Goal: Task Accomplishment & Management: Complete application form

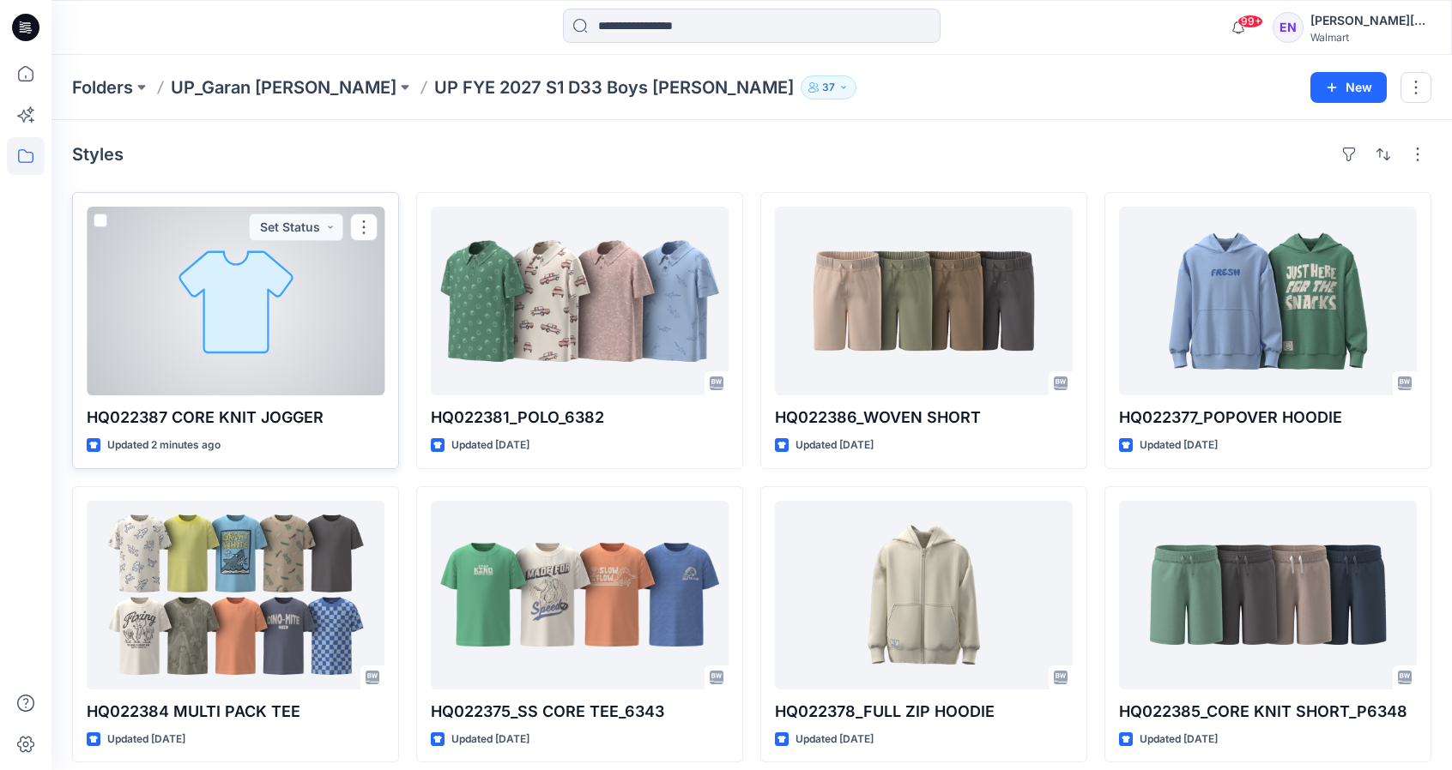
click at [251, 323] on div at bounding box center [236, 301] width 298 height 189
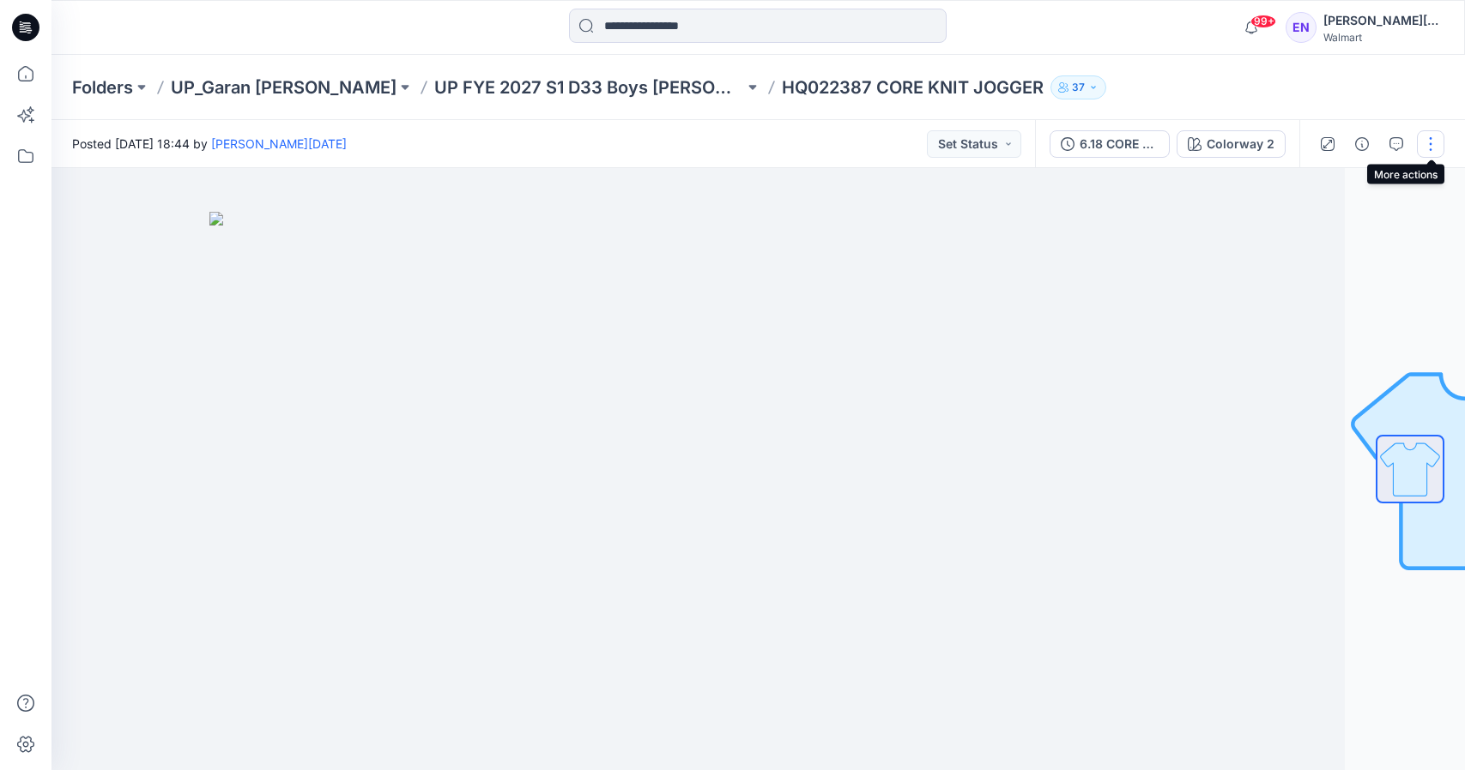
click at [1433, 138] on button "button" at bounding box center [1430, 143] width 27 height 27
click at [1364, 222] on button "Edit" at bounding box center [1358, 232] width 158 height 32
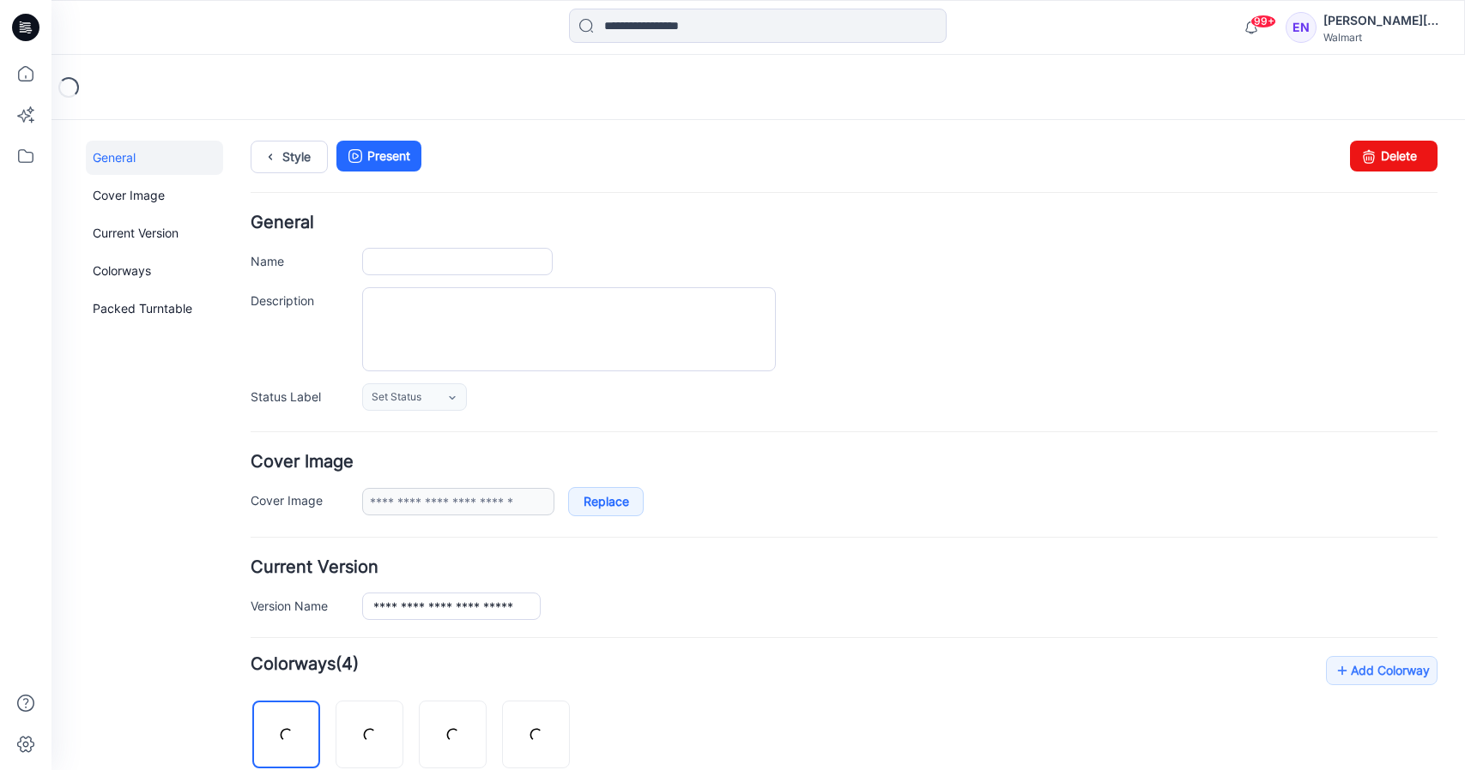
type input "**********"
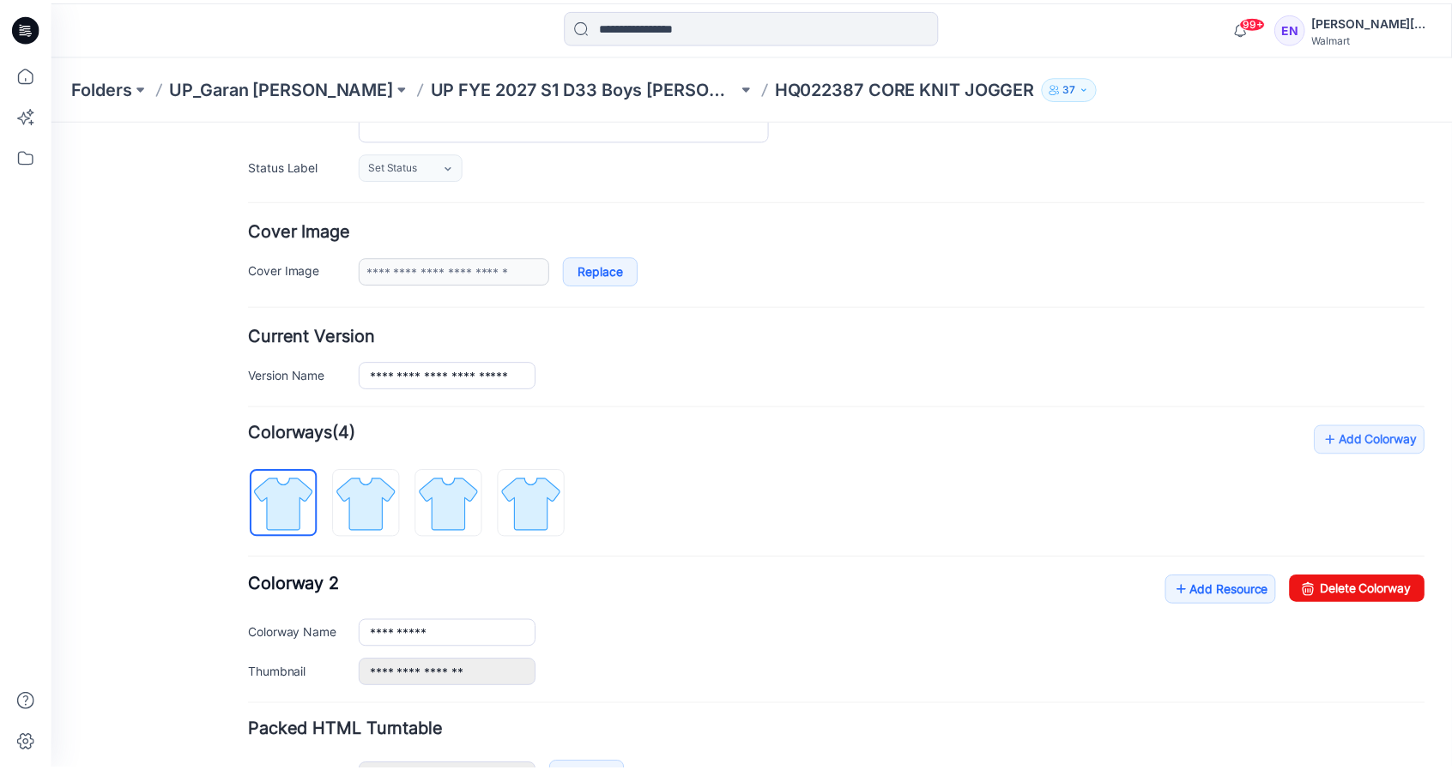
scroll to position [346, 0]
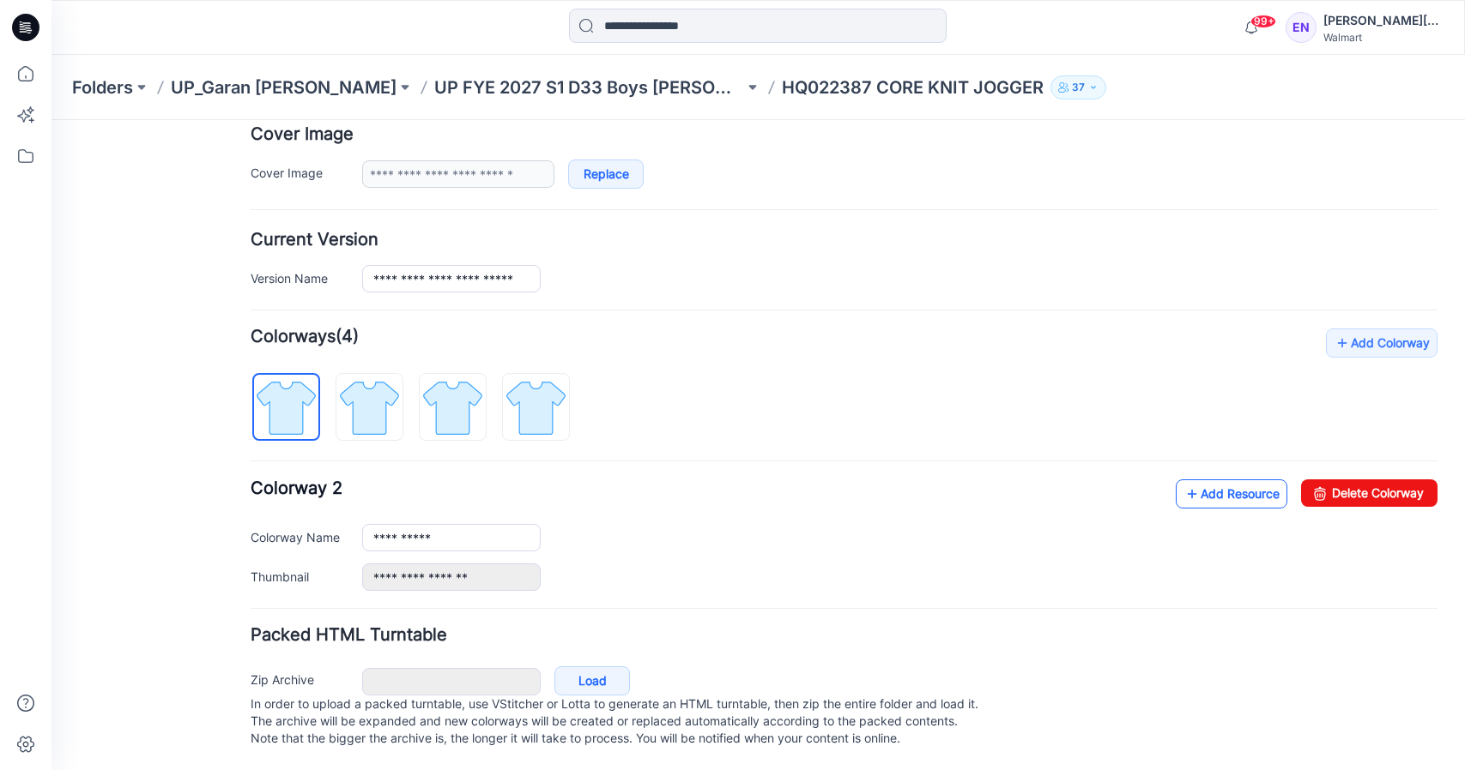
click at [1216, 480] on link "Add Resource" at bounding box center [1231, 494] width 112 height 29
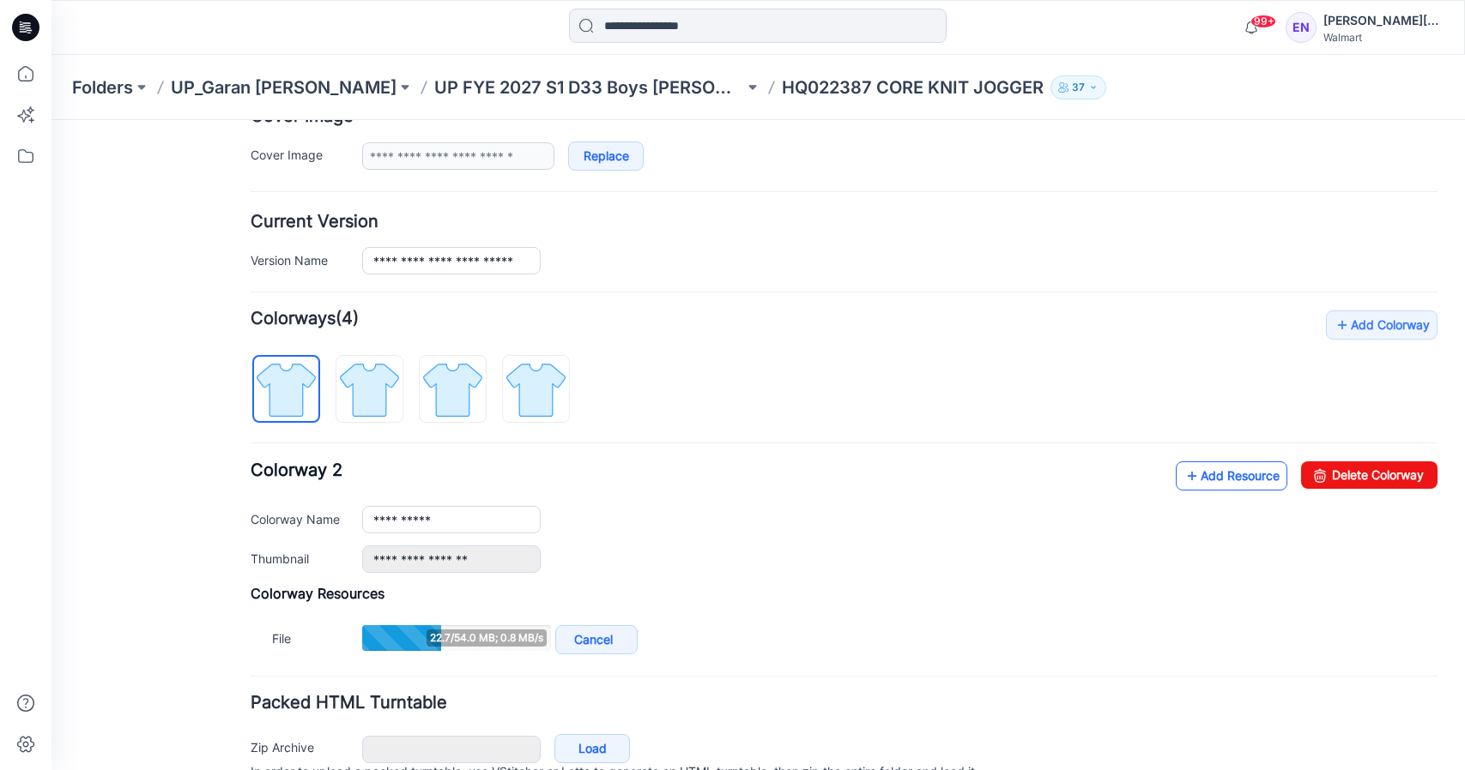
click at [1221, 468] on link "Add Resource" at bounding box center [1231, 476] width 112 height 29
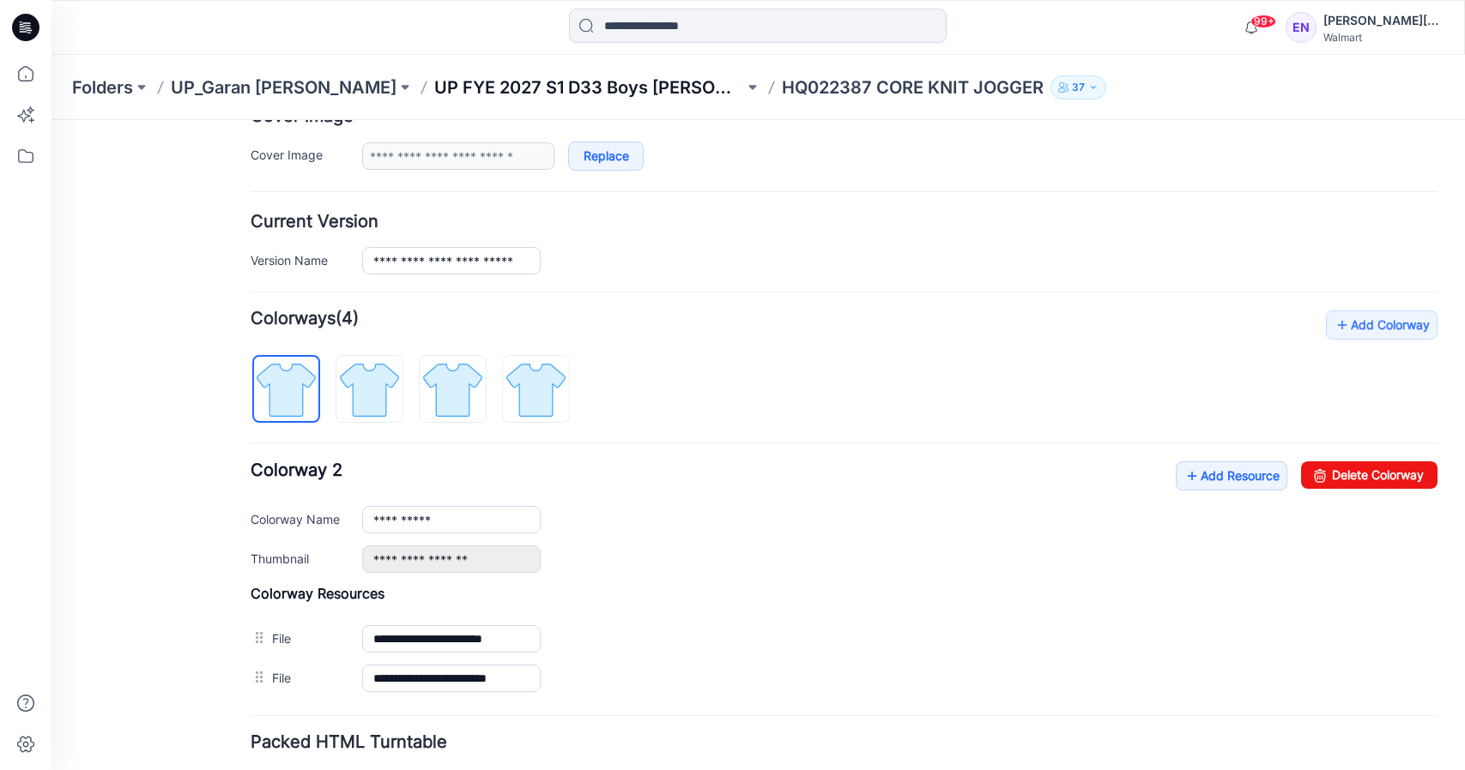
click at [597, 84] on p "UP FYE 2027 S1 D33 Boys [PERSON_NAME]" at bounding box center [589, 88] width 310 height 24
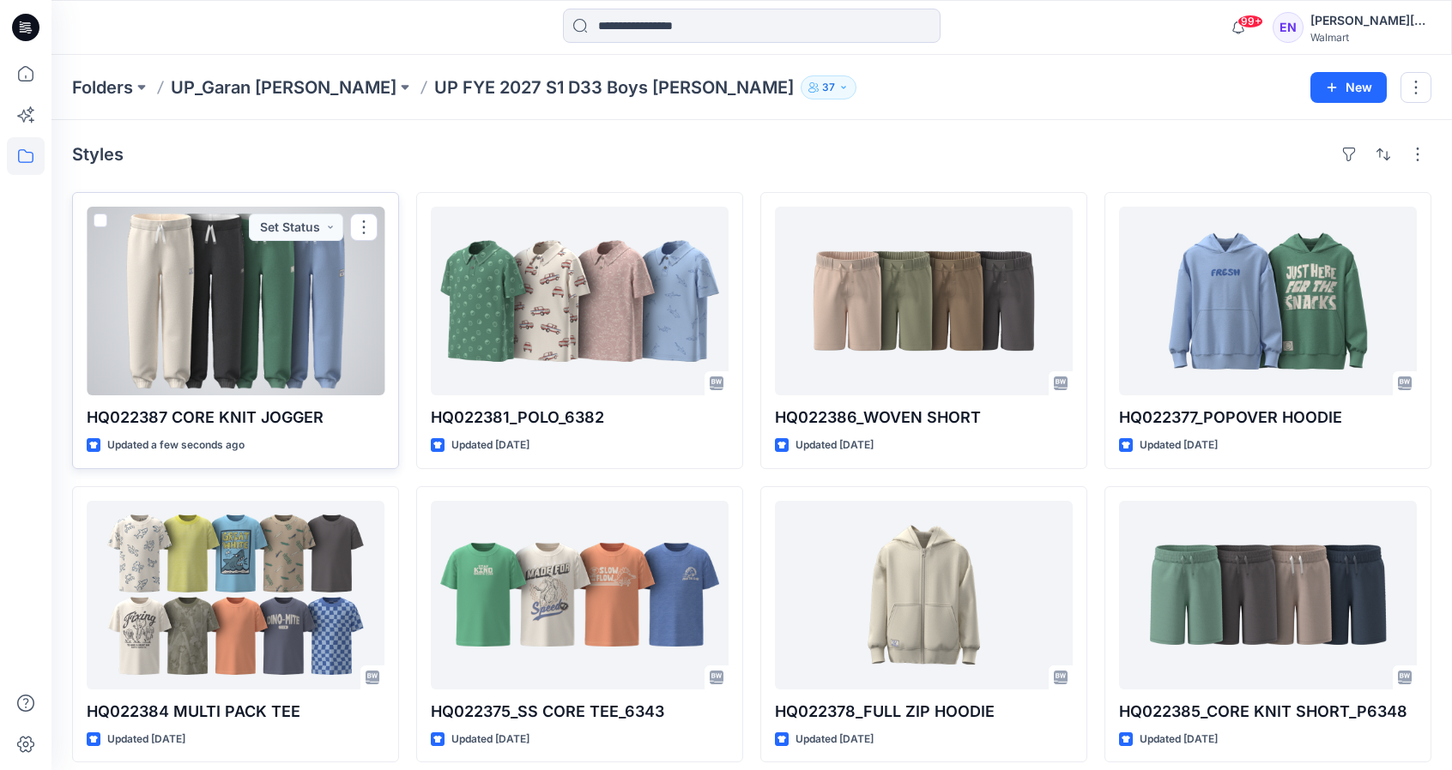
click at [301, 323] on div at bounding box center [236, 301] width 298 height 189
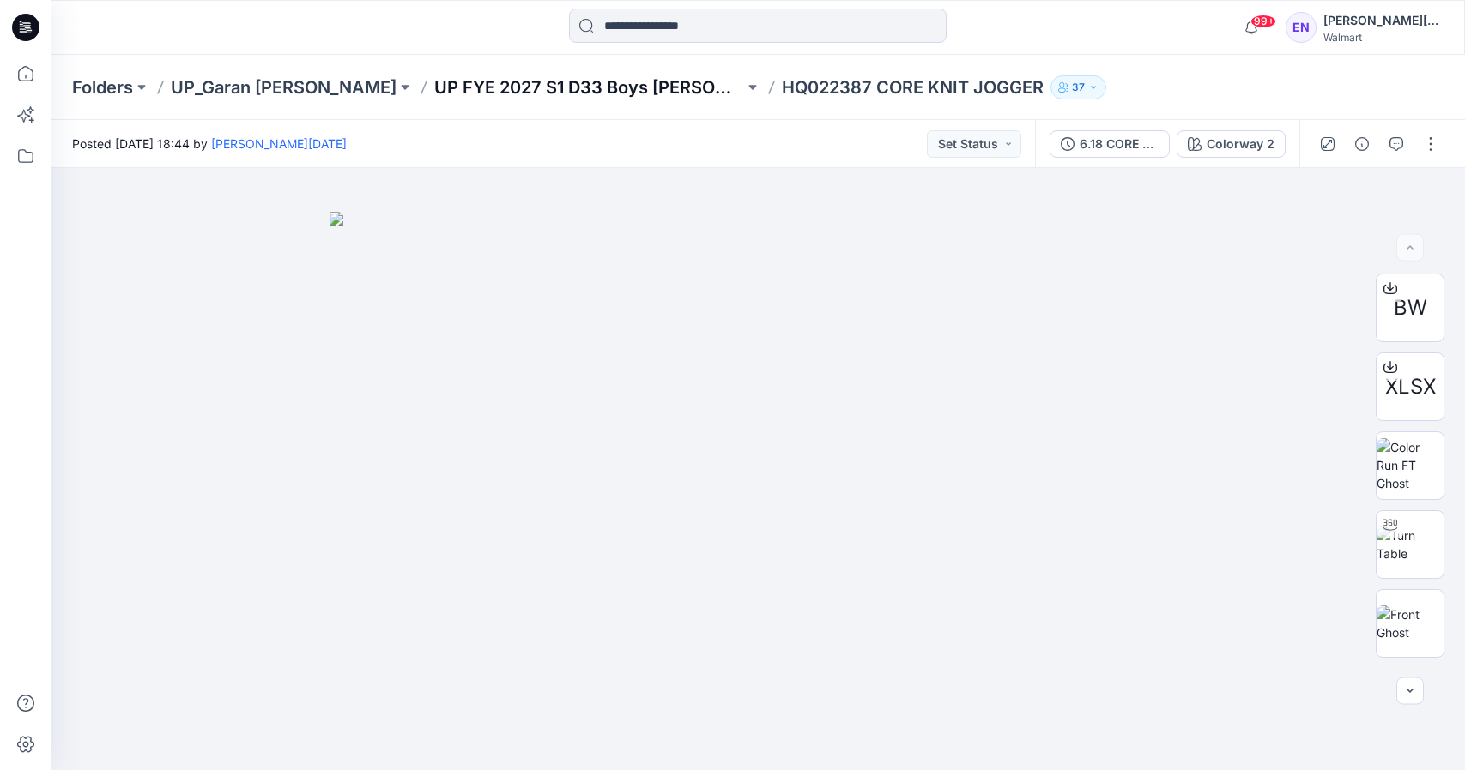
click at [449, 84] on p "UP FYE 2027 S1 D33 Boys [PERSON_NAME]" at bounding box center [589, 88] width 310 height 24
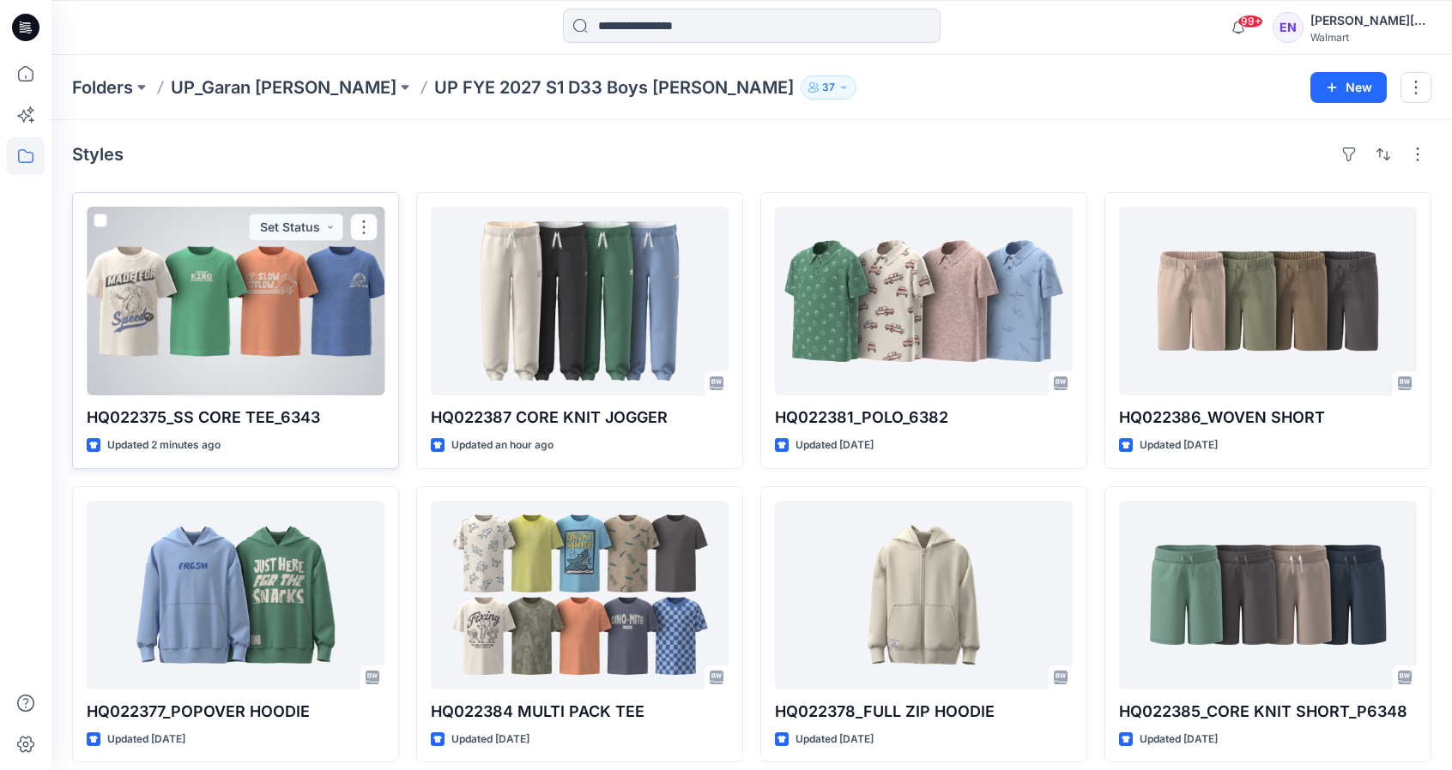
click at [230, 275] on div at bounding box center [236, 301] width 298 height 189
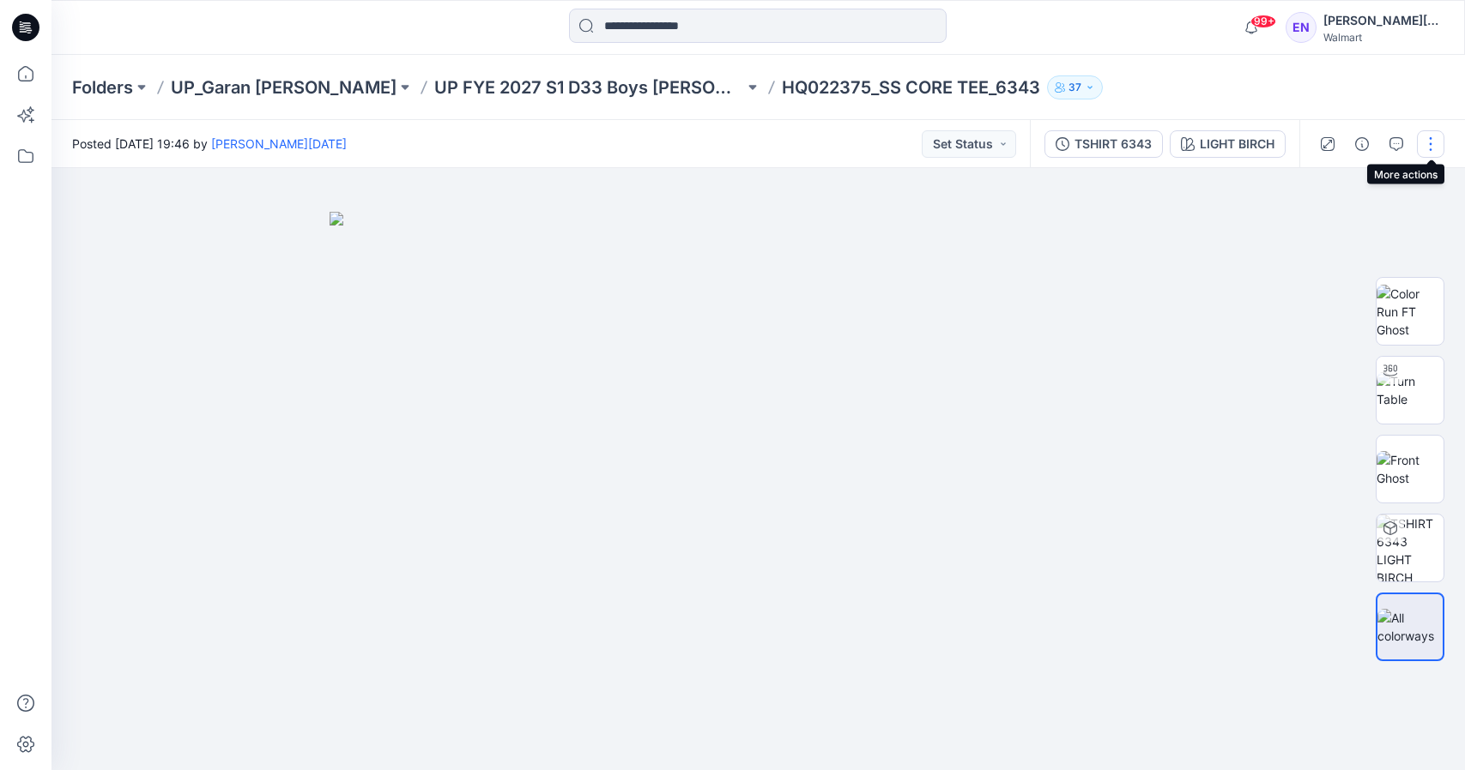
click at [1429, 142] on button "button" at bounding box center [1430, 143] width 27 height 27
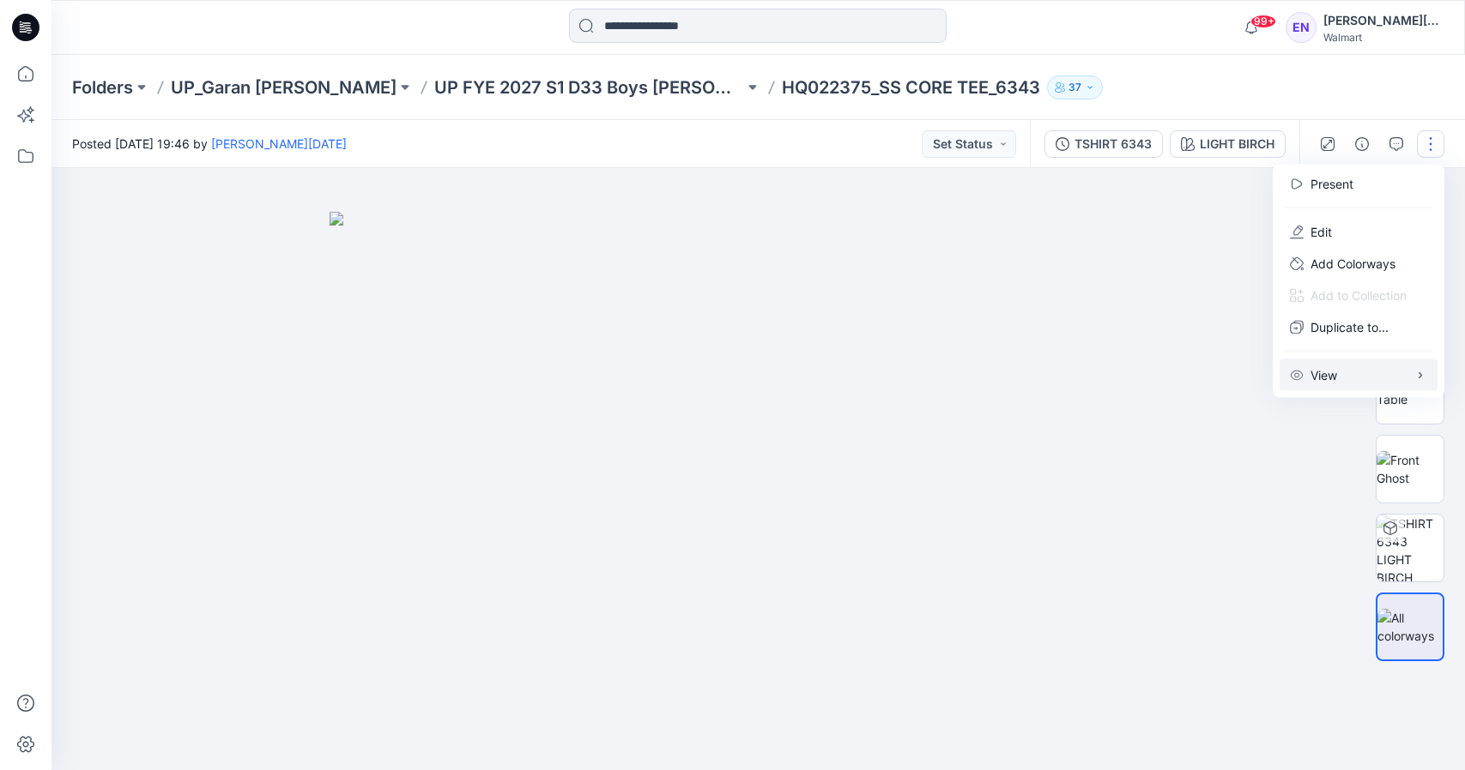
click at [1419, 370] on icon "button" at bounding box center [1420, 375] width 14 height 14
click at [1191, 74] on div "Folders UP_Garan Littles UP FYE 2027 S1 D33 Boys Littles HQ022375_SS CORE TEE_6…" at bounding box center [757, 87] width 1413 height 65
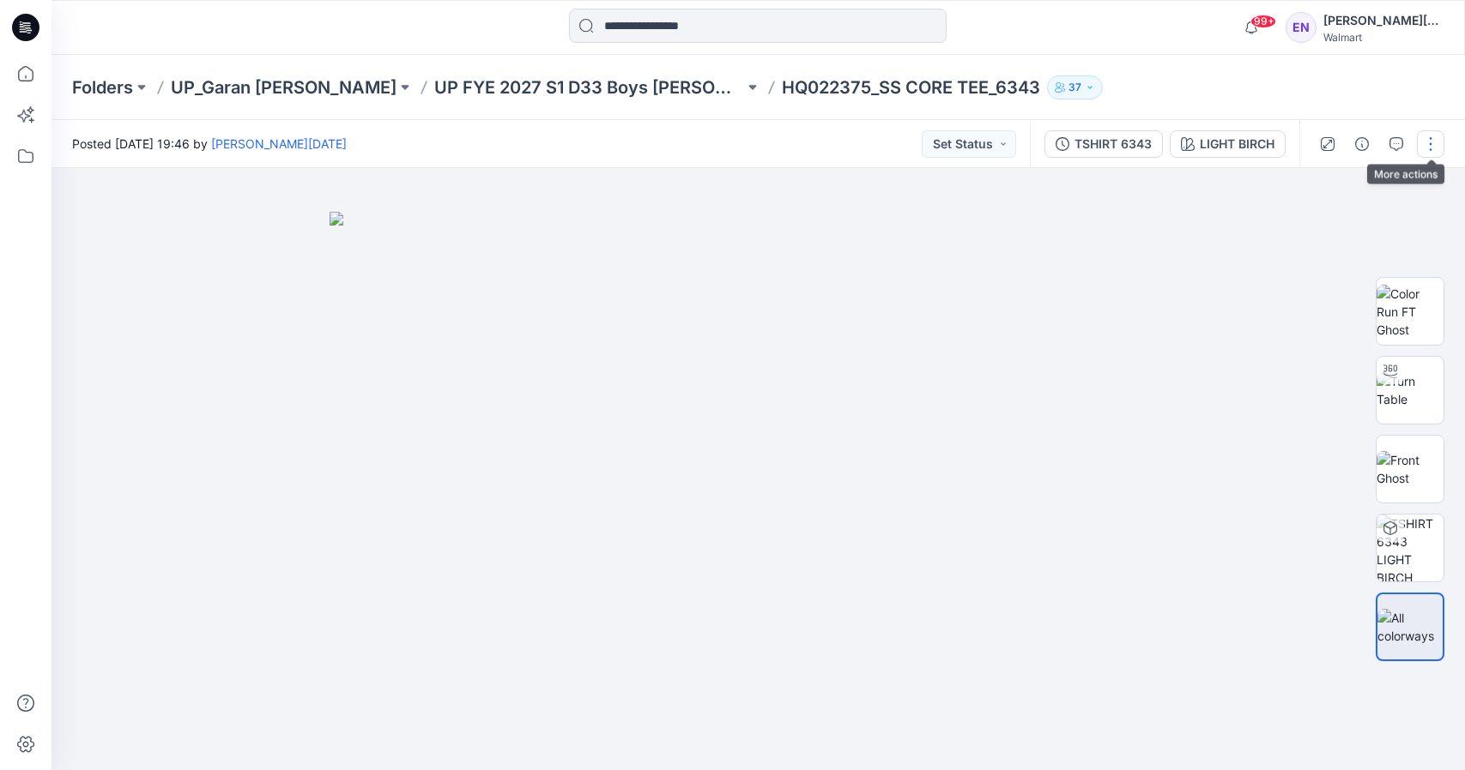
click at [1423, 141] on button "button" at bounding box center [1430, 143] width 27 height 27
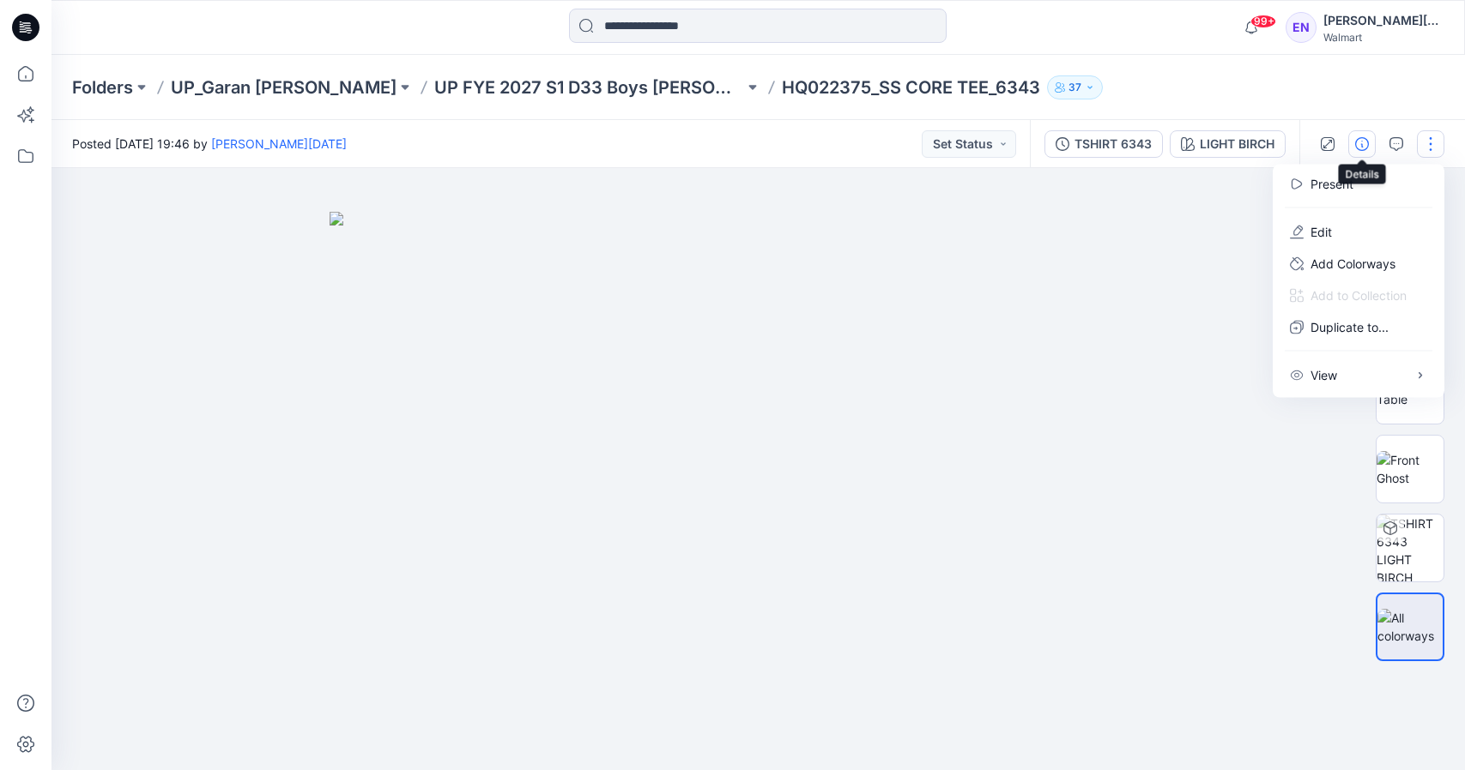
click at [1349, 146] on button "button" at bounding box center [1361, 143] width 27 height 27
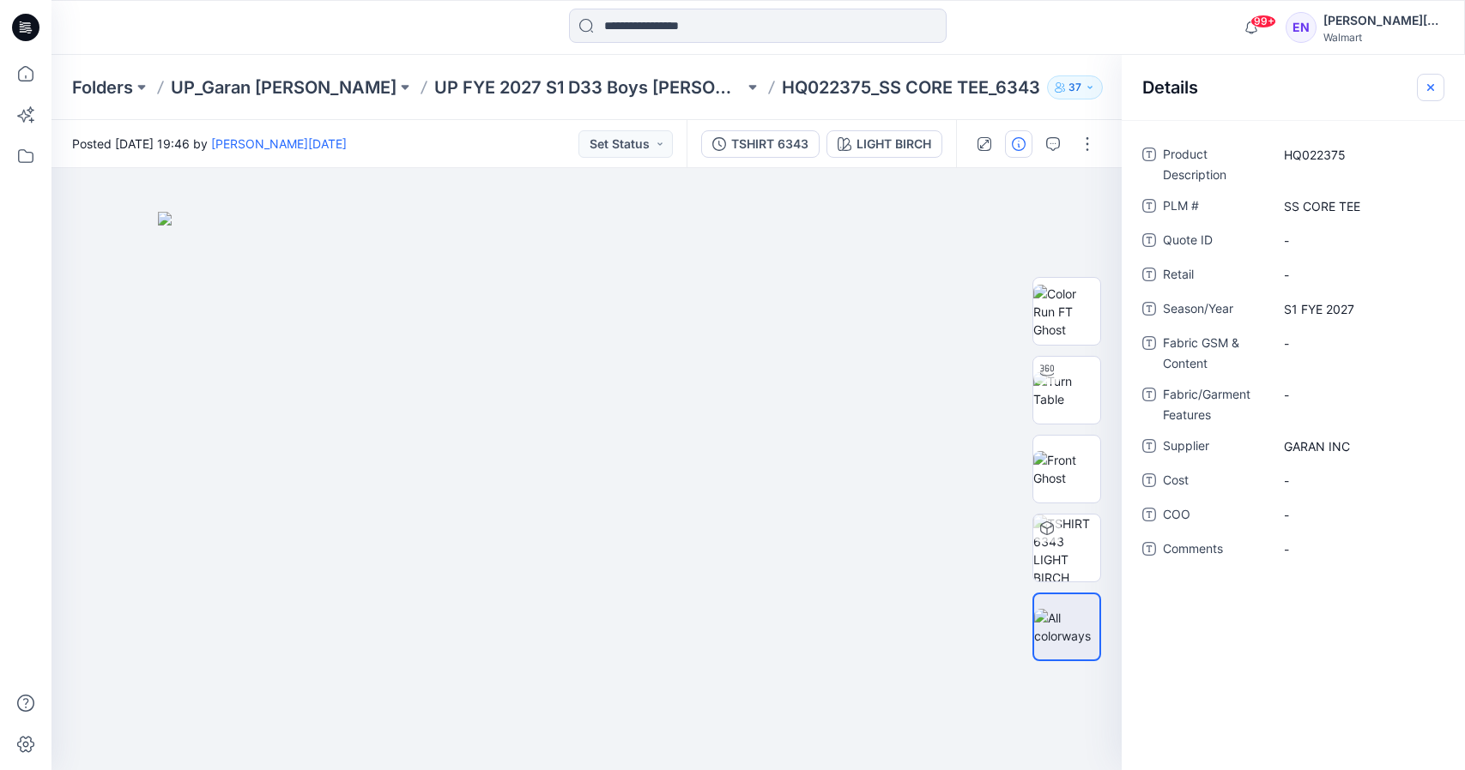
click at [1437, 96] on button "button" at bounding box center [1430, 87] width 27 height 27
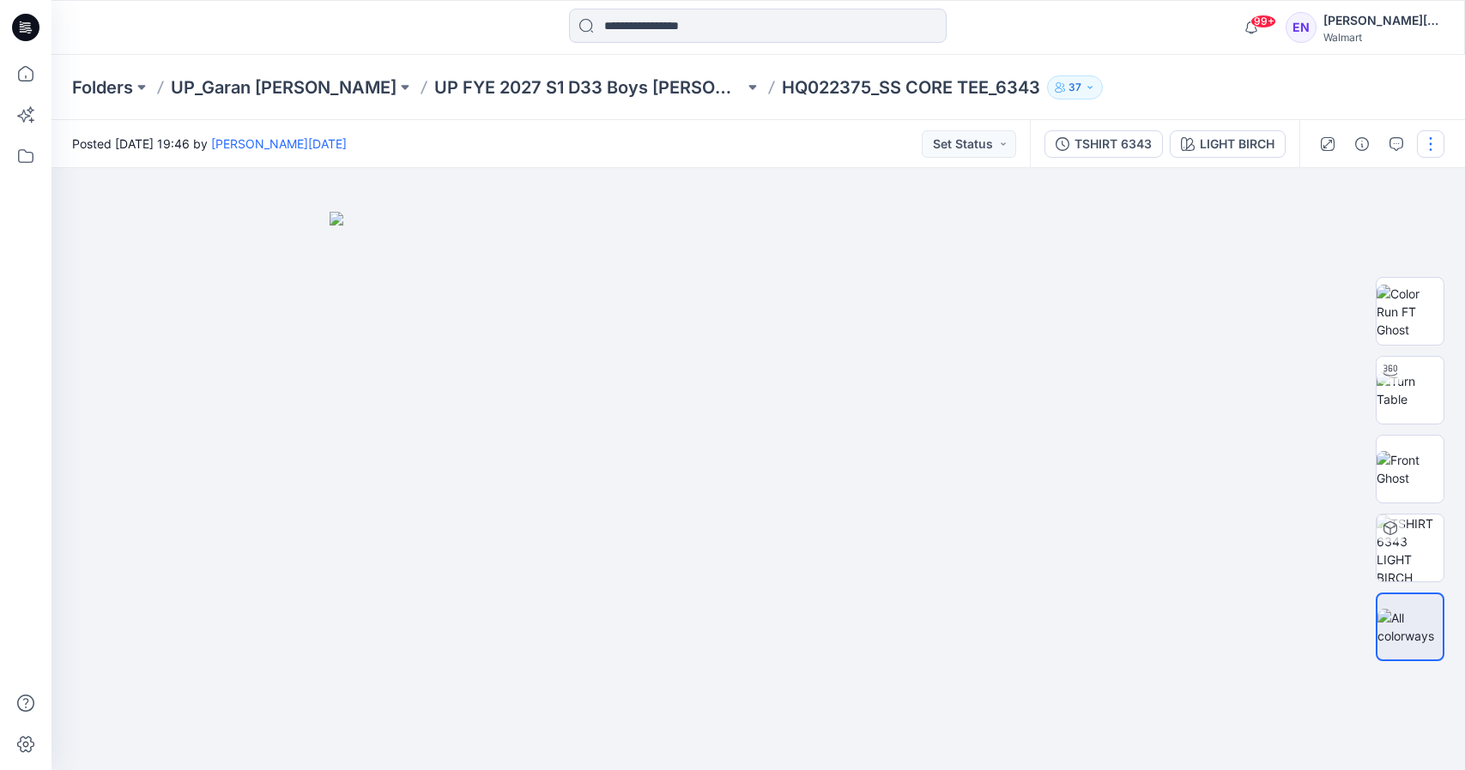
click at [1437, 137] on button "button" at bounding box center [1430, 143] width 27 height 27
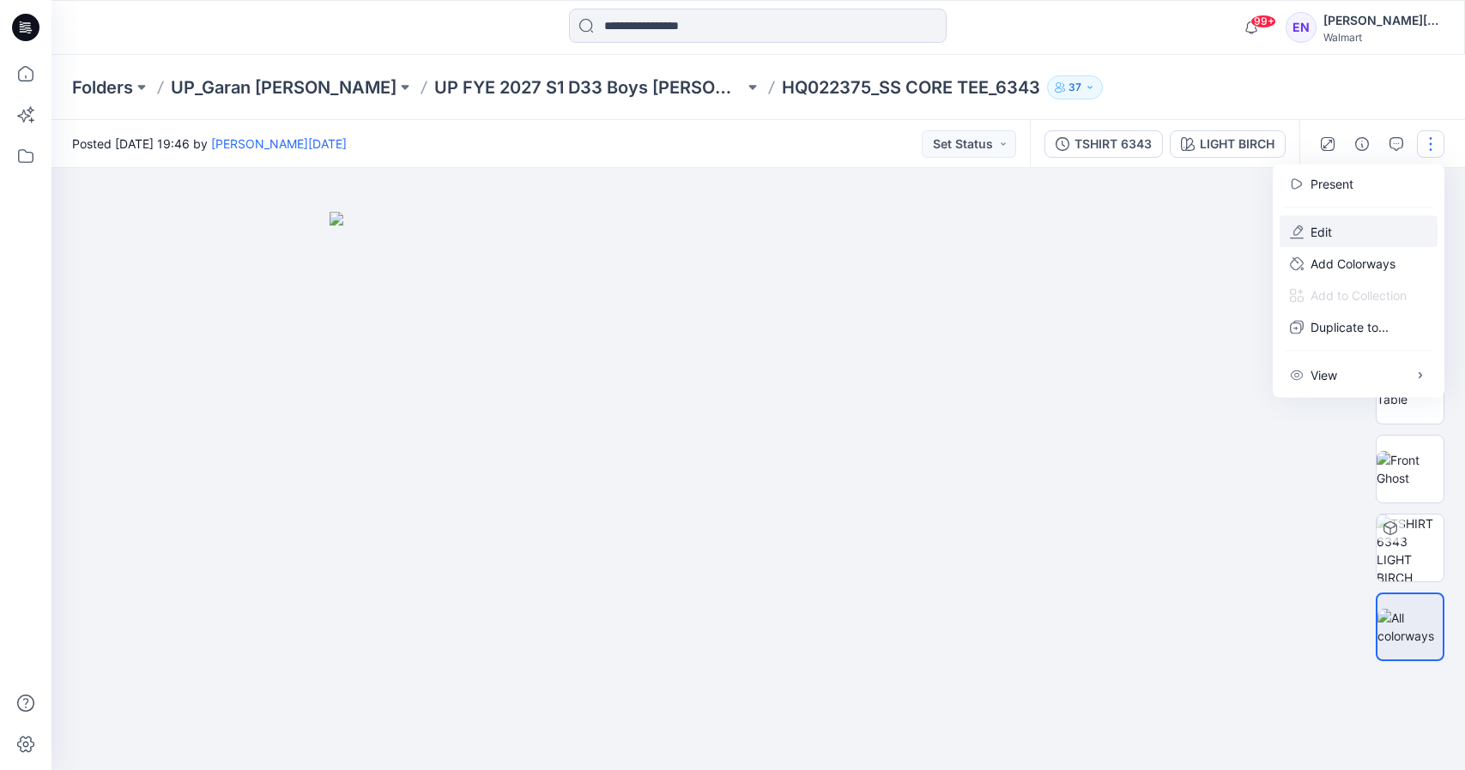
click at [1328, 237] on p "Edit" at bounding box center [1320, 232] width 21 height 18
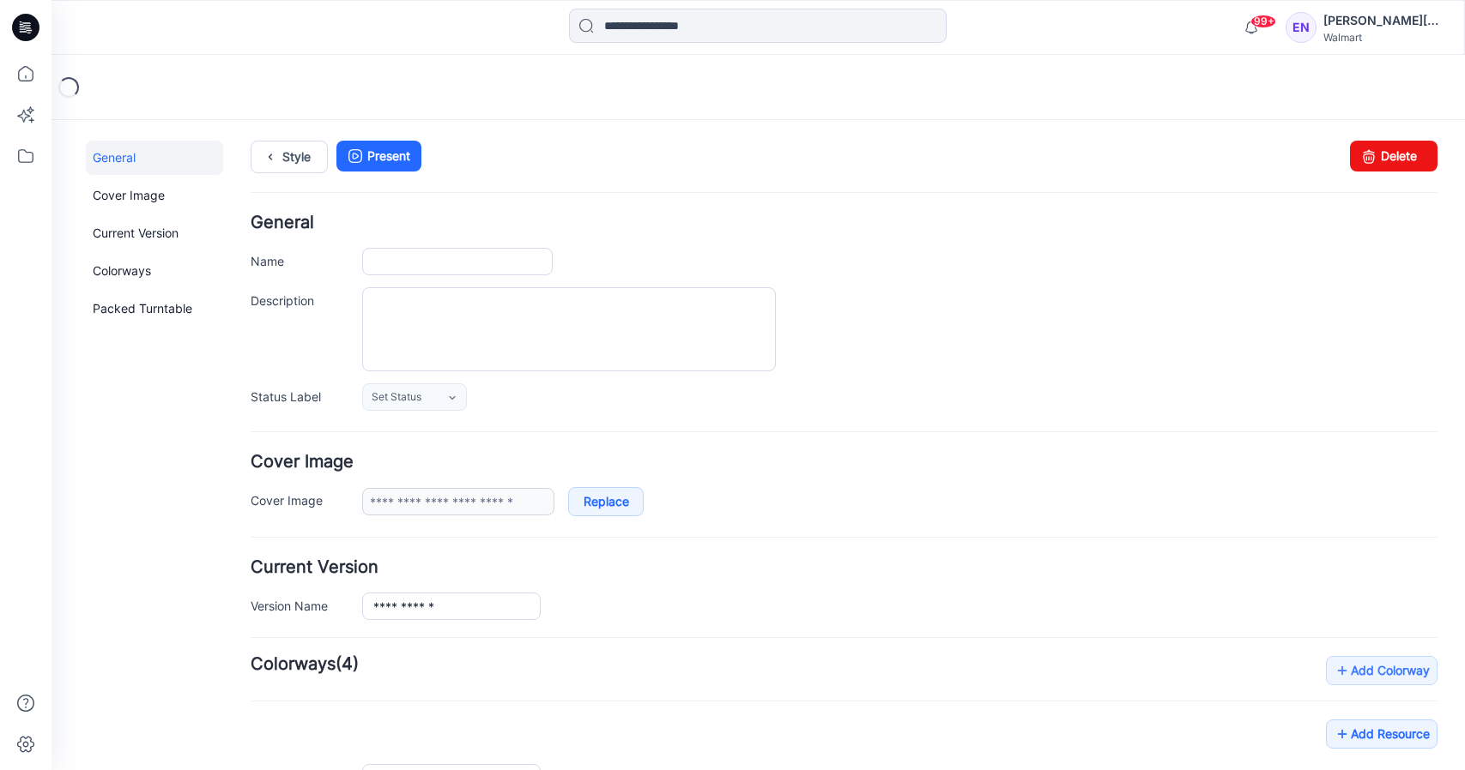
type input "**********"
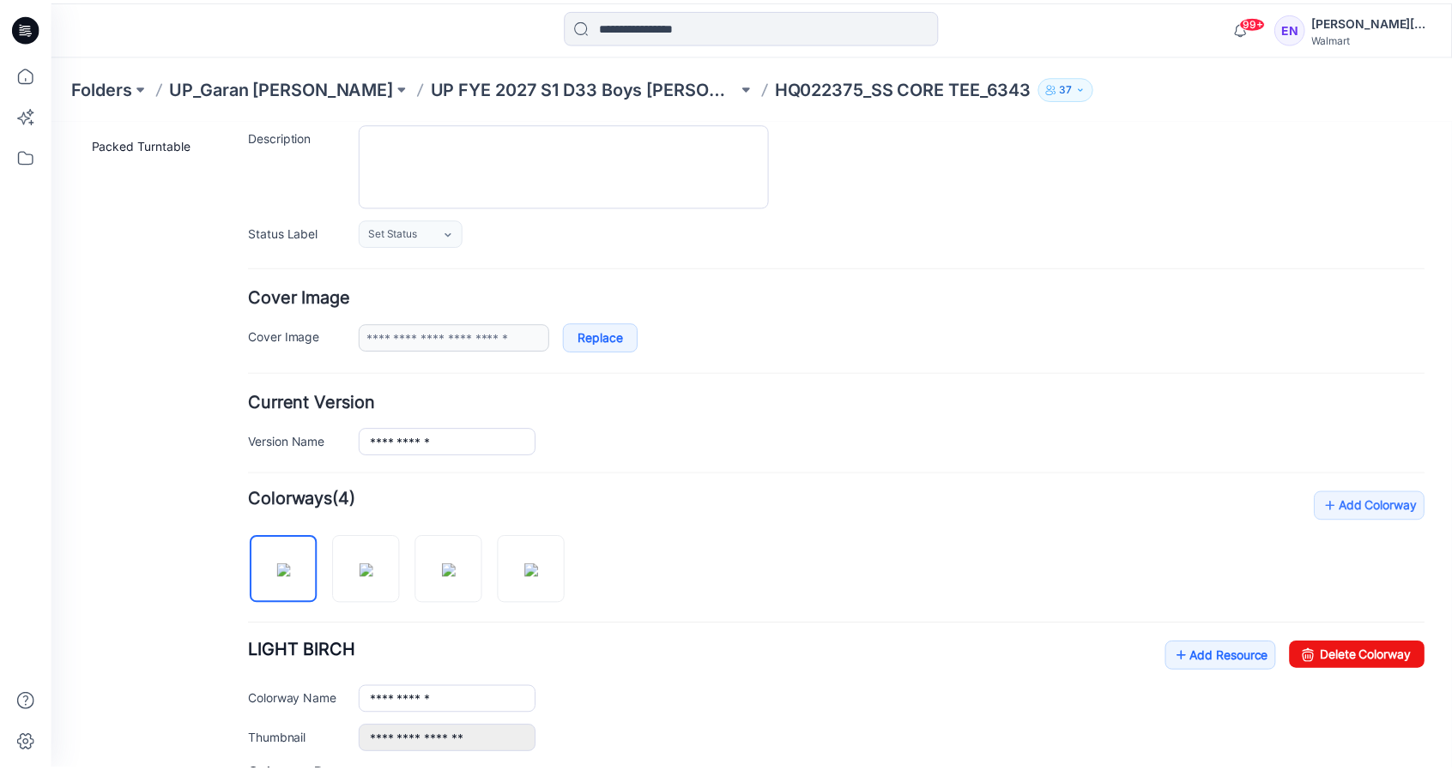
scroll to position [550, 0]
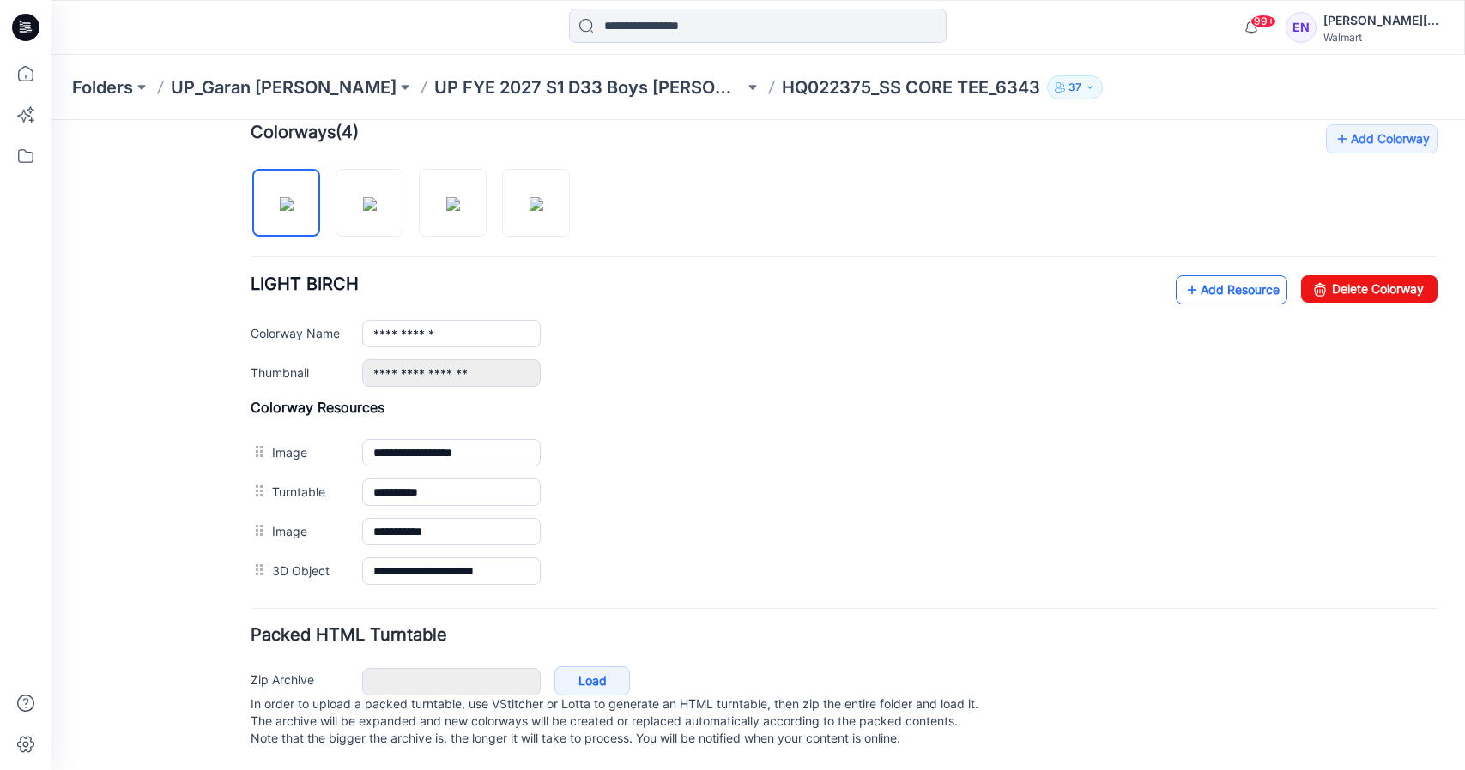
click at [1199, 275] on link "Add Resource" at bounding box center [1231, 289] width 112 height 29
click at [1192, 275] on link "Add Resource" at bounding box center [1231, 289] width 112 height 29
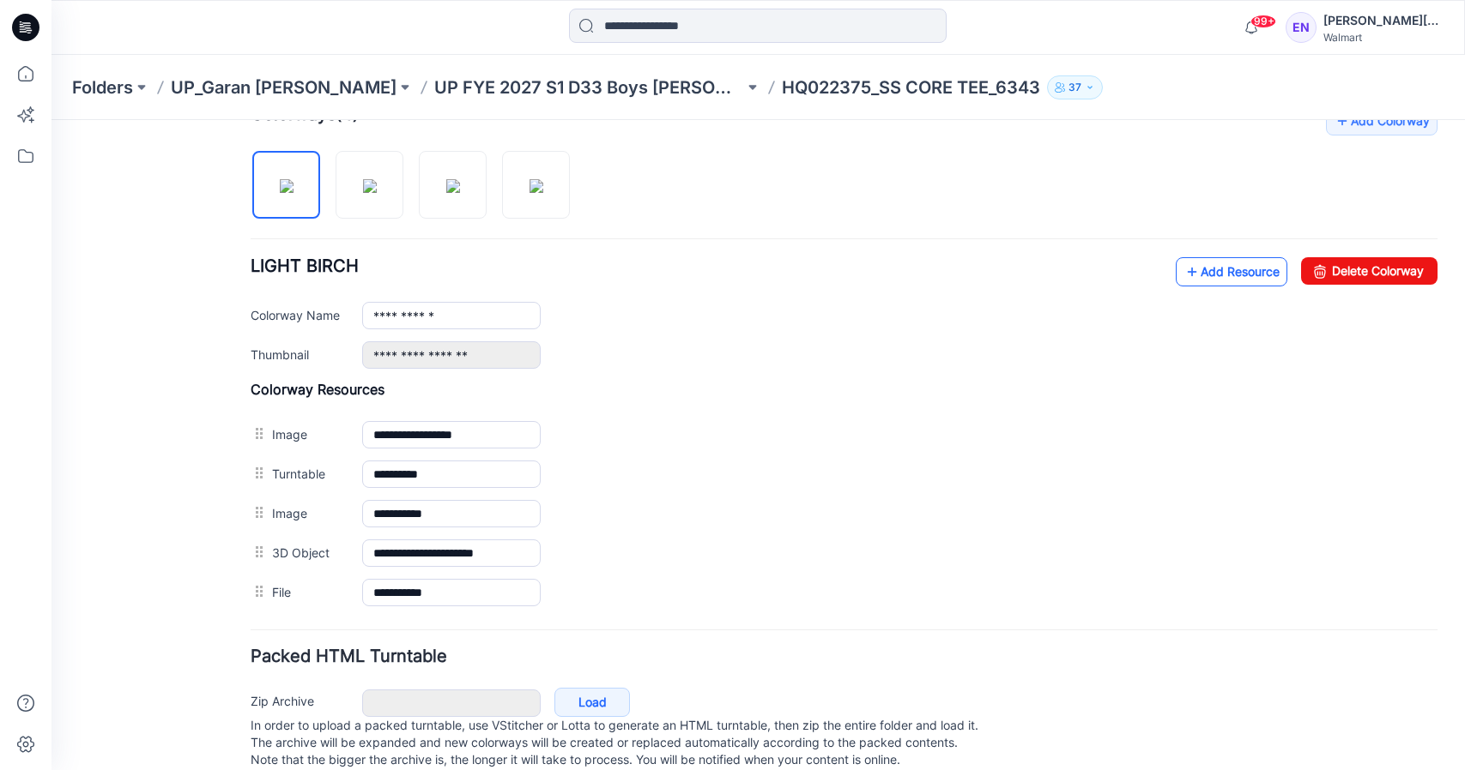
click at [1228, 277] on link "Add Resource" at bounding box center [1231, 271] width 112 height 29
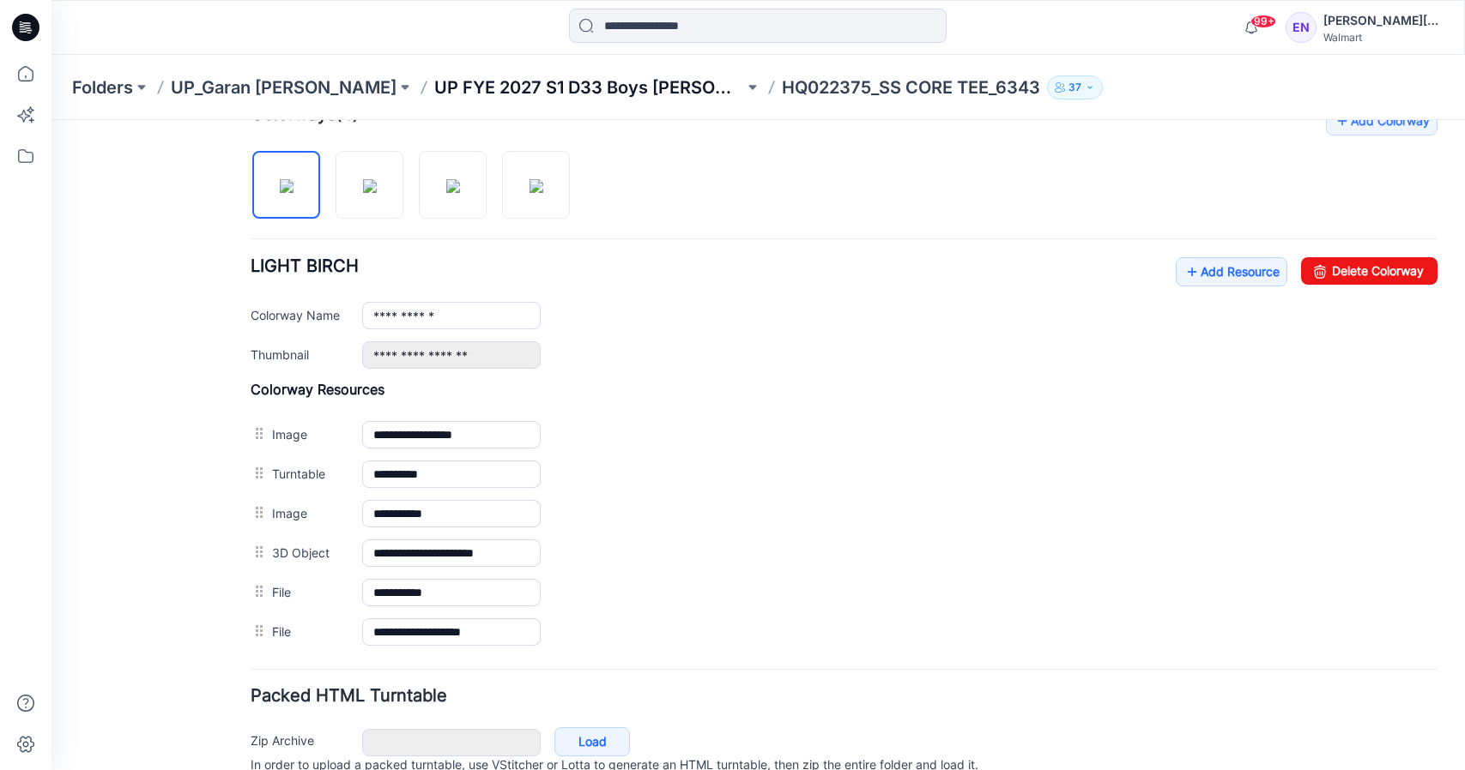
click at [588, 87] on p "UP FYE 2027 S1 D33 Boys [PERSON_NAME]" at bounding box center [589, 88] width 310 height 24
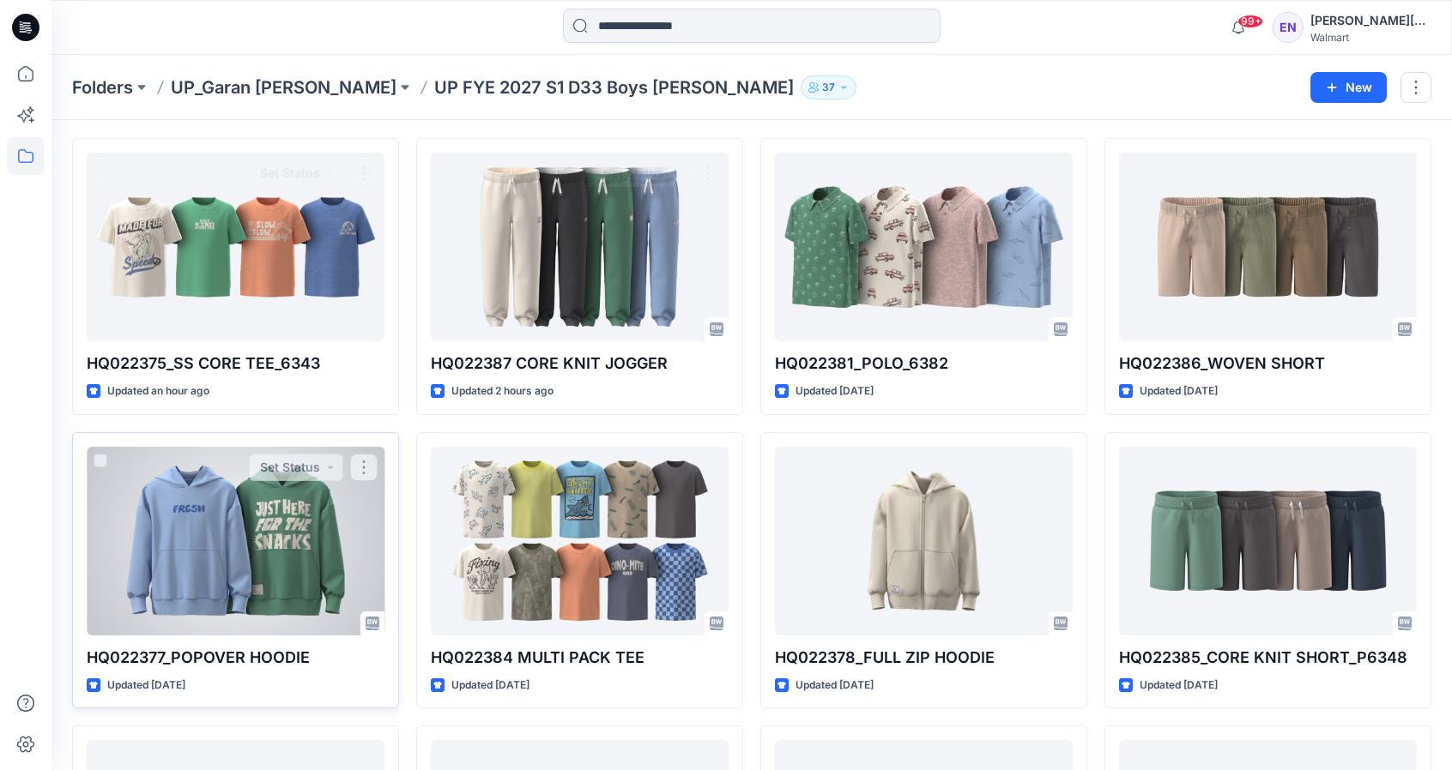
scroll to position [142, 0]
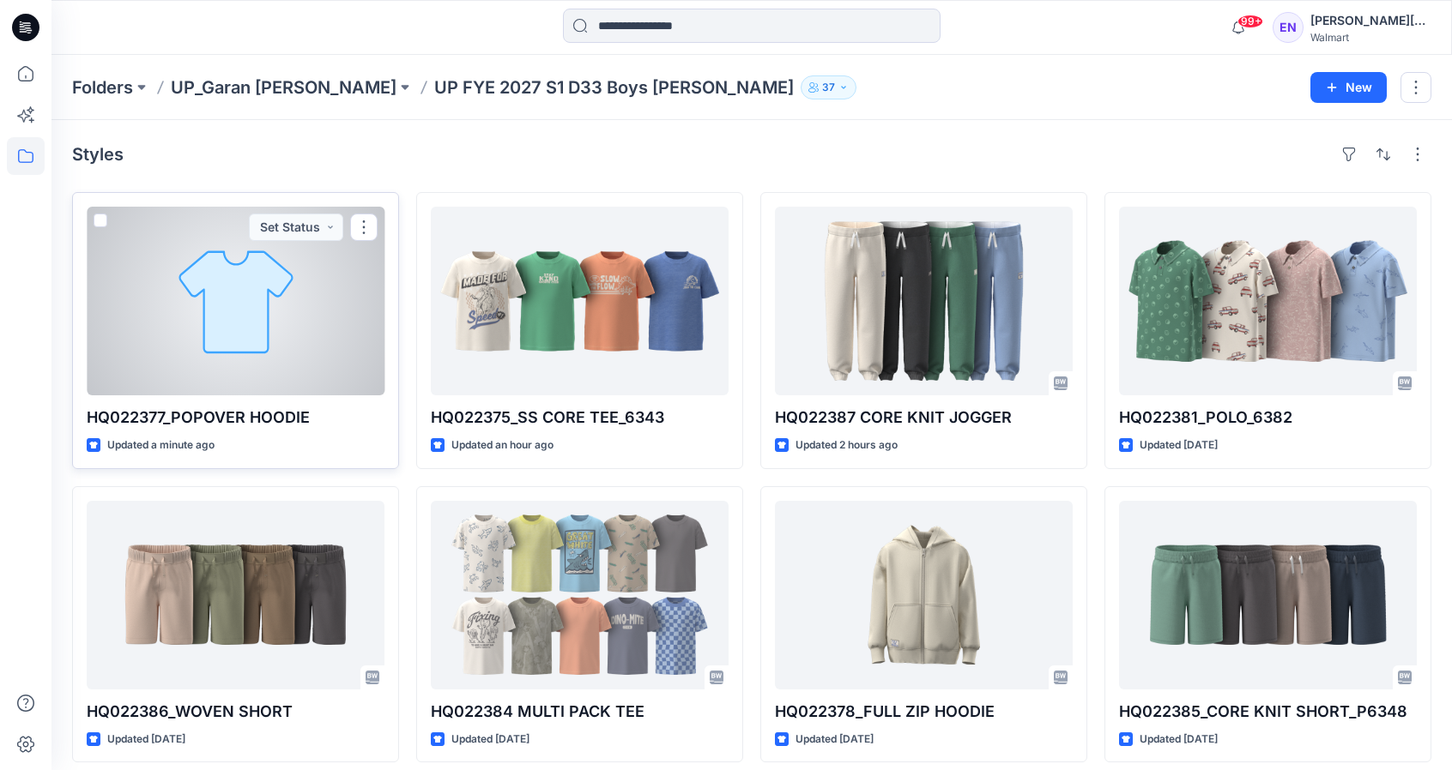
click at [257, 301] on div at bounding box center [236, 301] width 298 height 189
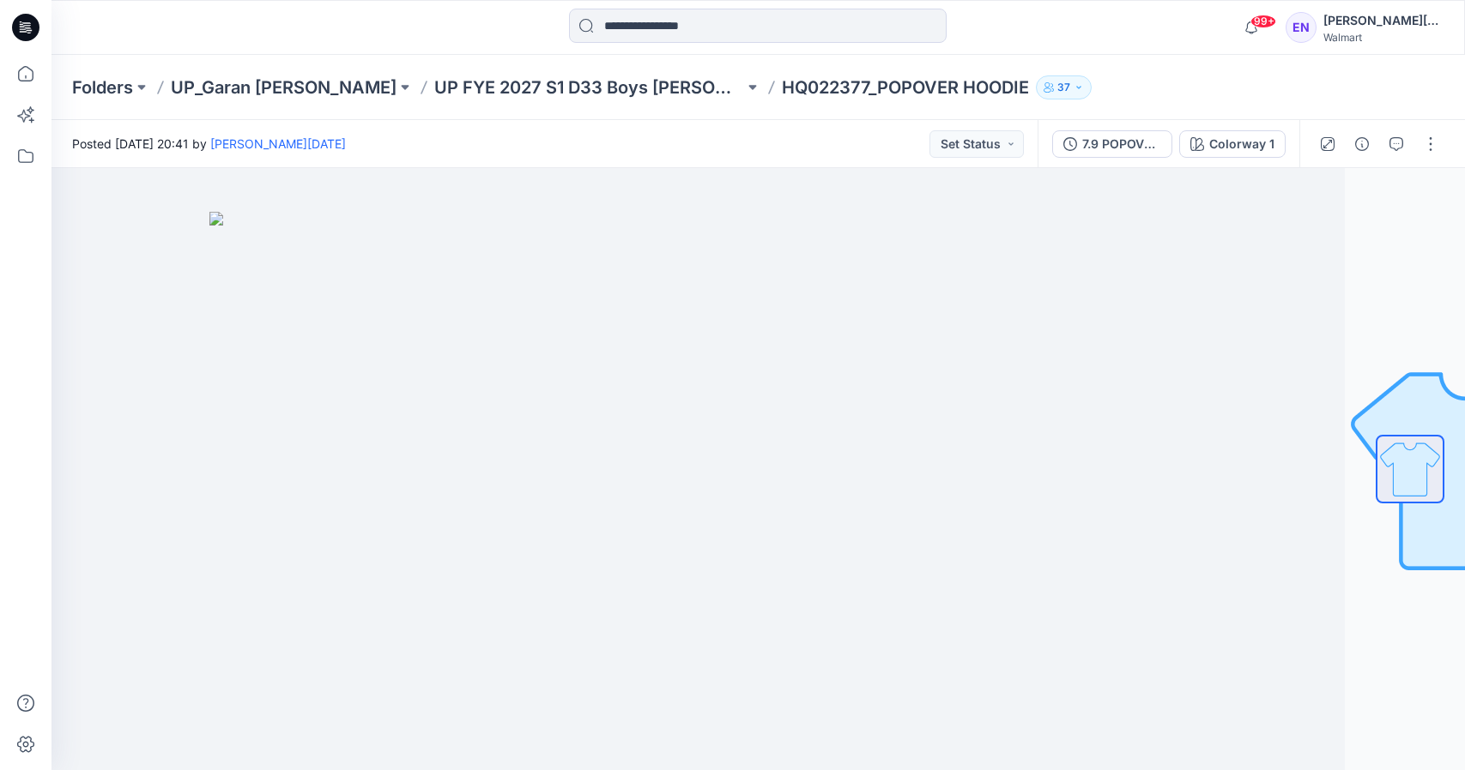
click at [1448, 153] on div at bounding box center [1378, 144] width 159 height 48
click at [1437, 142] on button "button" at bounding box center [1430, 143] width 27 height 27
click at [1345, 238] on button "Edit" at bounding box center [1358, 232] width 158 height 32
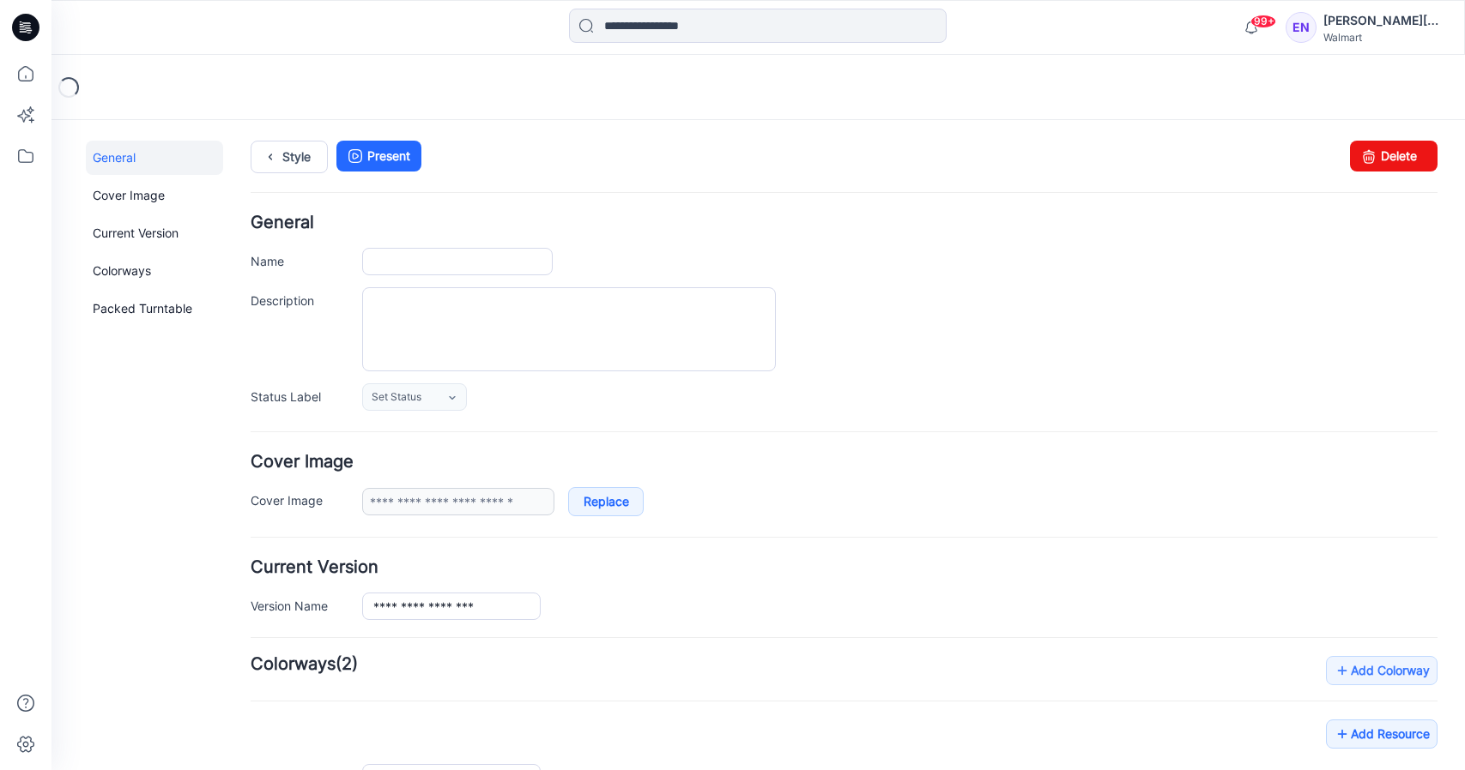
type input "**********"
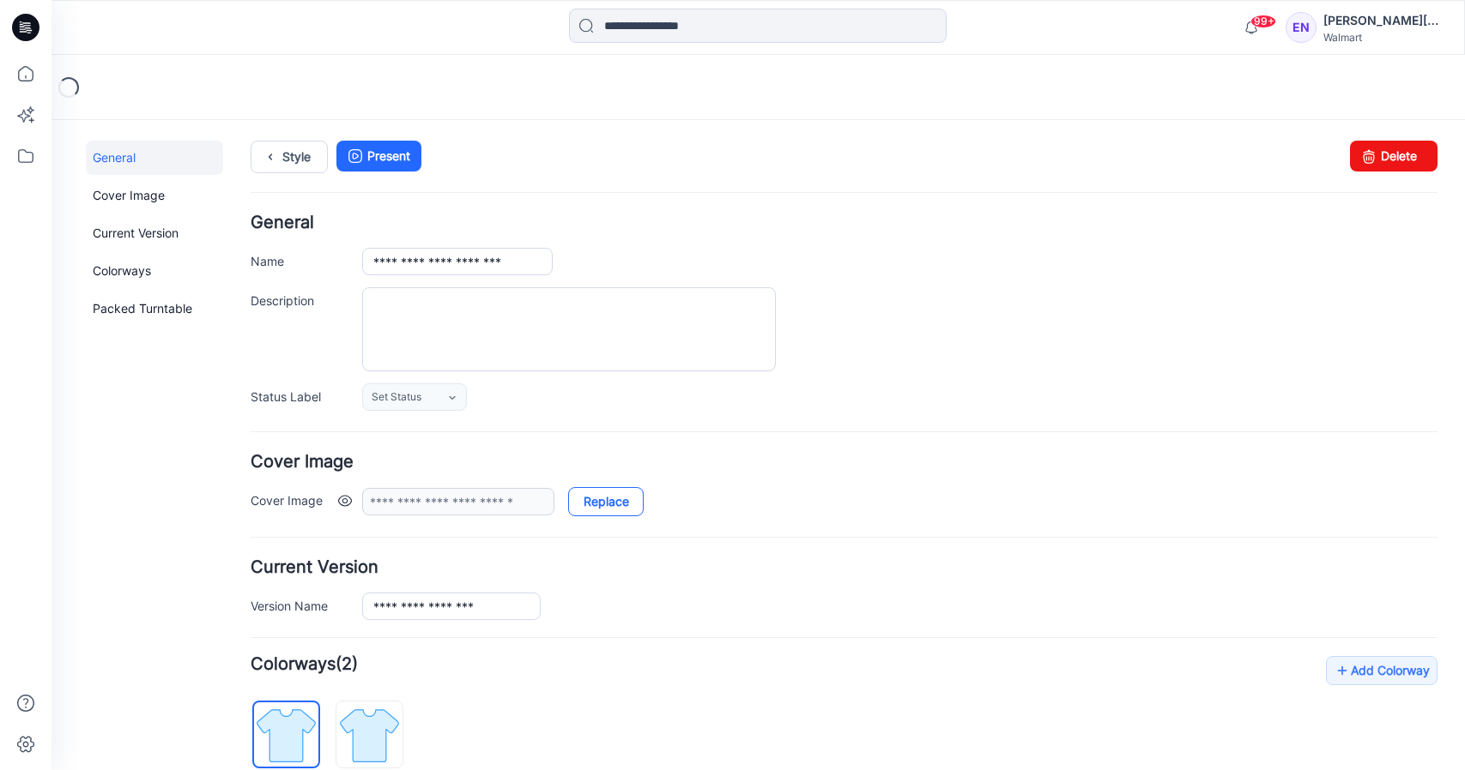
scroll to position [158, 0]
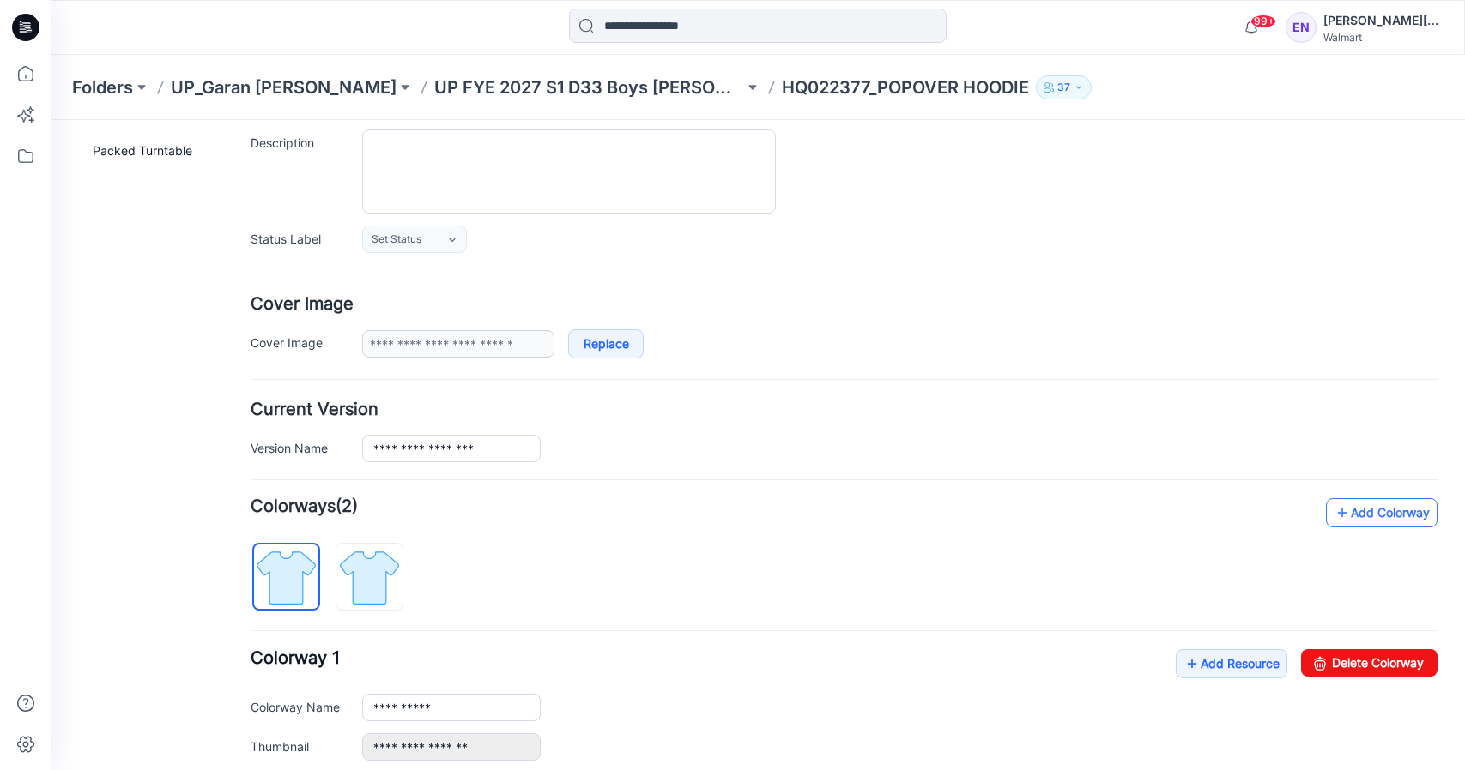
click at [1405, 513] on link "Add Colorway" at bounding box center [1382, 512] width 112 height 29
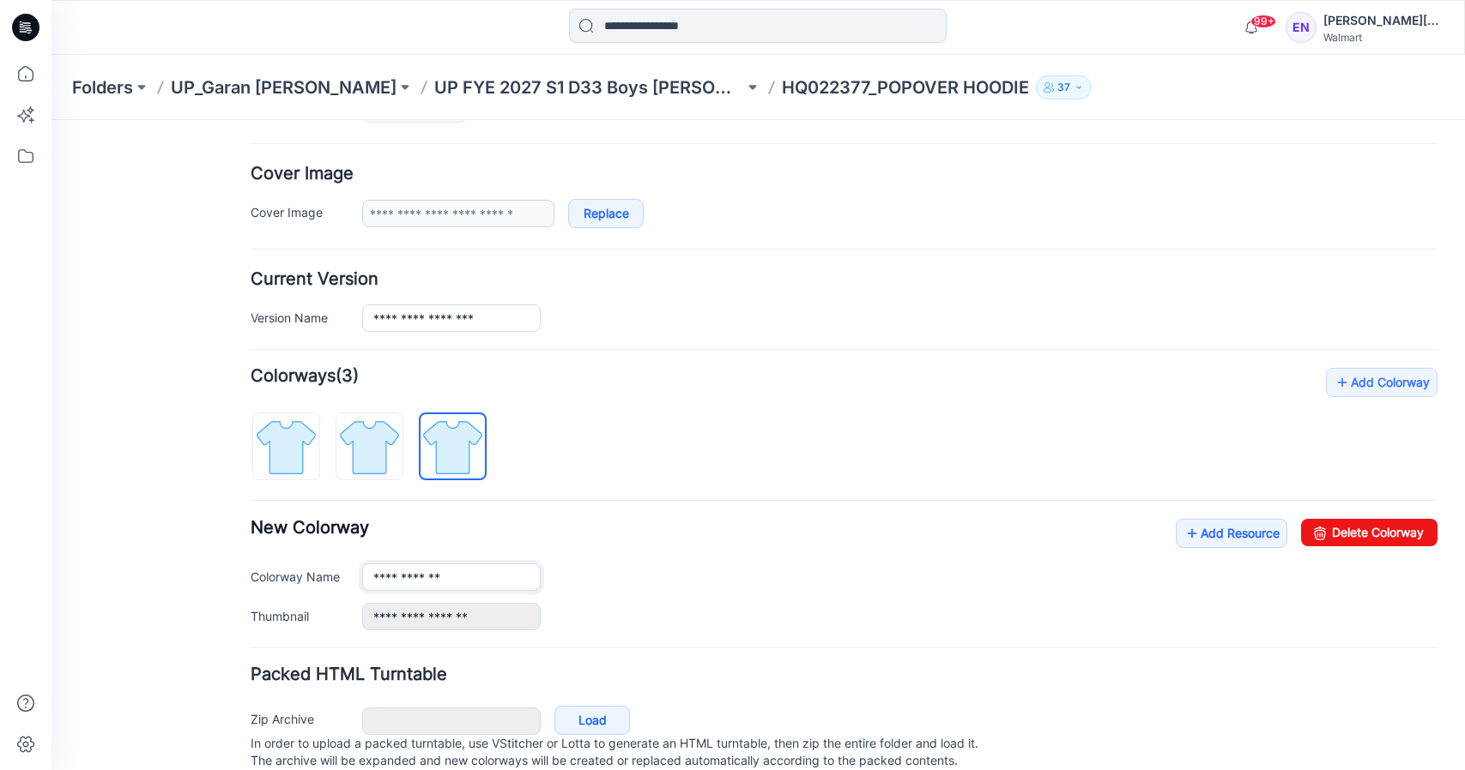
scroll to position [300, 0]
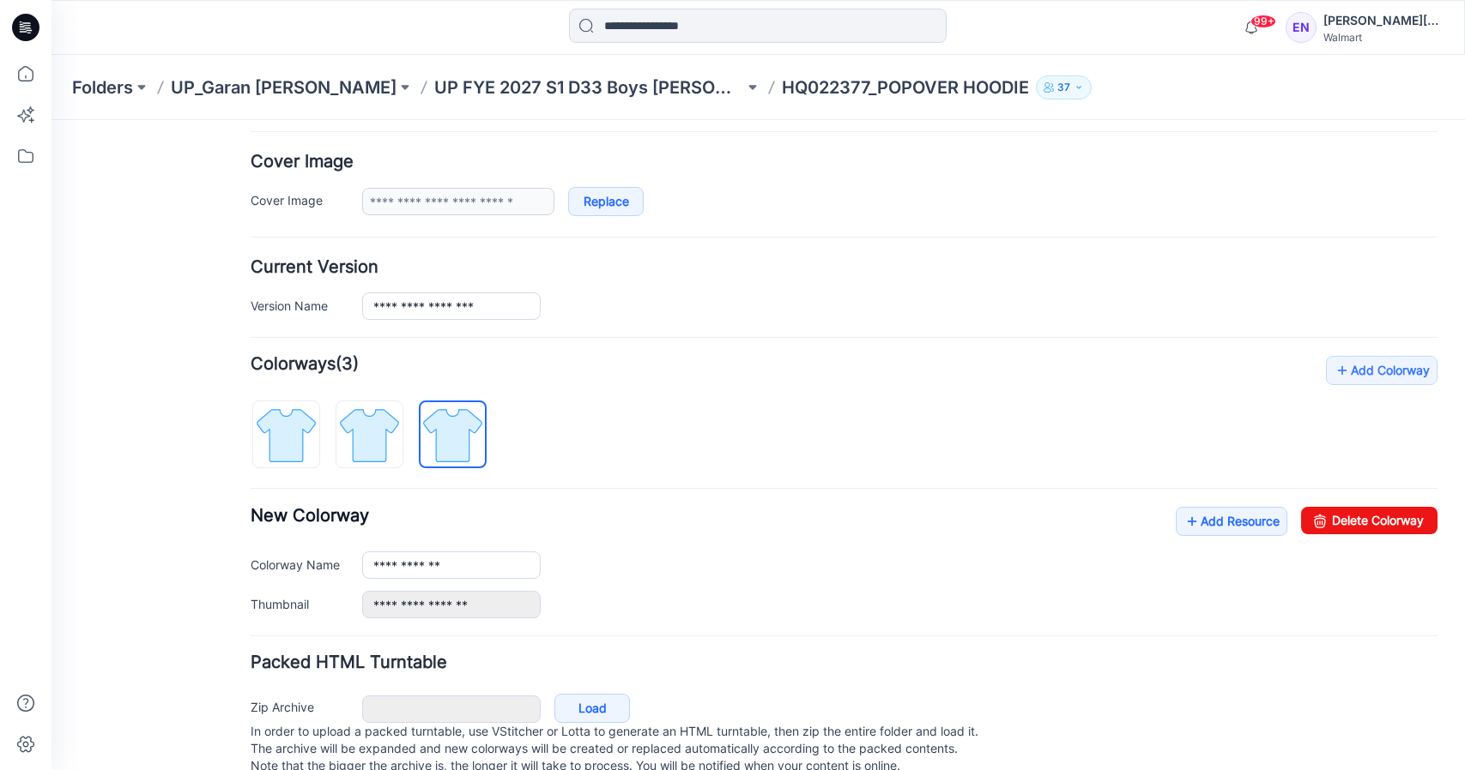
click at [590, 558] on div "**********" at bounding box center [899, 565] width 1075 height 27
drag, startPoint x: 466, startPoint y: 577, endPoint x: 353, endPoint y: 561, distance: 114.3
click at [466, 577] on input "**********" at bounding box center [451, 565] width 178 height 27
click at [313, 558] on label "Colorway Name" at bounding box center [298, 564] width 94 height 19
click at [362, 558] on input "**********" at bounding box center [451, 565] width 178 height 27
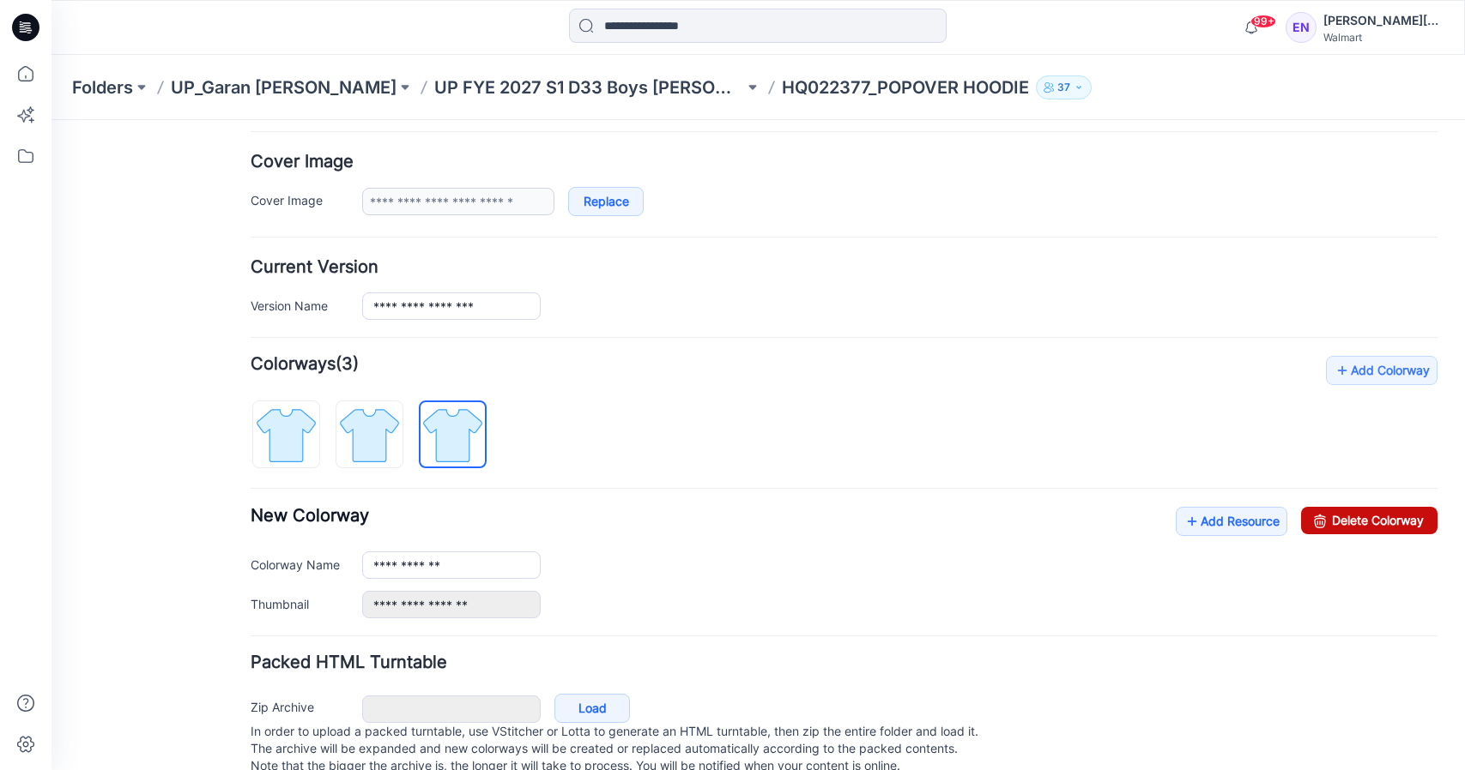
click at [1355, 523] on link "Delete Colorway" at bounding box center [1369, 520] width 136 height 27
type input "**********"
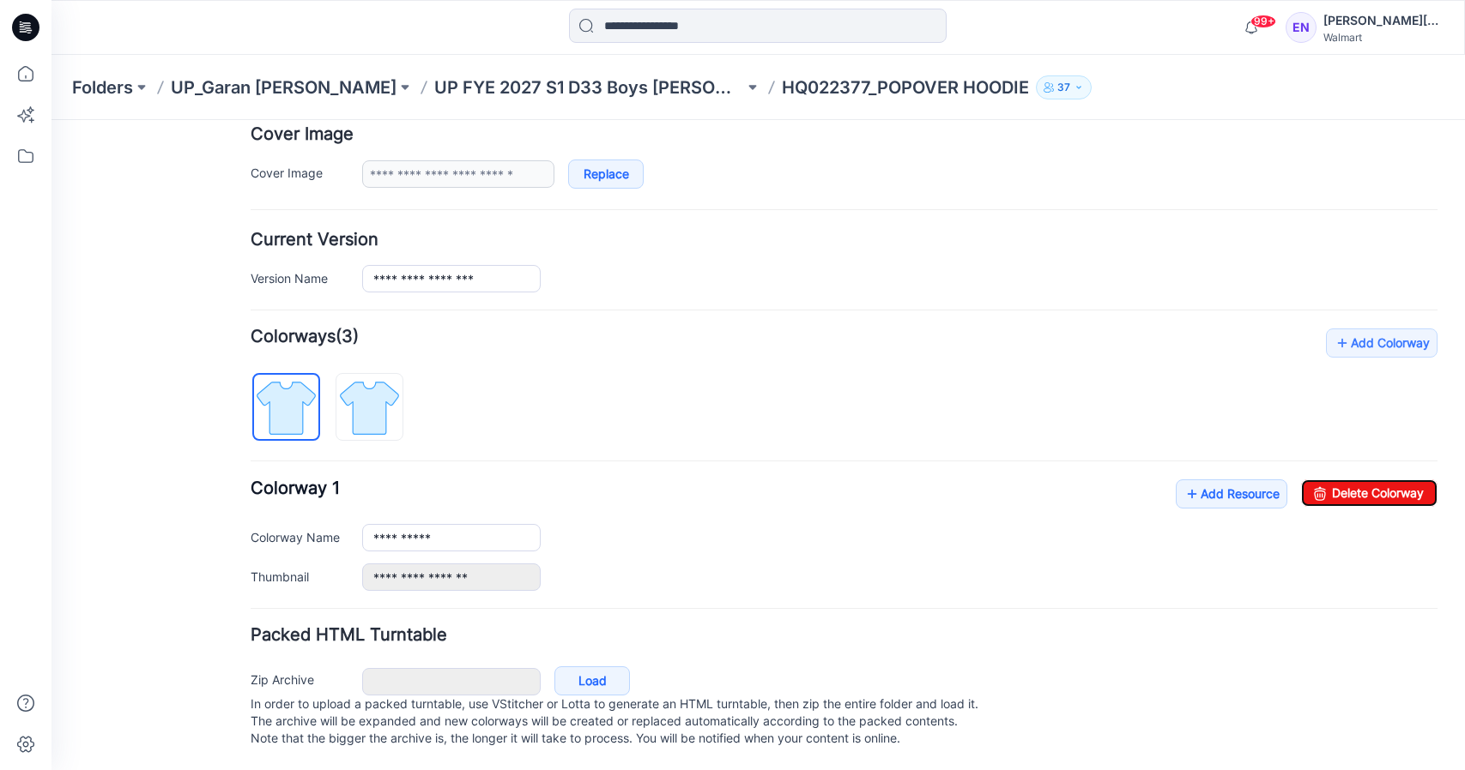
scroll to position [346, 0]
click at [1229, 480] on link "Add Resource" at bounding box center [1231, 494] width 112 height 29
click at [1201, 480] on link "Add Resource" at bounding box center [1231, 494] width 112 height 29
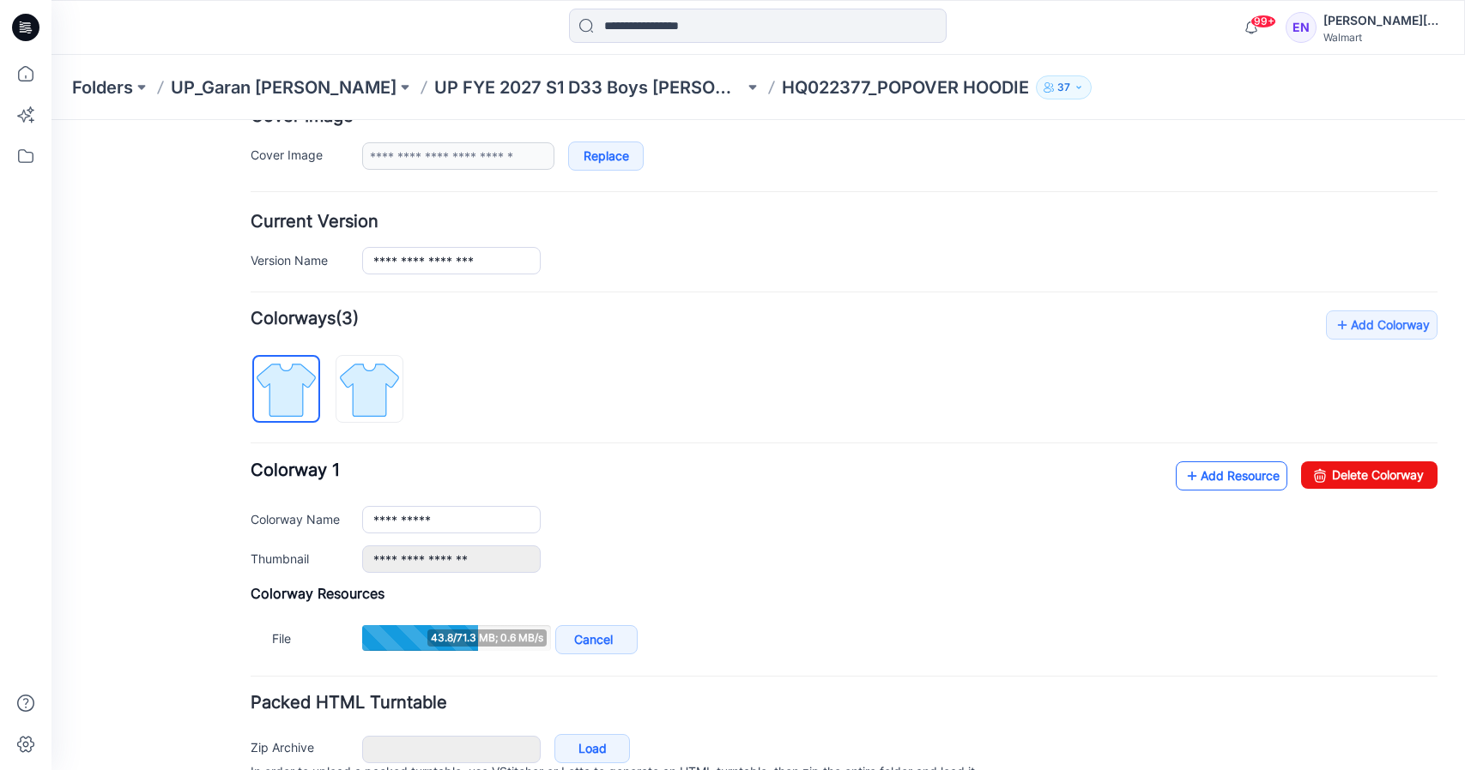
click at [1183, 472] on icon at bounding box center [1191, 475] width 17 height 27
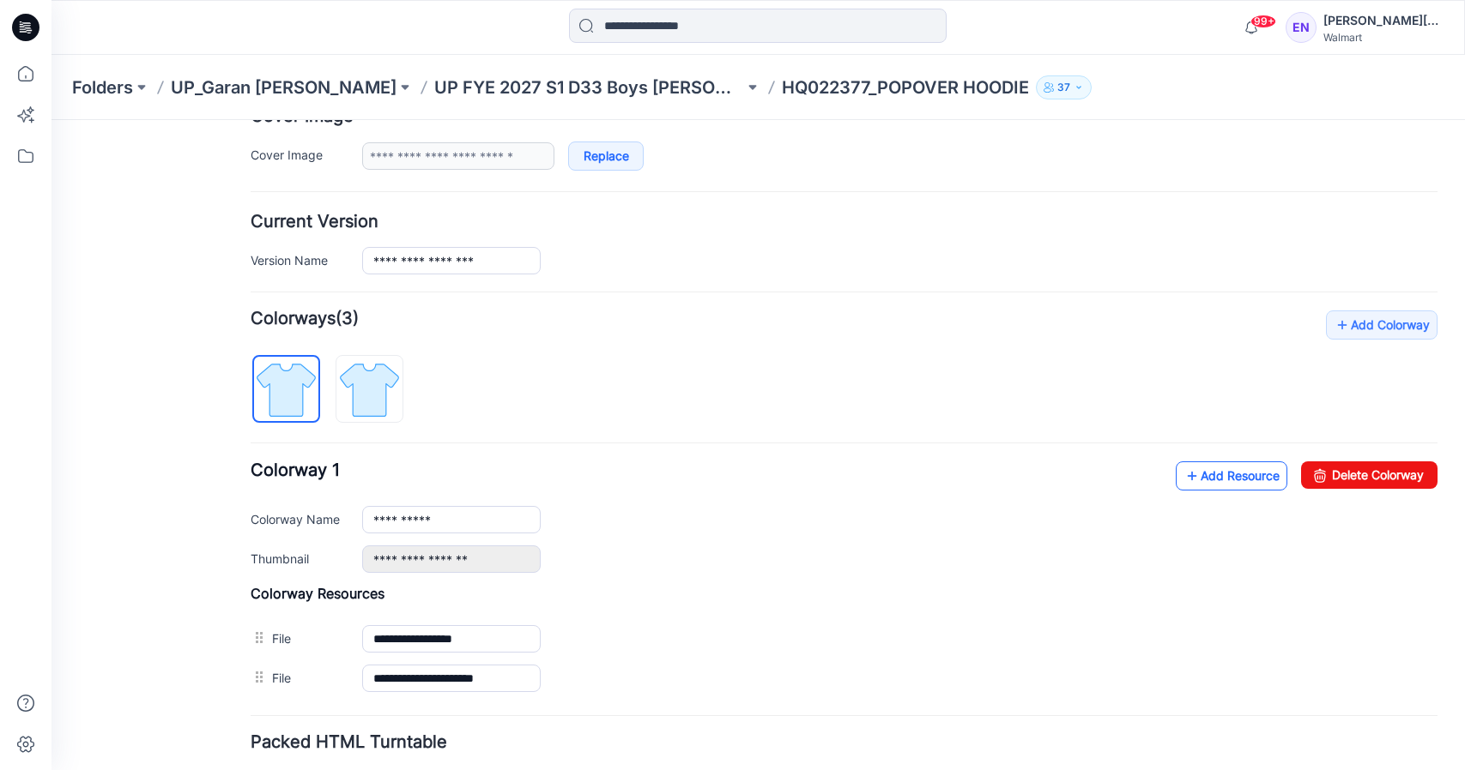
click at [1238, 480] on link "Add Resource" at bounding box center [1231, 476] width 112 height 29
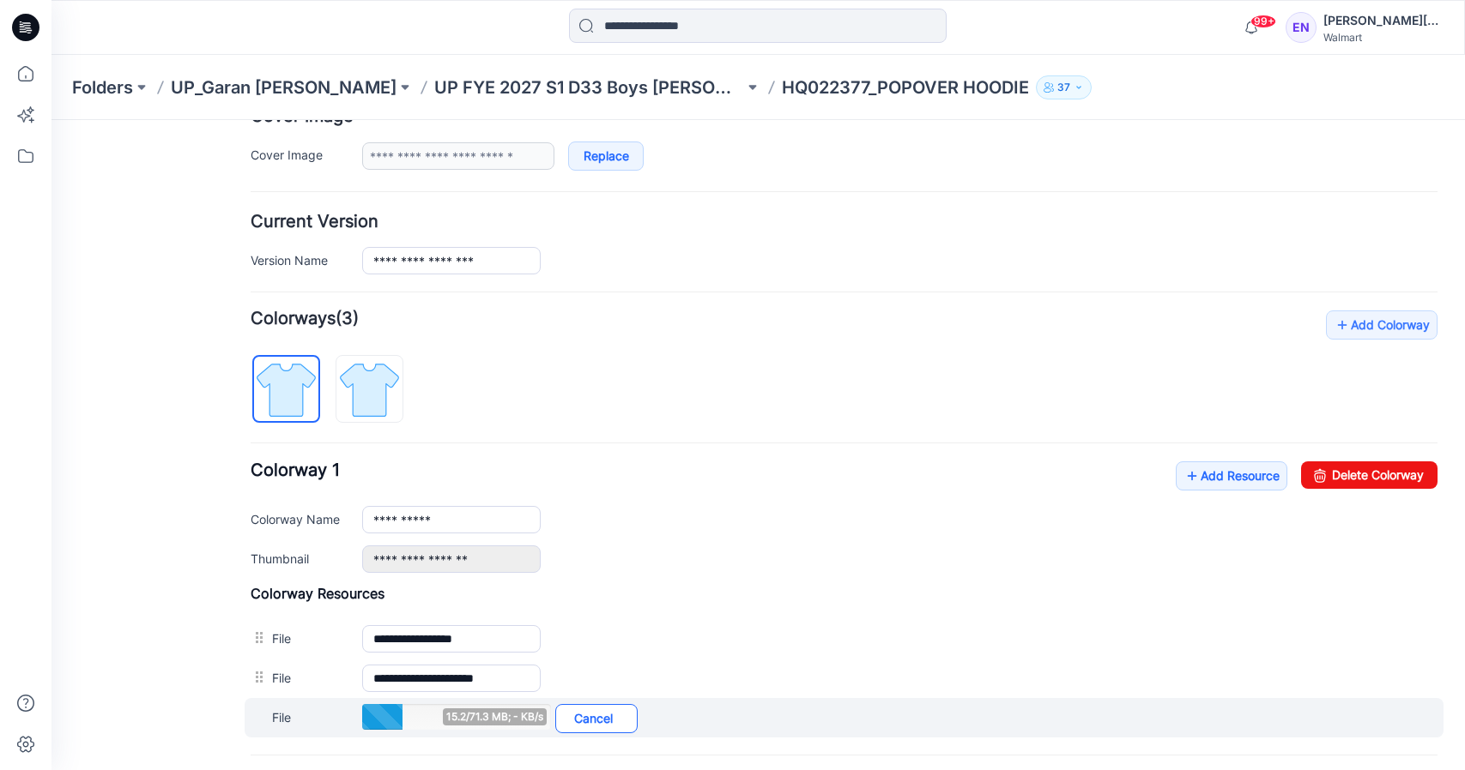
click at [617, 722] on link "Cancel" at bounding box center [596, 718] width 82 height 29
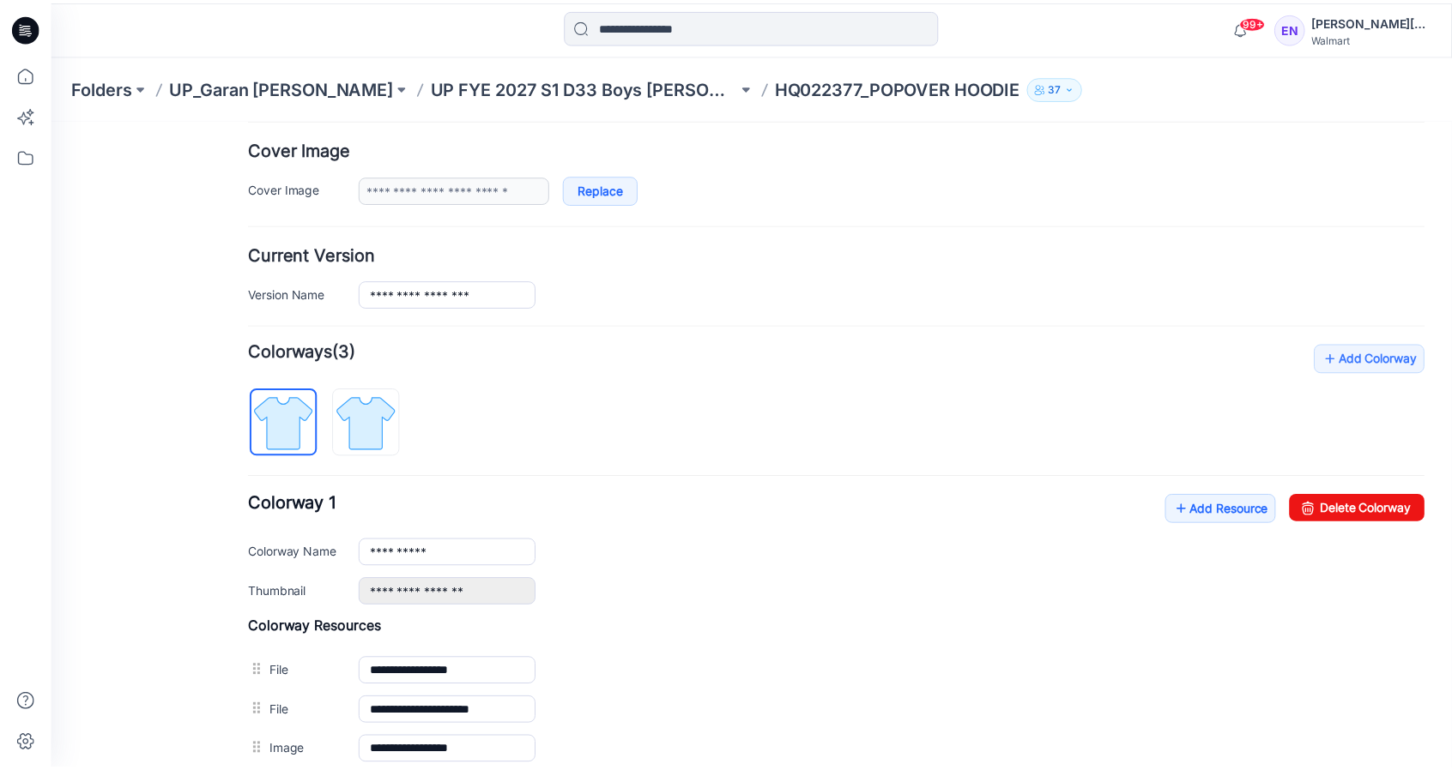
scroll to position [0, 0]
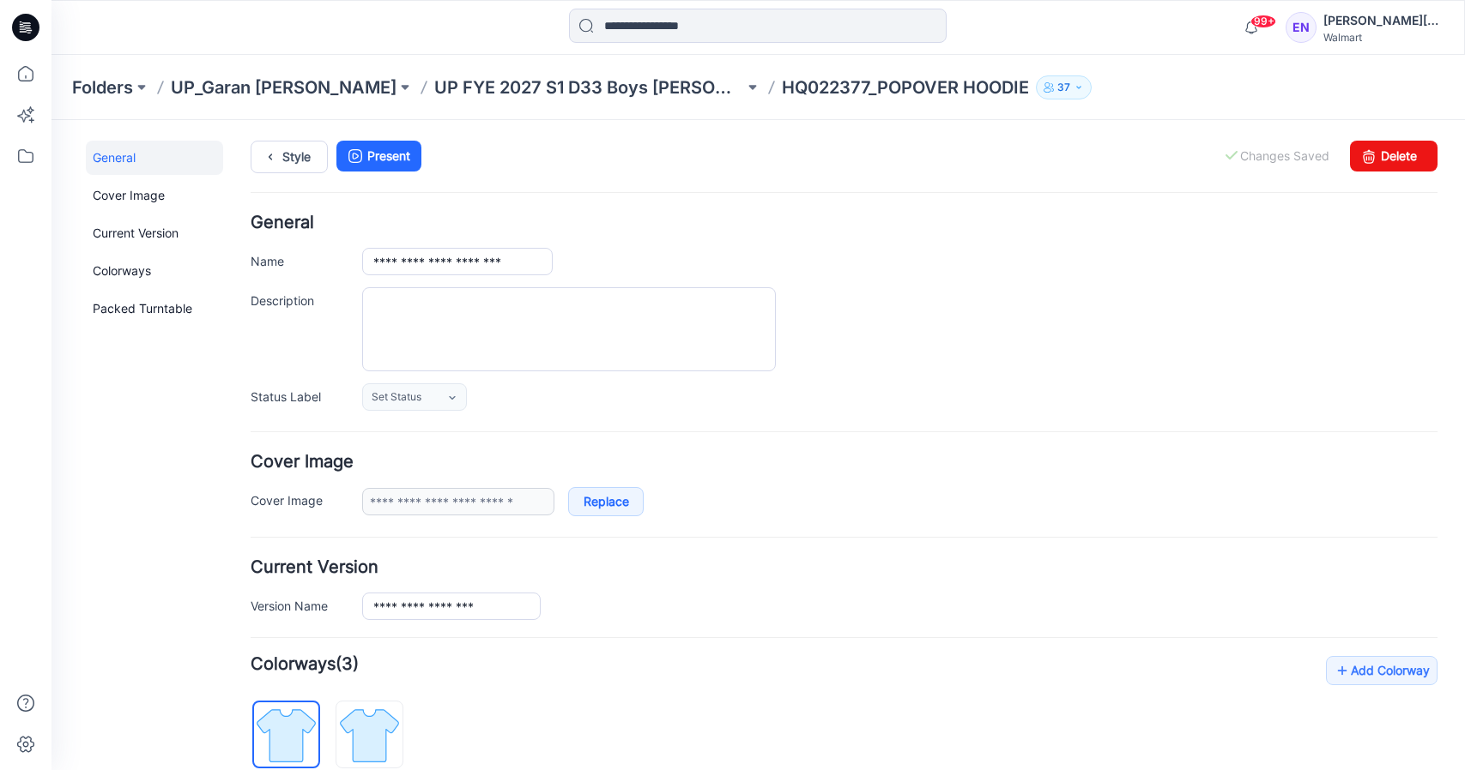
click at [527, 83] on p "UP FYE 2027 S1 D33 Boys [PERSON_NAME]" at bounding box center [589, 88] width 310 height 24
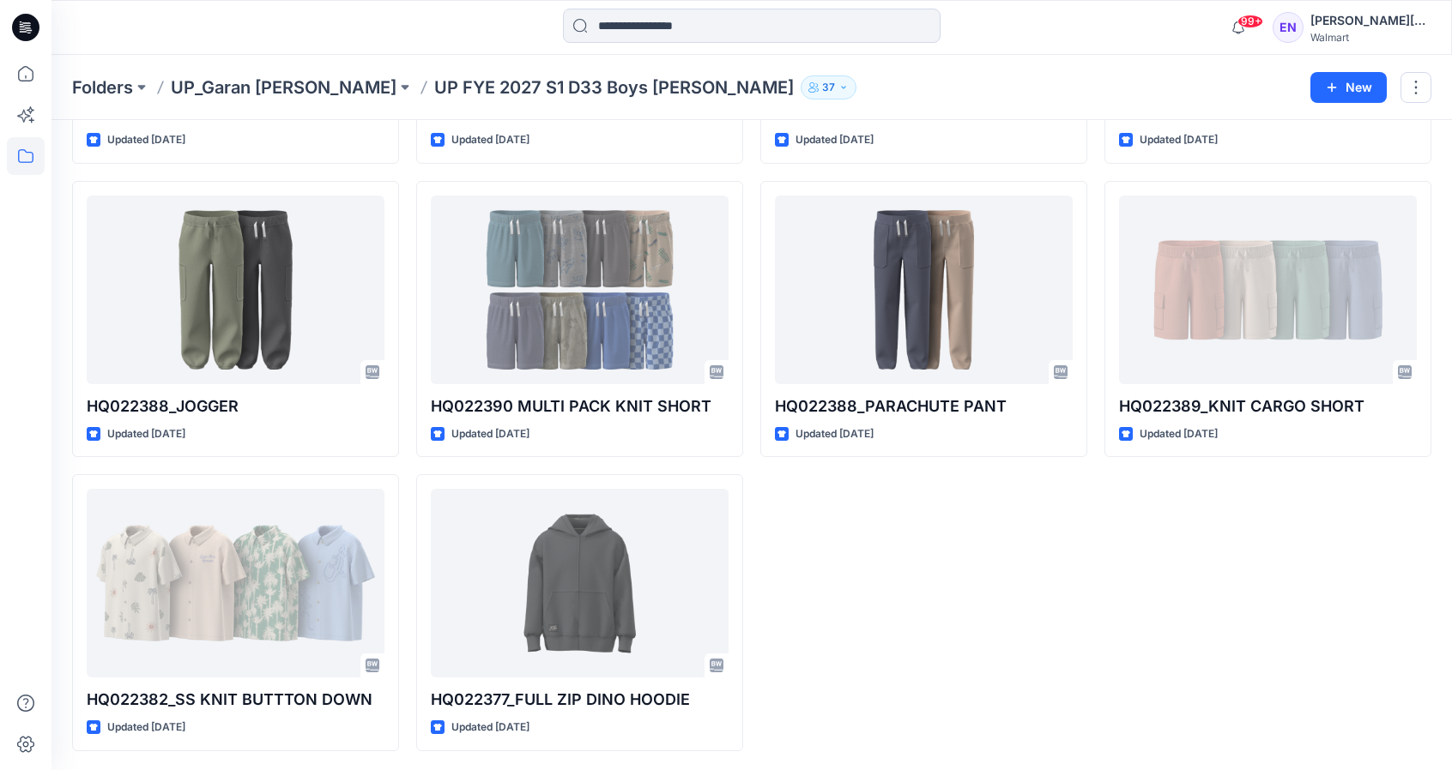
scroll to position [895, 0]
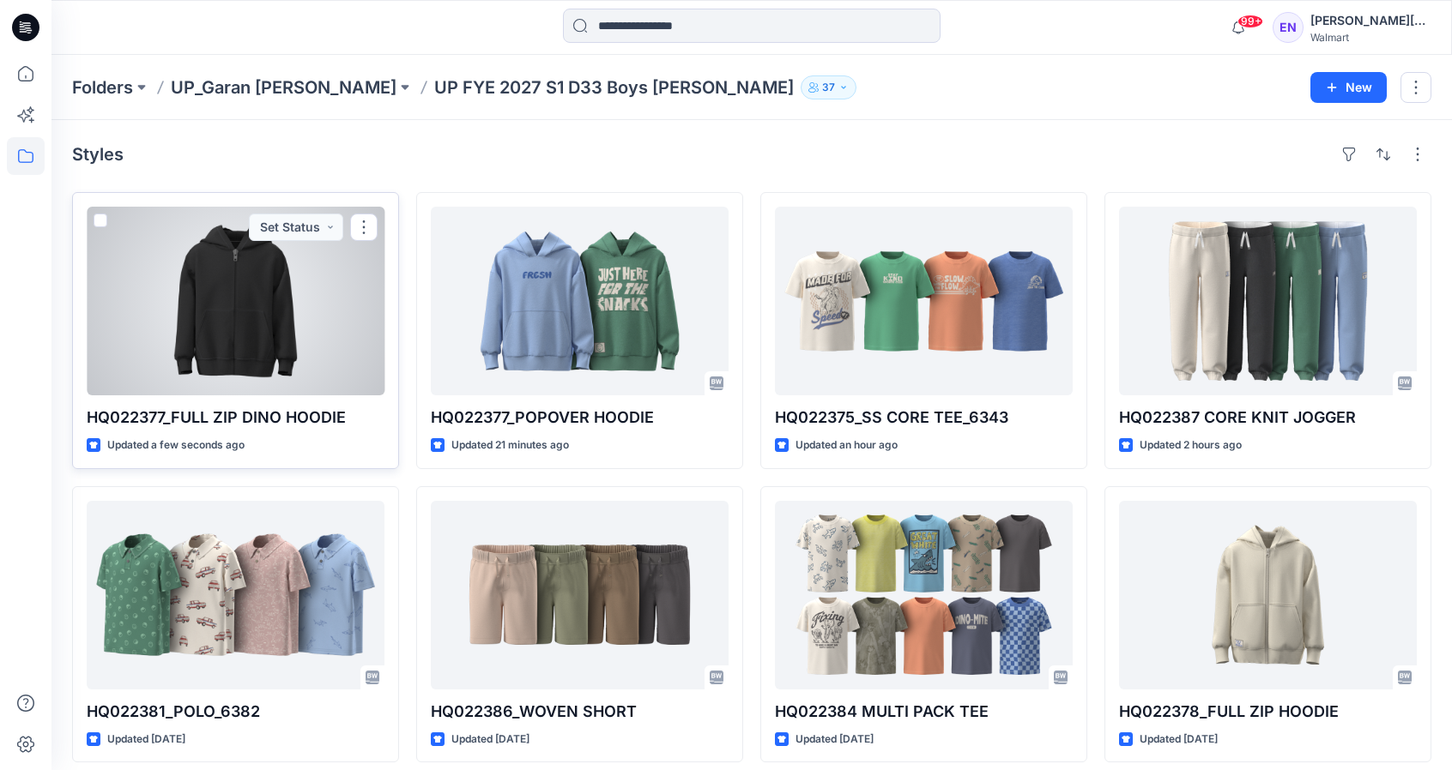
click at [367, 305] on div at bounding box center [236, 301] width 298 height 189
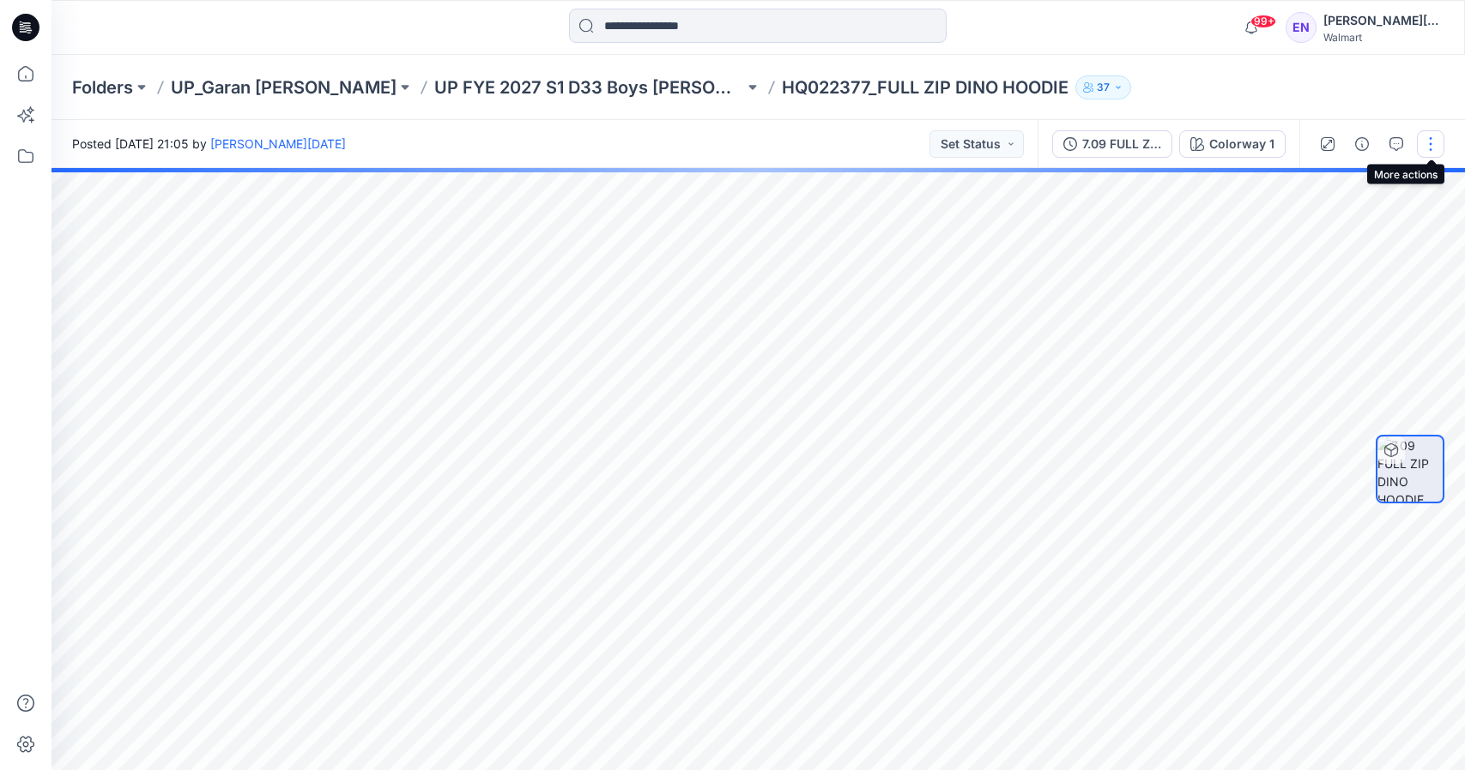
click at [1433, 144] on button "button" at bounding box center [1430, 143] width 27 height 27
click at [1372, 227] on button "Edit" at bounding box center [1358, 232] width 158 height 32
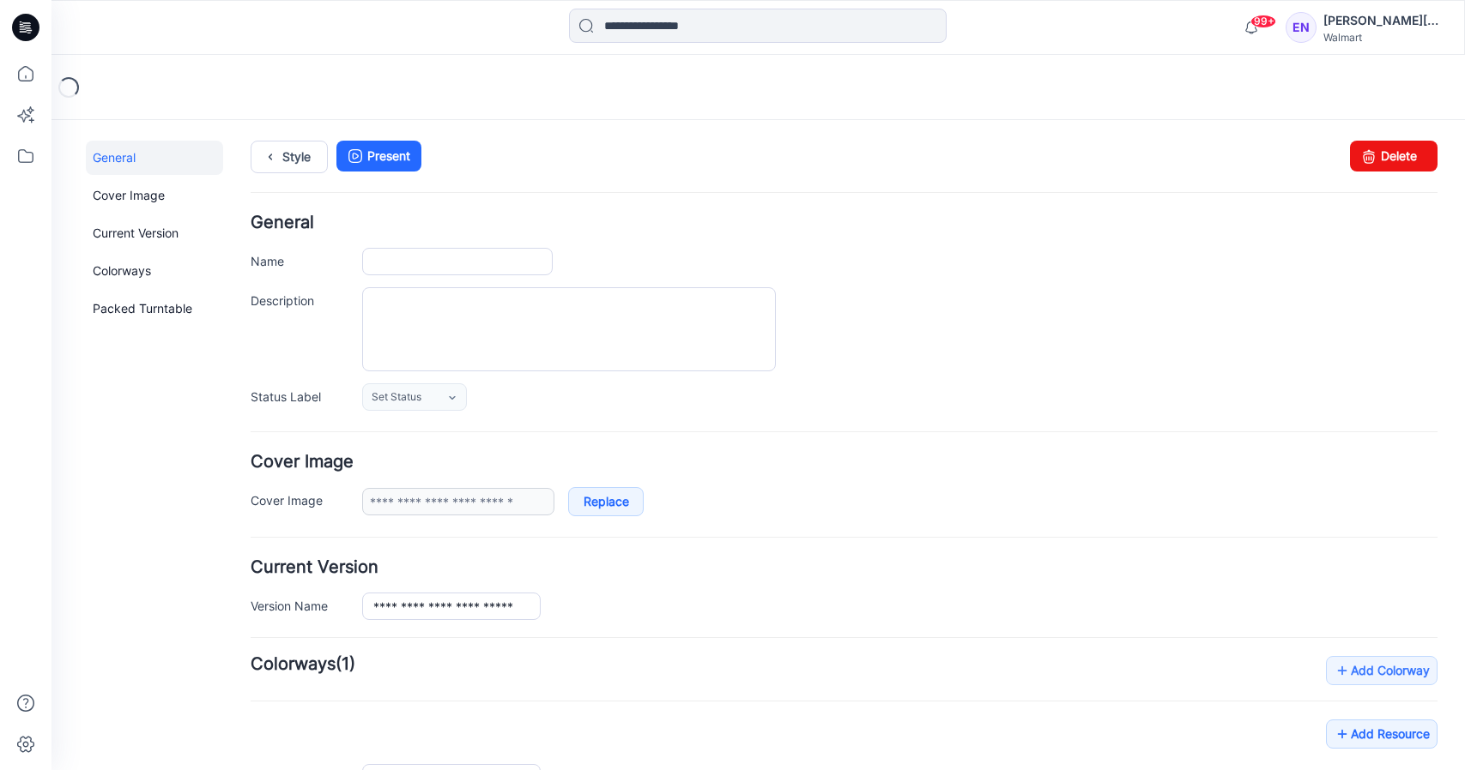
type input "**********"
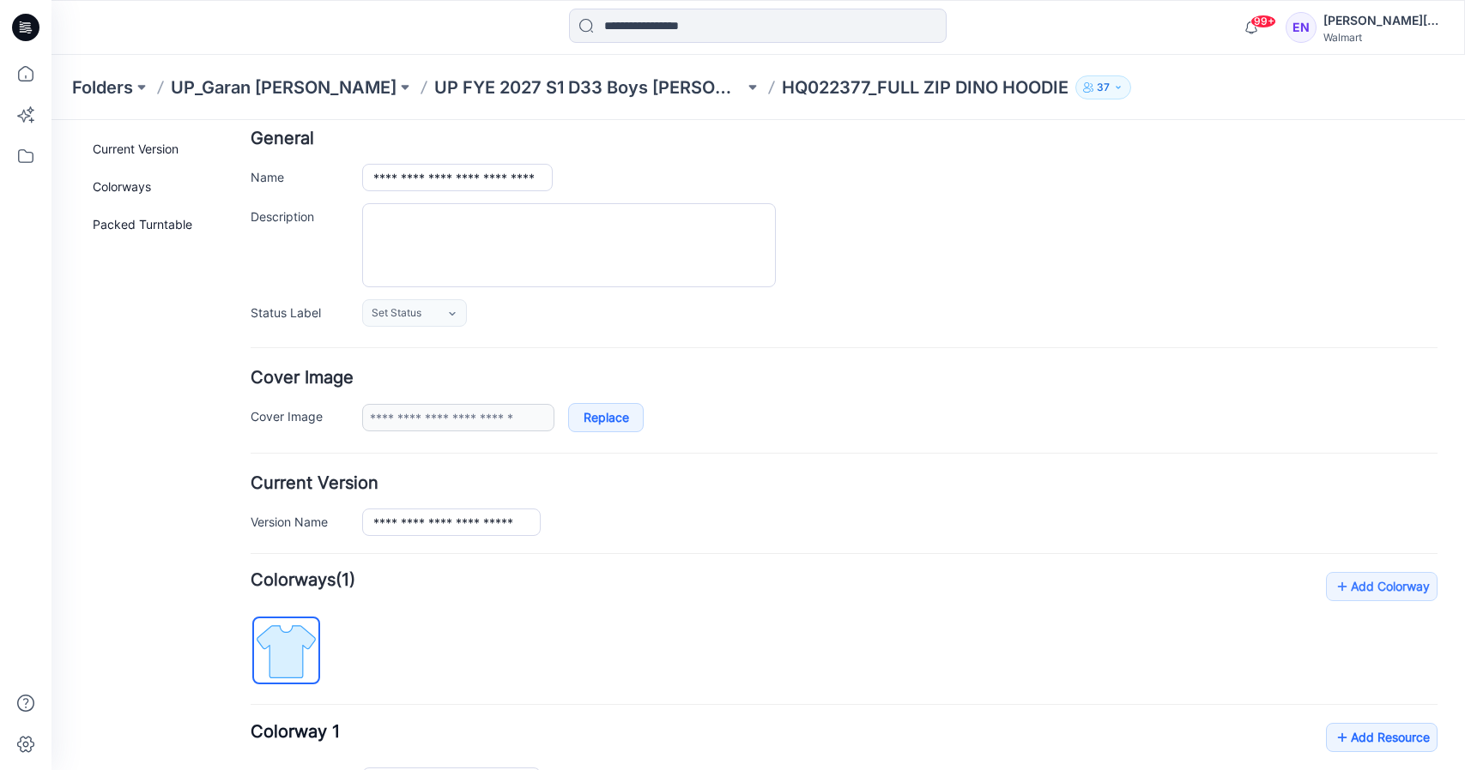
scroll to position [354, 0]
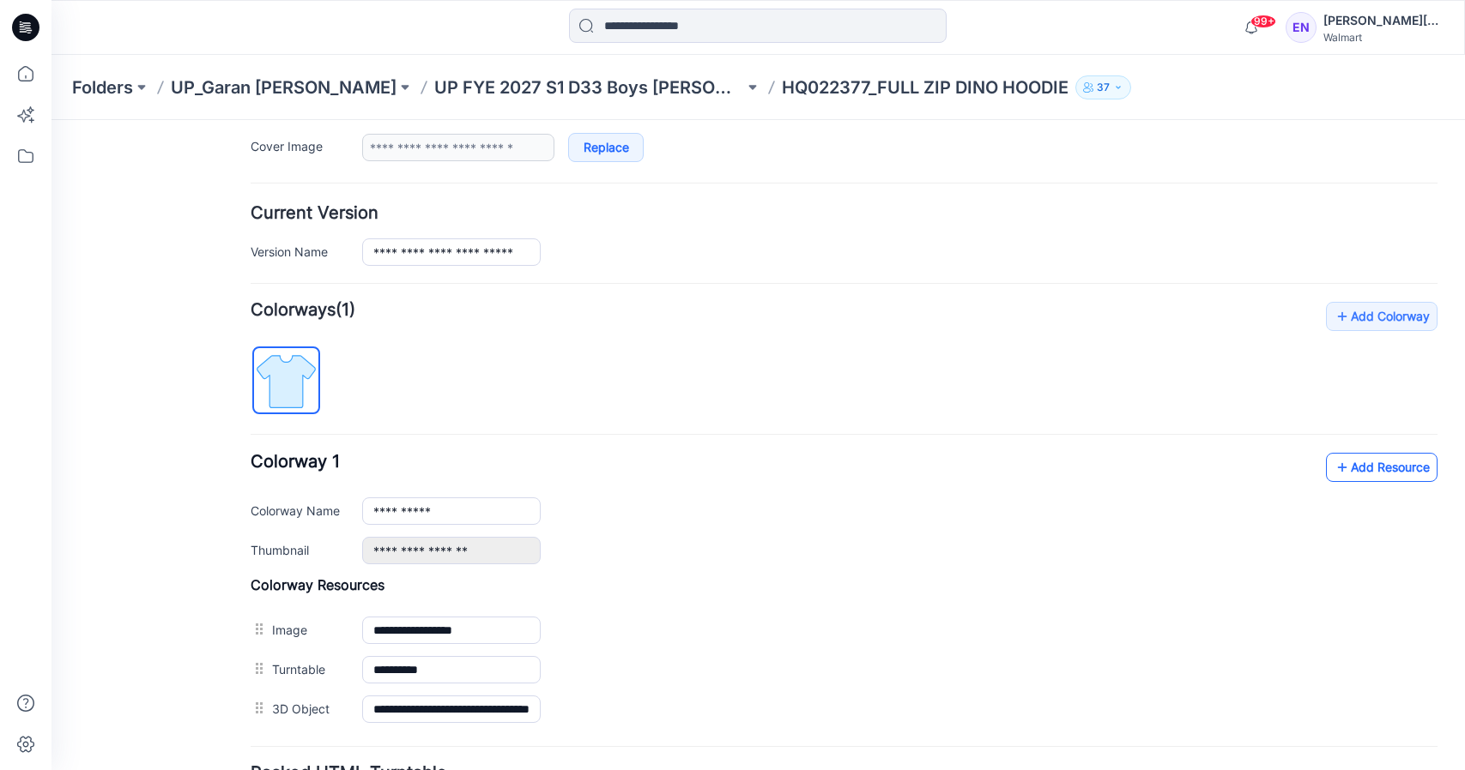
click at [1367, 470] on link "Add Resource" at bounding box center [1382, 467] width 112 height 29
click at [1354, 461] on link "Add Resource" at bounding box center [1382, 467] width 112 height 29
click at [547, 84] on p "UP FYE 2027 S1 D33 Boys [PERSON_NAME]" at bounding box center [589, 88] width 310 height 24
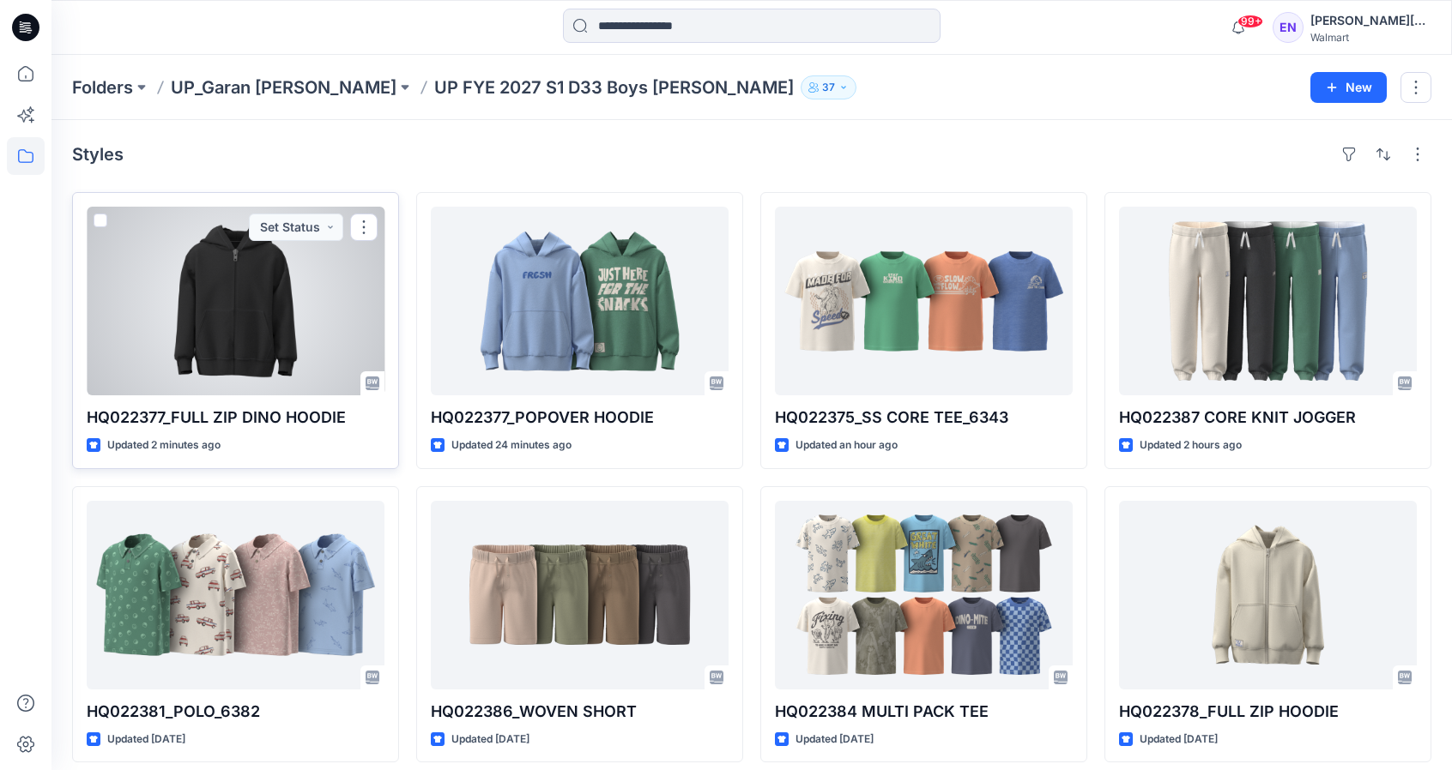
click at [175, 262] on div at bounding box center [236, 301] width 298 height 189
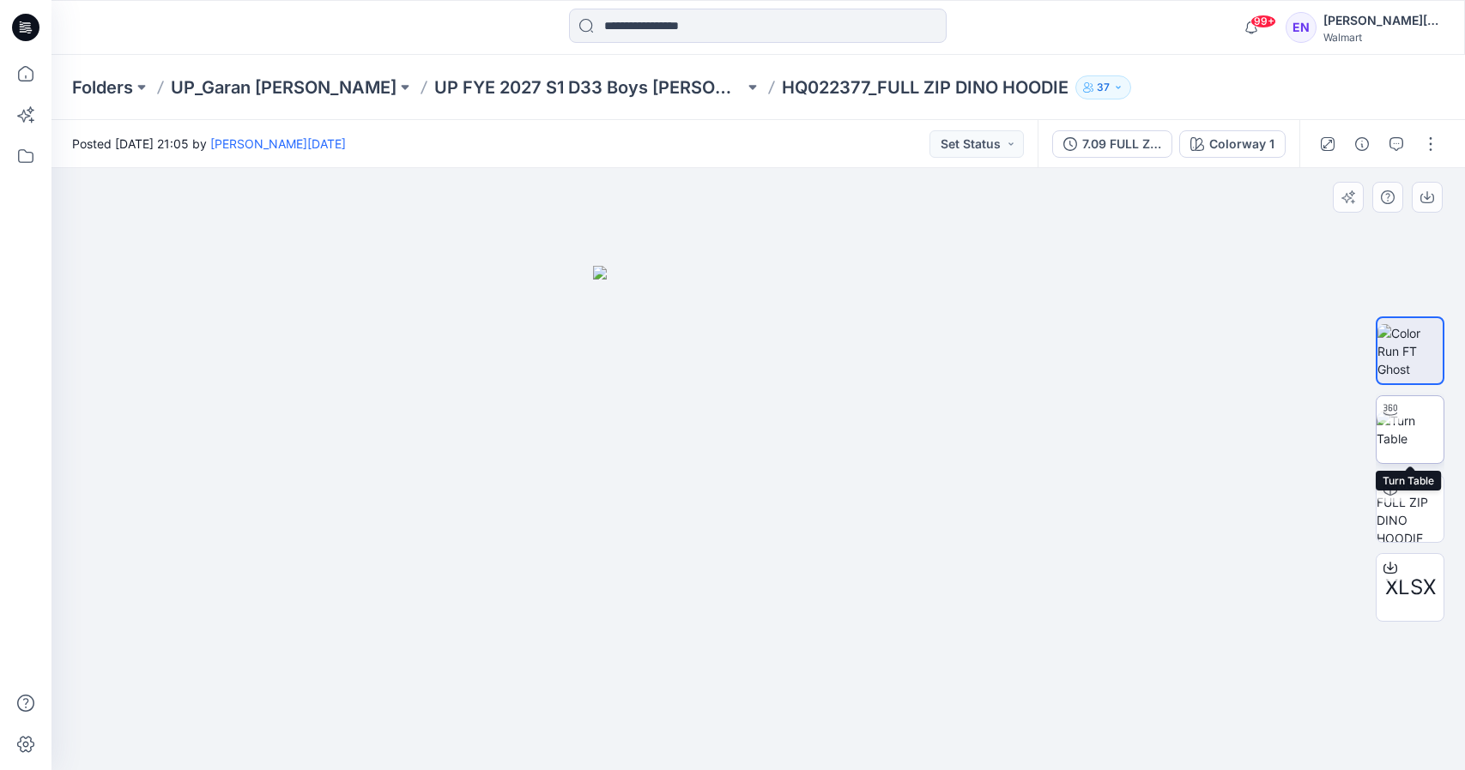
click at [1421, 426] on img at bounding box center [1409, 430] width 67 height 36
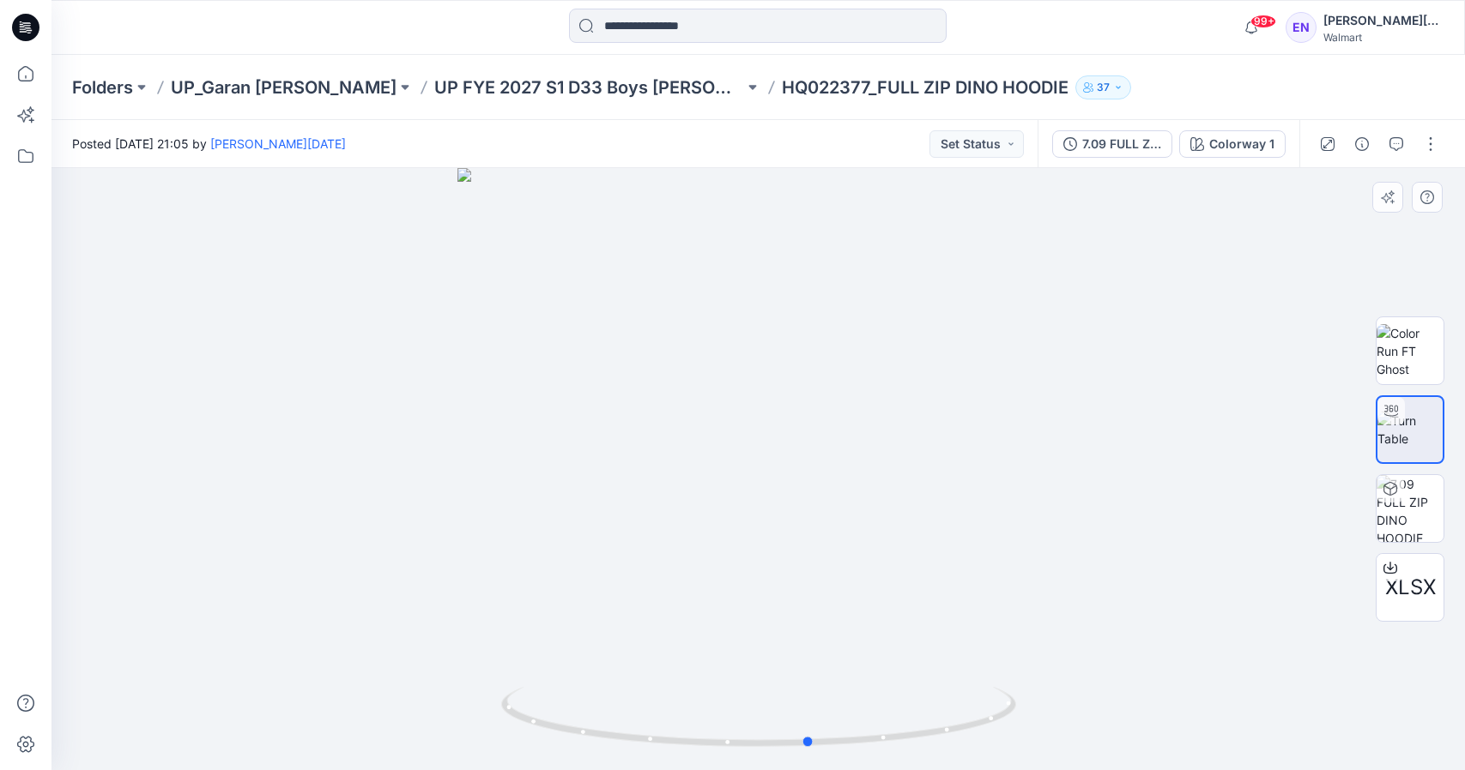
drag, startPoint x: 761, startPoint y: 743, endPoint x: 1327, endPoint y: 653, distance: 573.4
click at [1327, 653] on div at bounding box center [757, 469] width 1413 height 602
click at [1441, 154] on button "button" at bounding box center [1430, 143] width 27 height 27
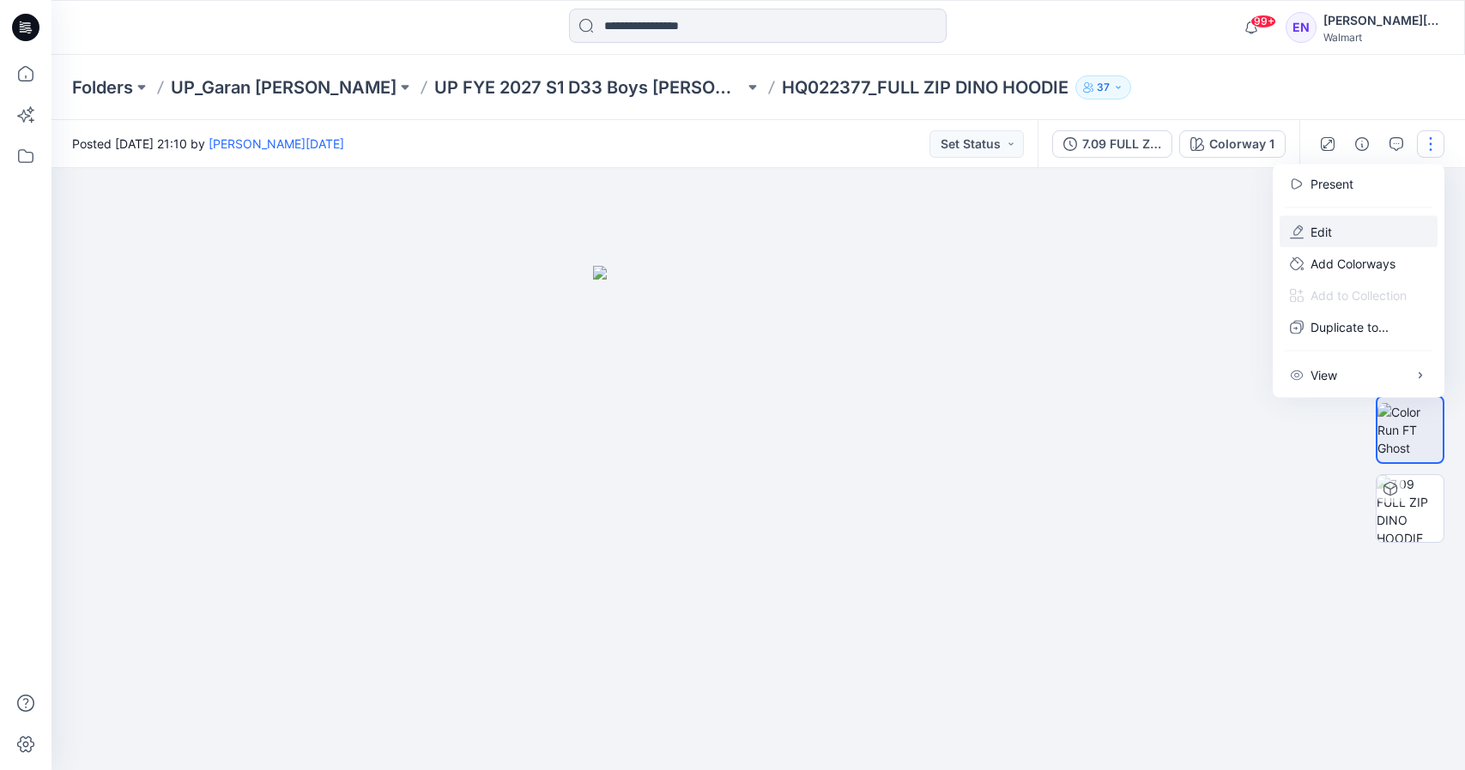
click at [1344, 236] on button "Edit" at bounding box center [1358, 232] width 158 height 32
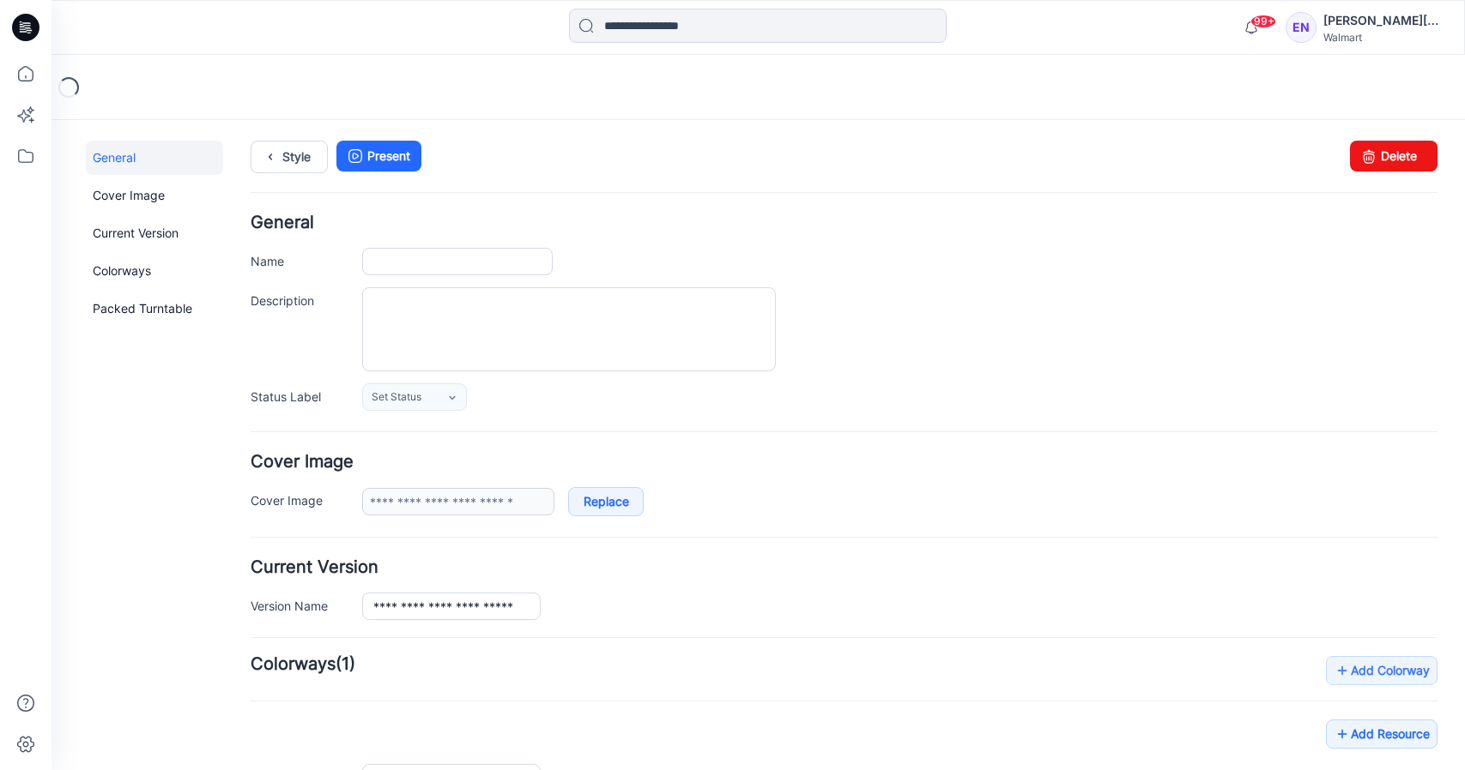
type input "**********"
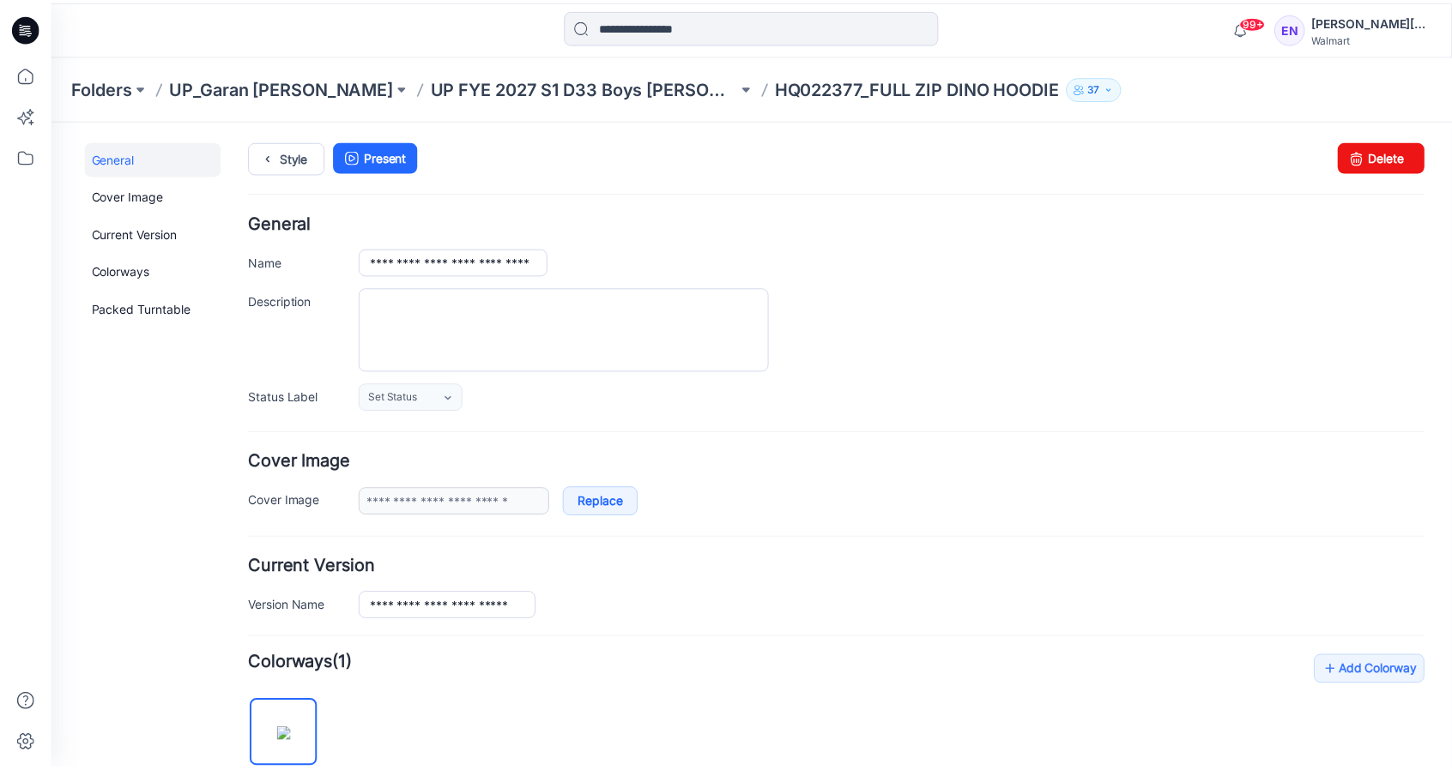
scroll to position [511, 0]
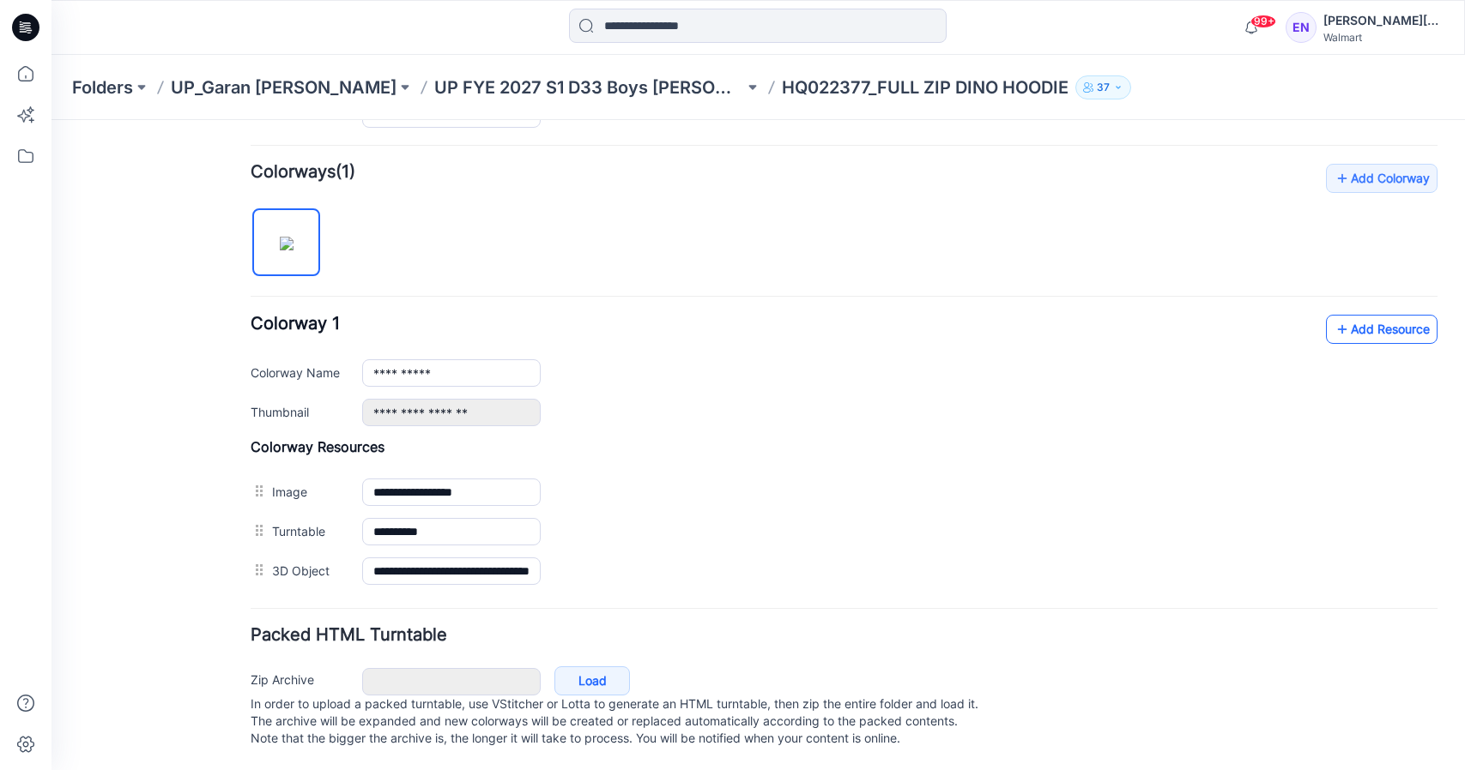
click at [1378, 315] on link "Add Resource" at bounding box center [1382, 329] width 112 height 29
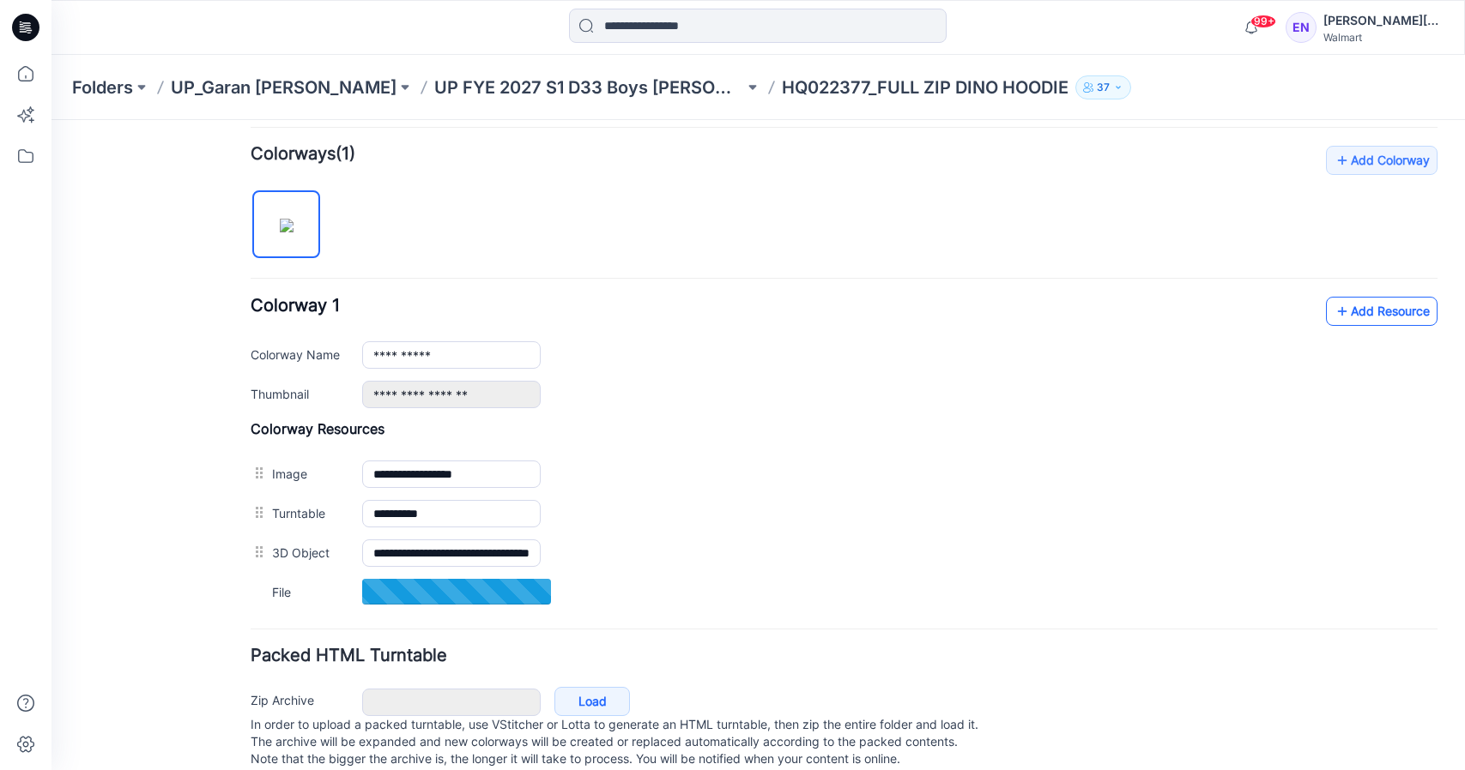
click at [1344, 298] on link "Add Resource" at bounding box center [1382, 311] width 112 height 29
click at [498, 83] on p "UP FYE 2027 S1 D33 Boys [PERSON_NAME]" at bounding box center [589, 88] width 310 height 24
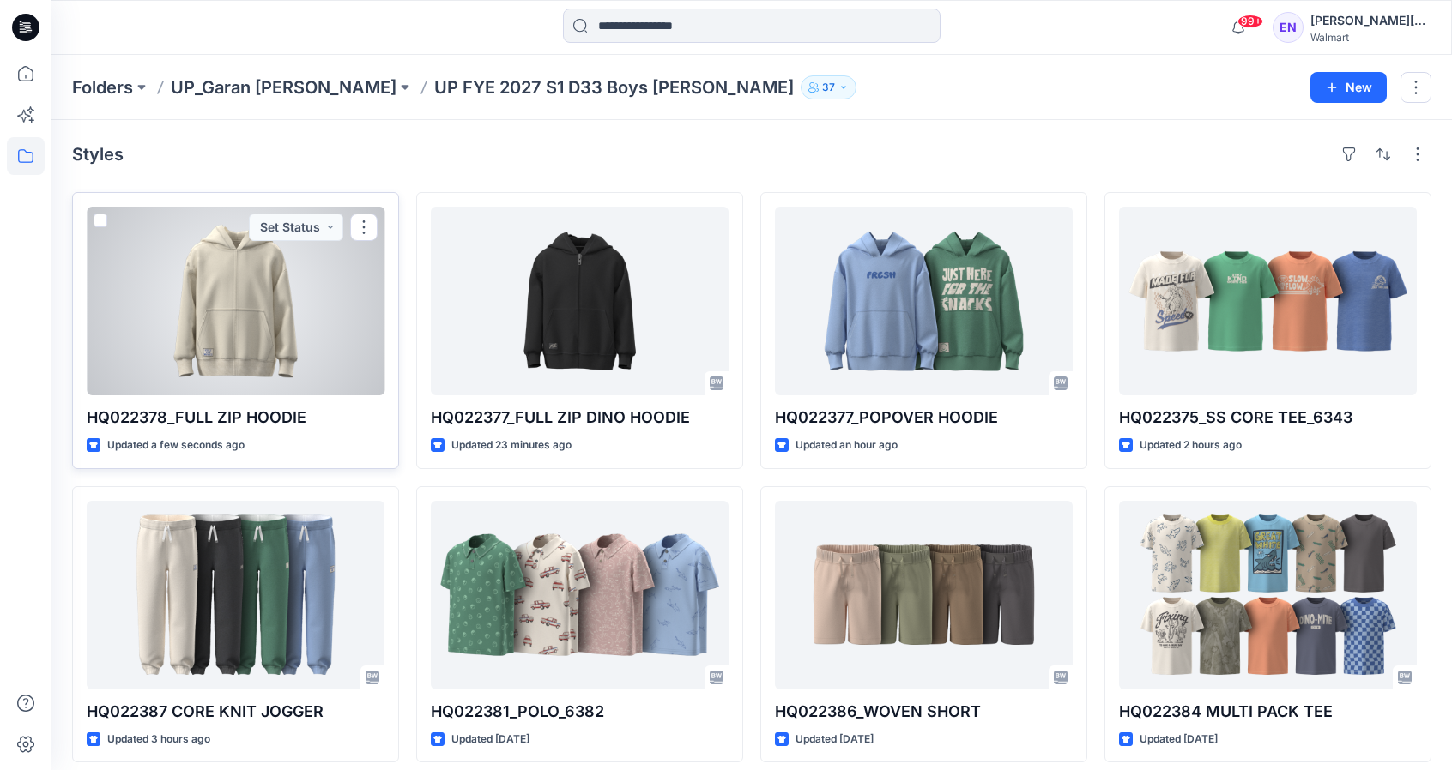
click at [241, 309] on div at bounding box center [236, 301] width 298 height 189
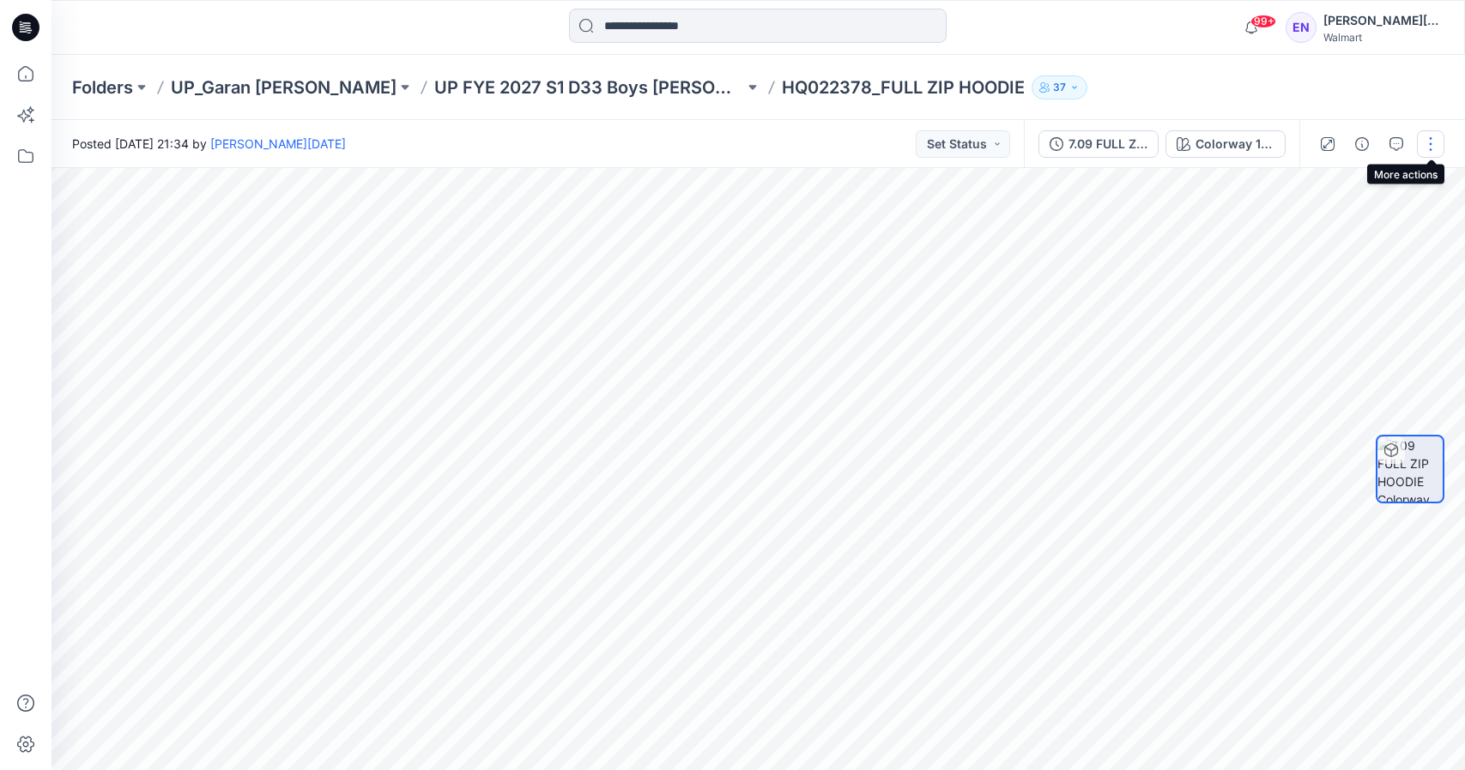
click at [1442, 145] on button "button" at bounding box center [1430, 143] width 27 height 27
click at [1366, 227] on button "Edit" at bounding box center [1358, 232] width 158 height 32
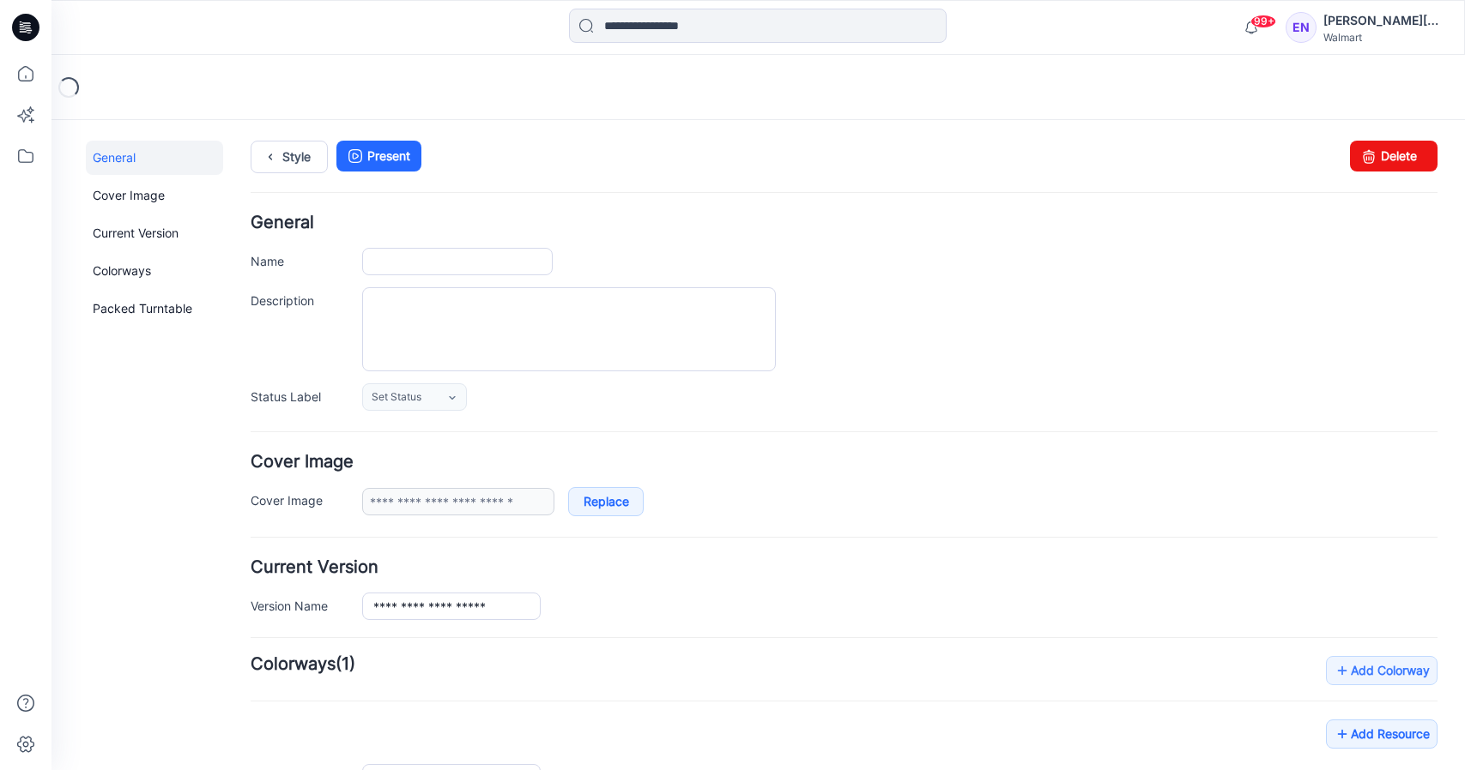
type input "**********"
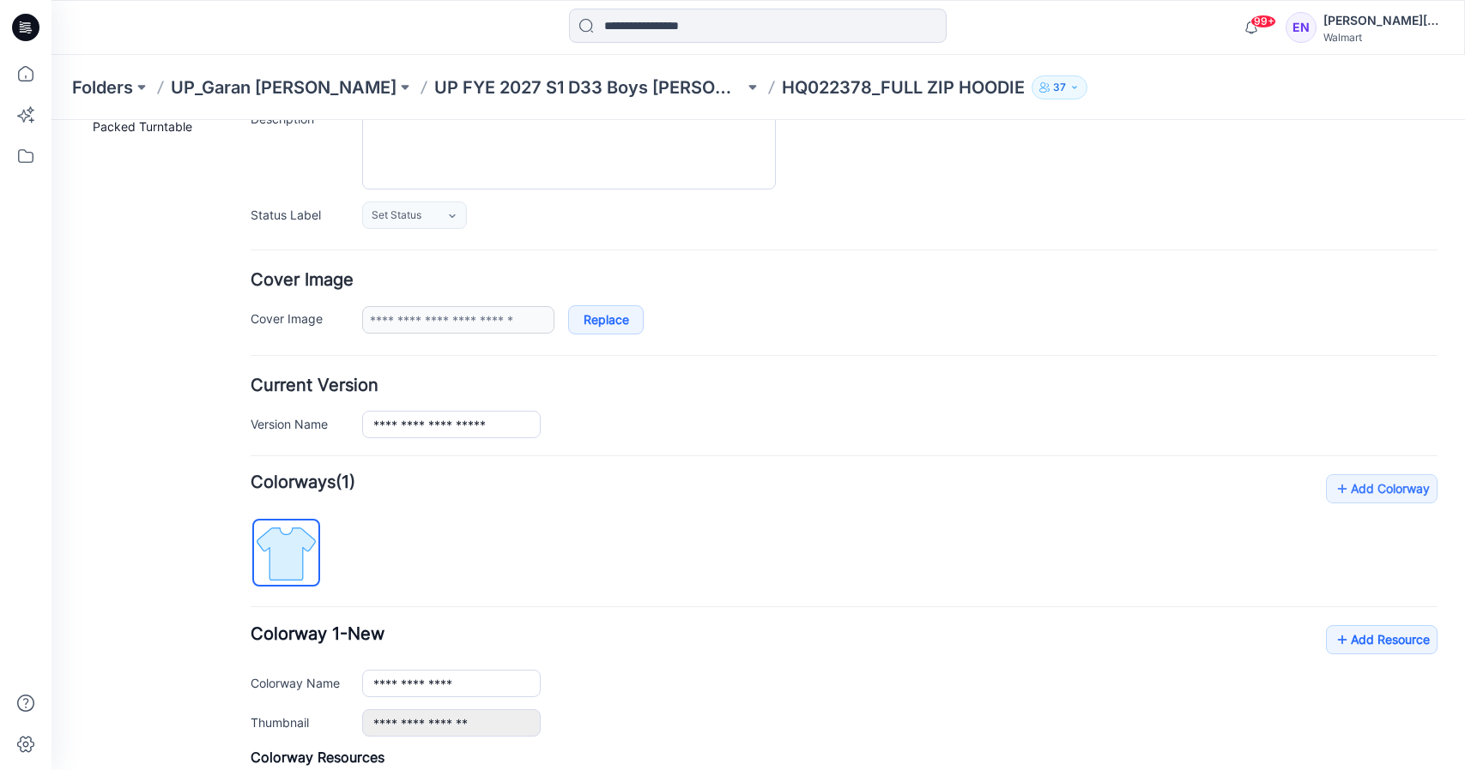
scroll to position [185, 0]
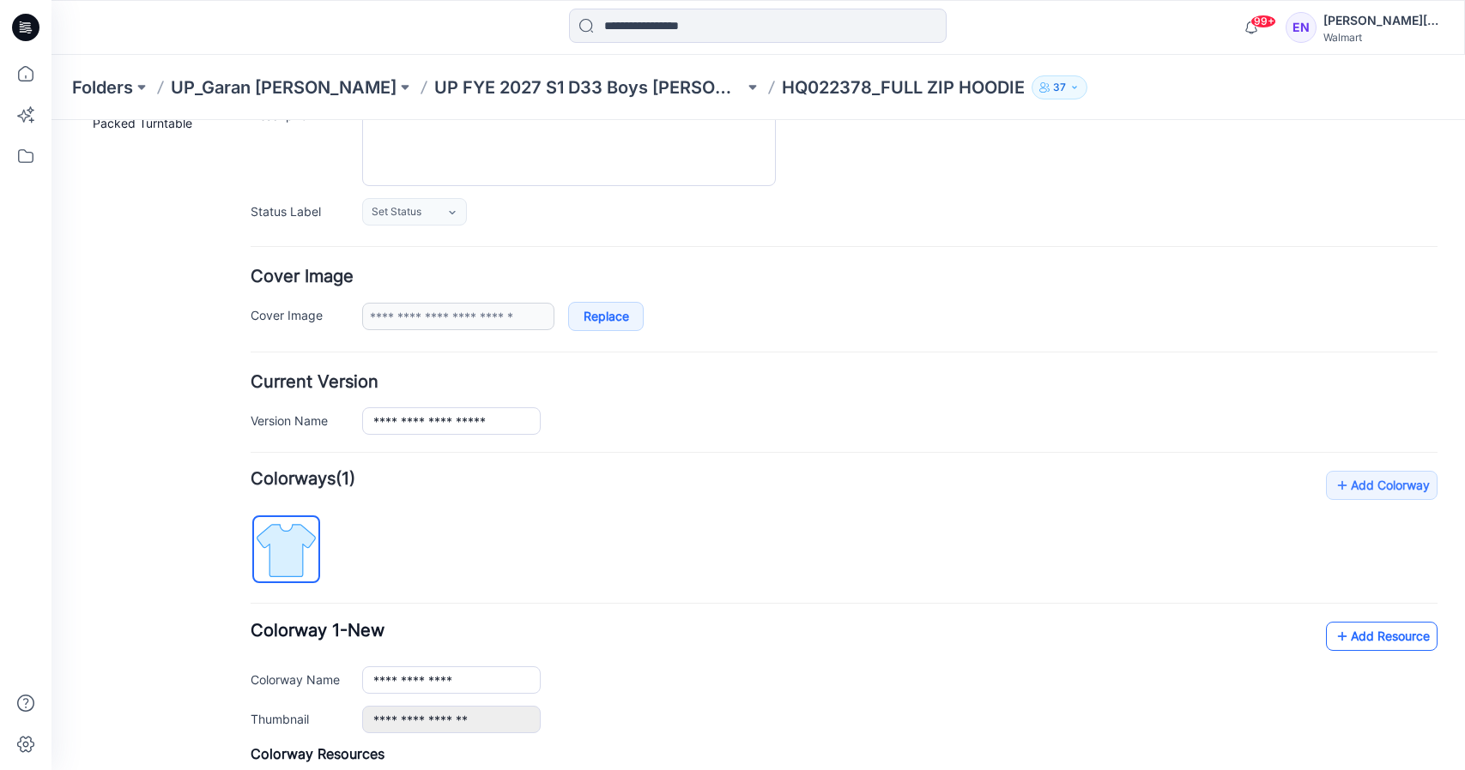
click at [1414, 632] on link "Add Resource" at bounding box center [1382, 636] width 112 height 29
click at [1338, 622] on div "**********" at bounding box center [844, 704] width 1187 height 467
click at [1344, 631] on link "Add Resource" at bounding box center [1382, 636] width 112 height 29
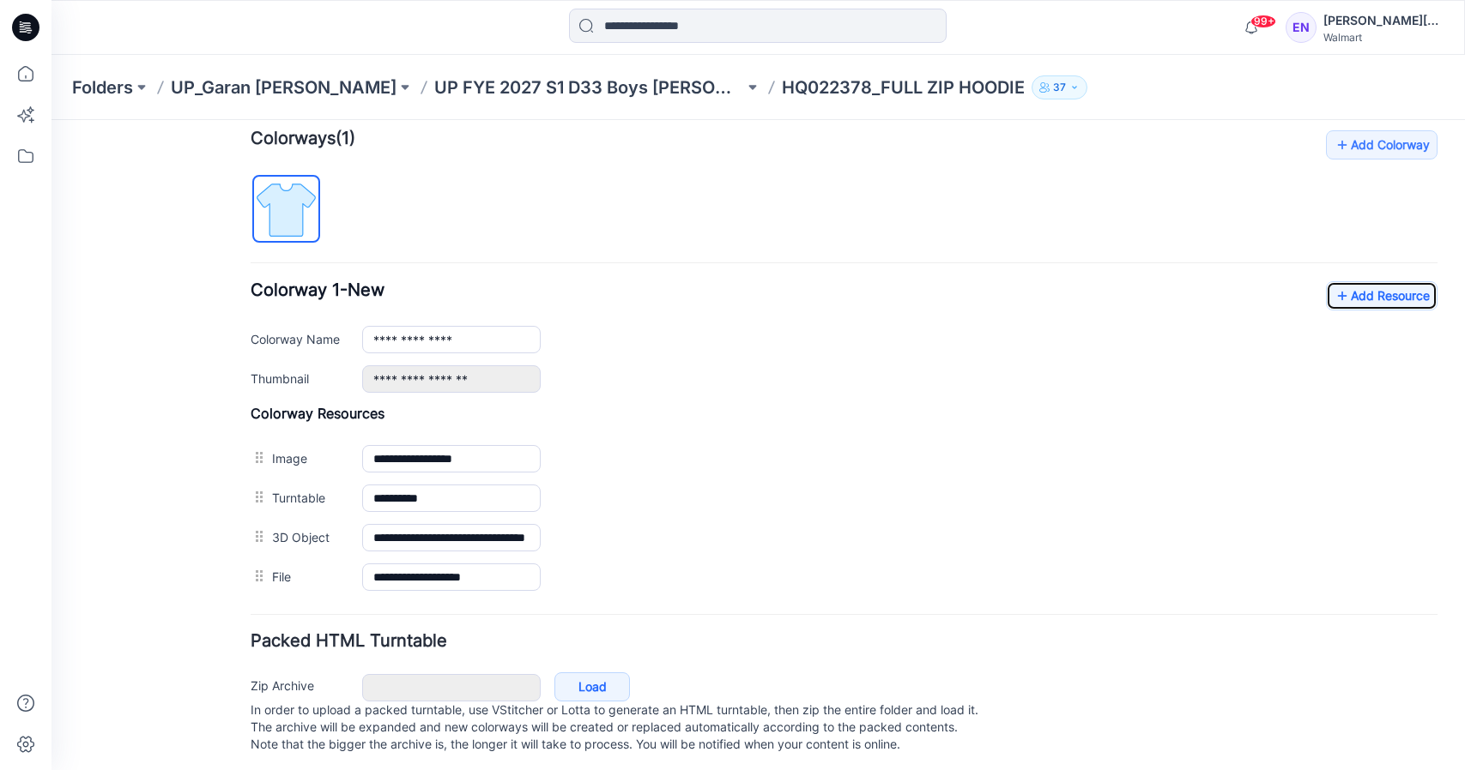
scroll to position [550, 0]
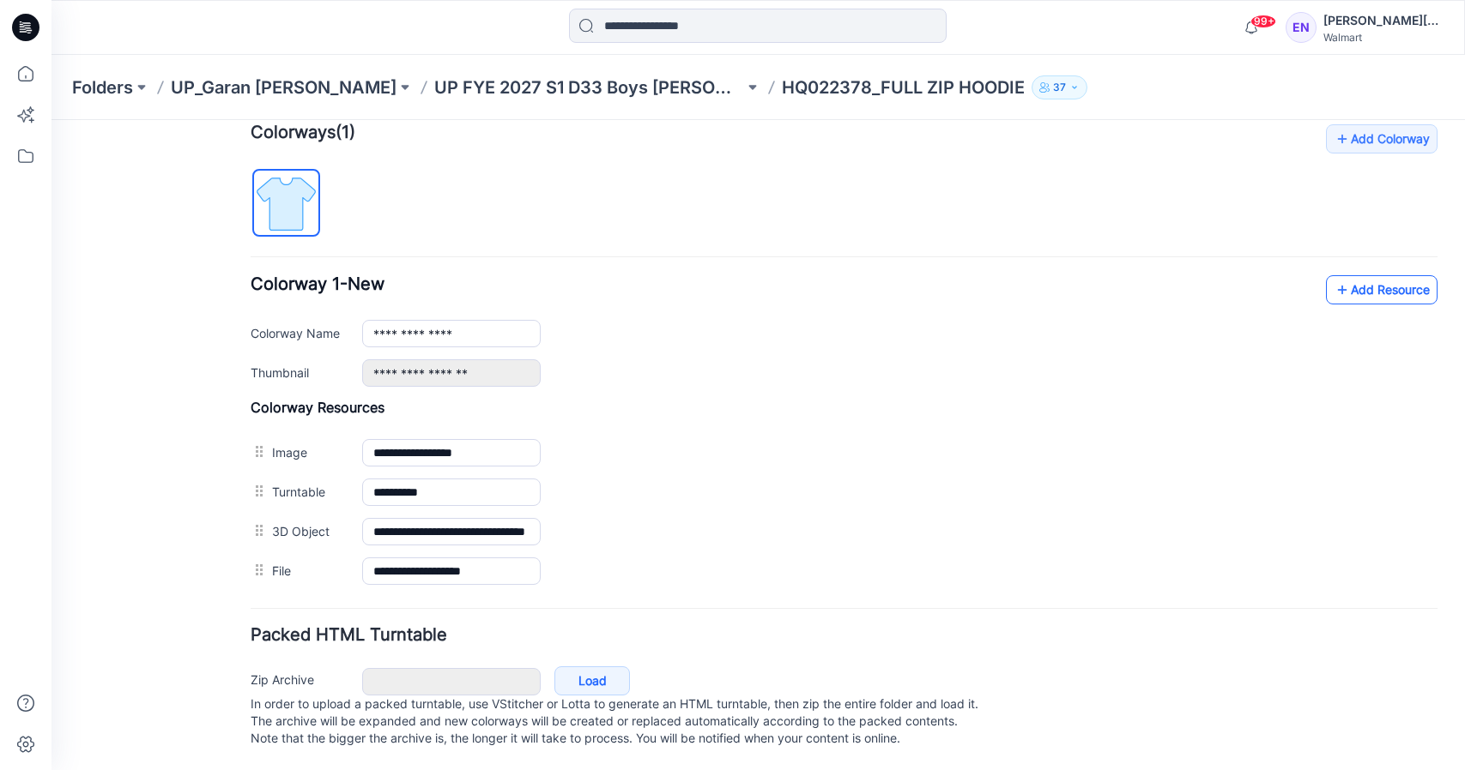
click at [1352, 275] on link "Add Resource" at bounding box center [1382, 289] width 112 height 29
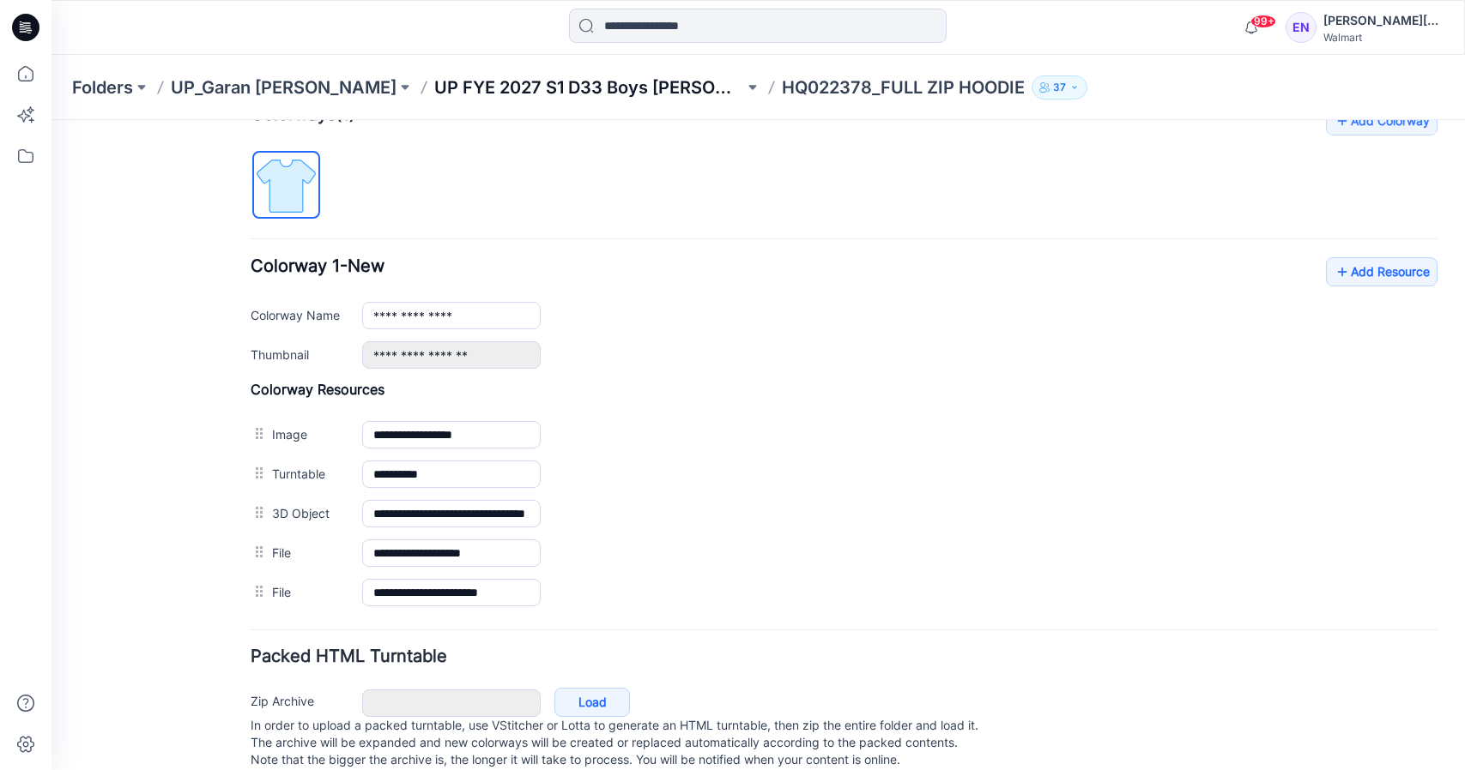
click at [511, 83] on p "UP FYE 2027 S1 D33 Boys [PERSON_NAME]" at bounding box center [589, 88] width 310 height 24
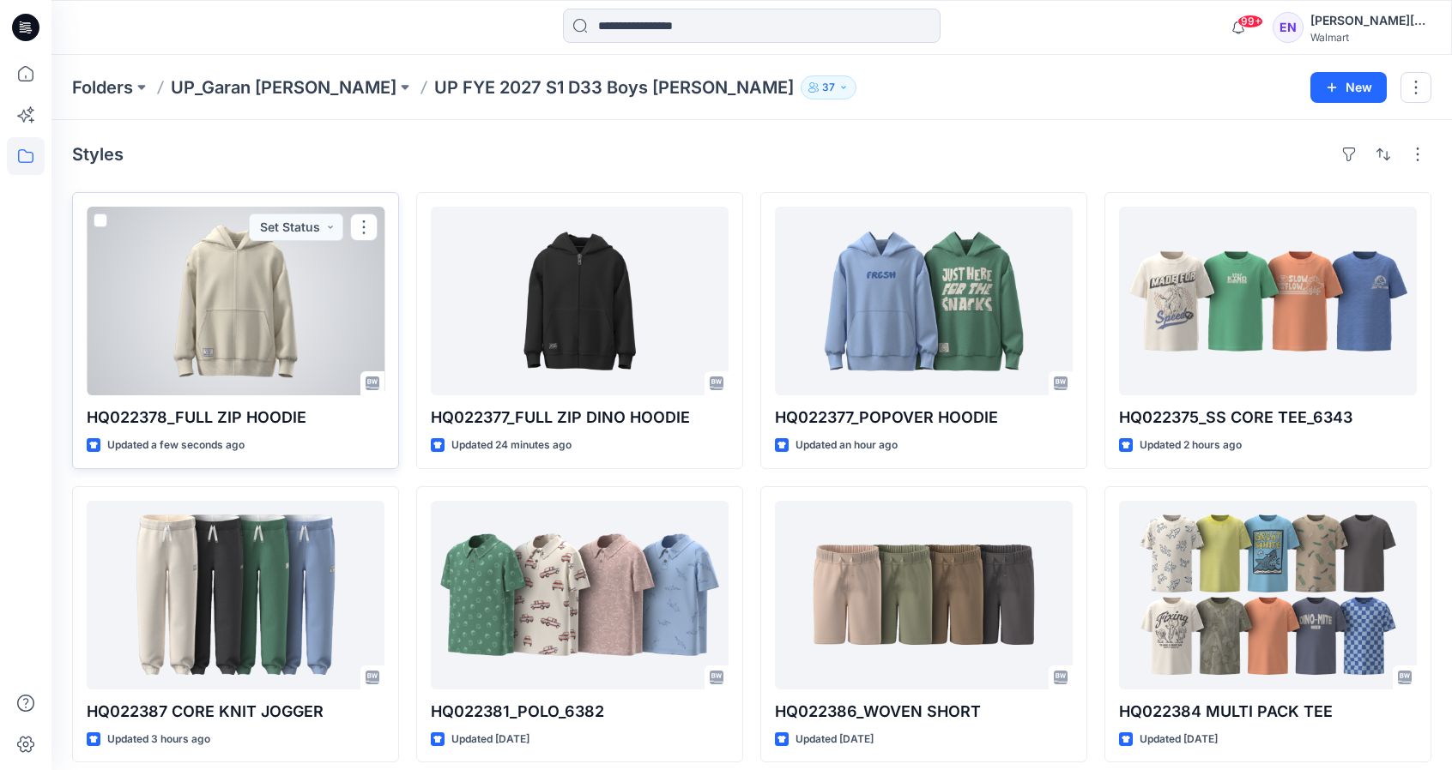
click at [304, 289] on div at bounding box center [236, 301] width 298 height 189
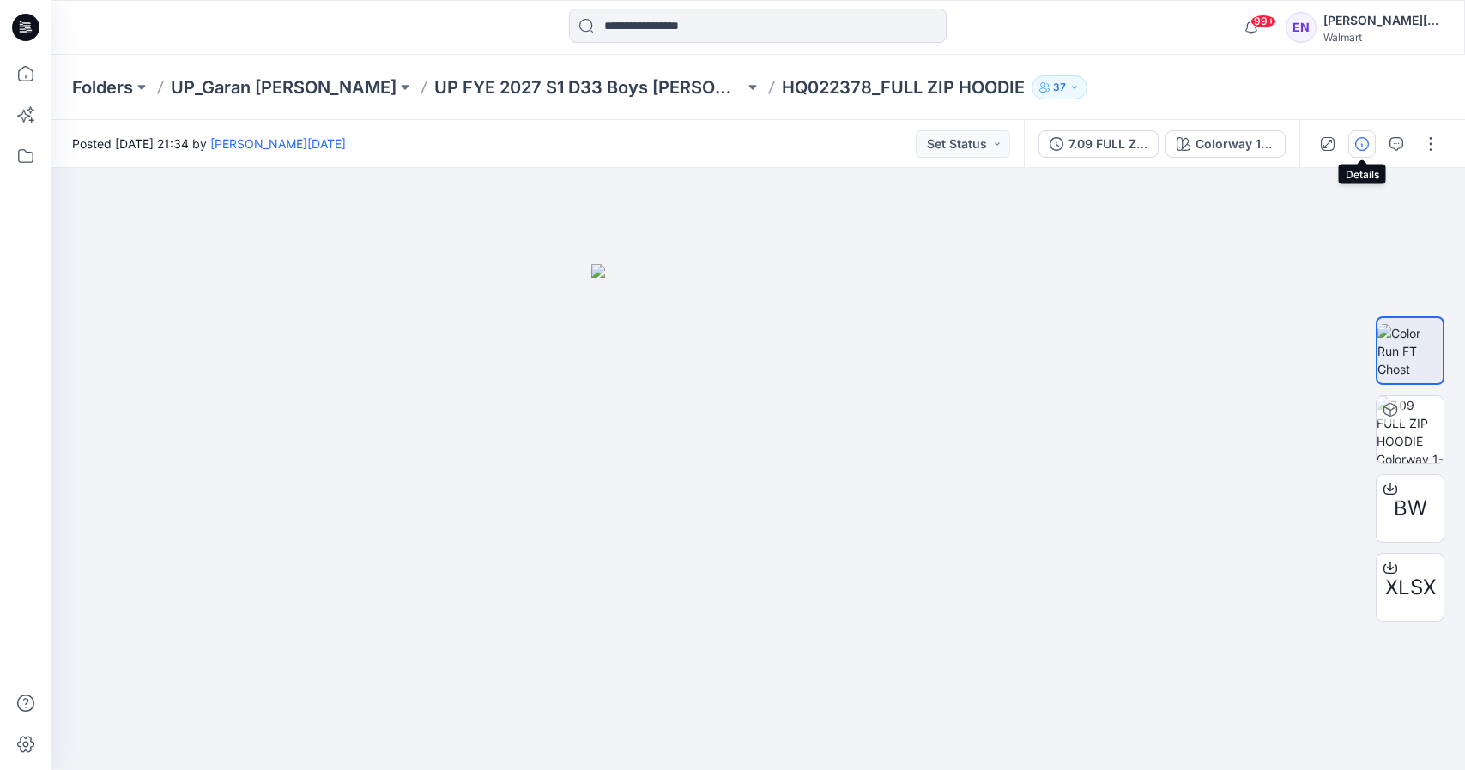
click at [1361, 142] on icon "button" at bounding box center [1362, 144] width 14 height 14
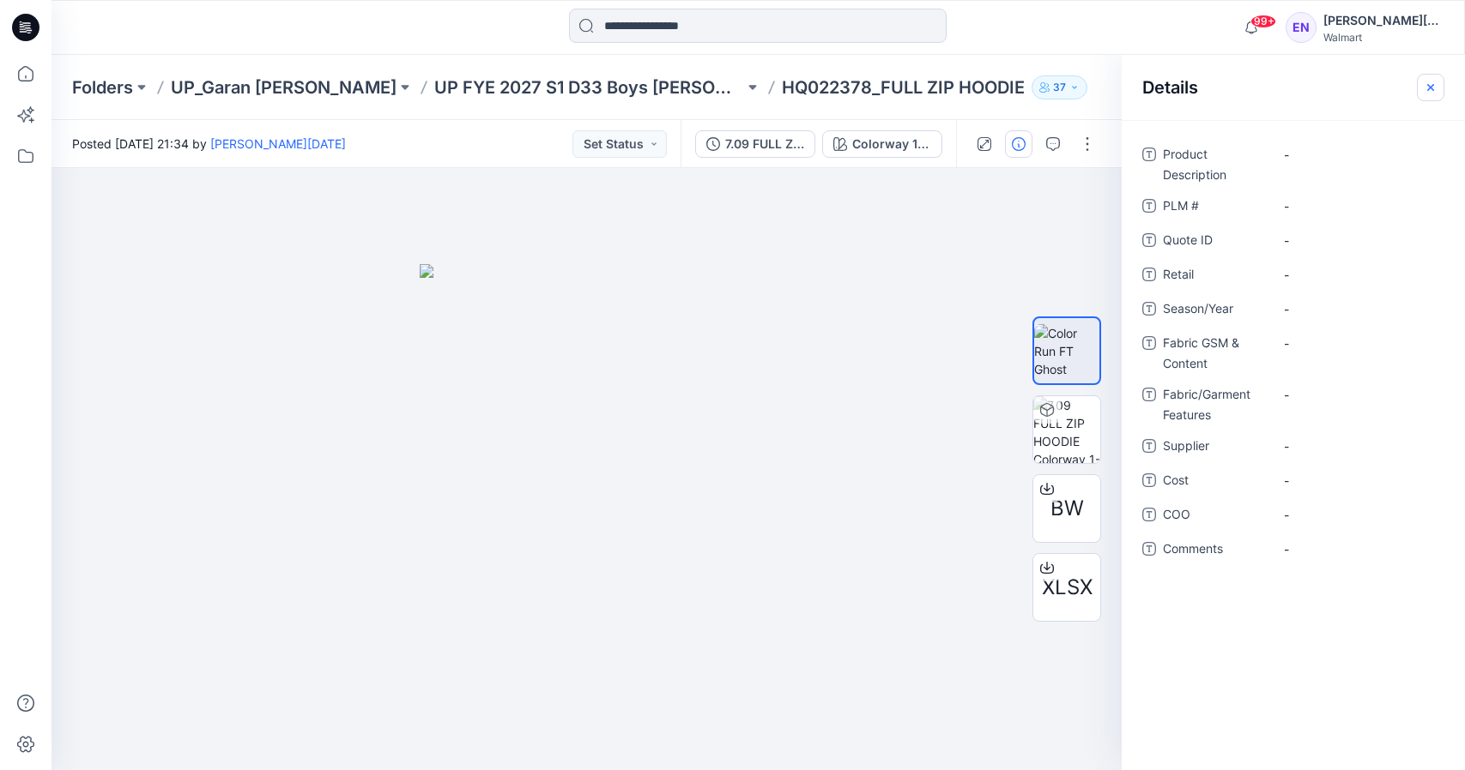
click at [1429, 79] on button "button" at bounding box center [1430, 87] width 27 height 27
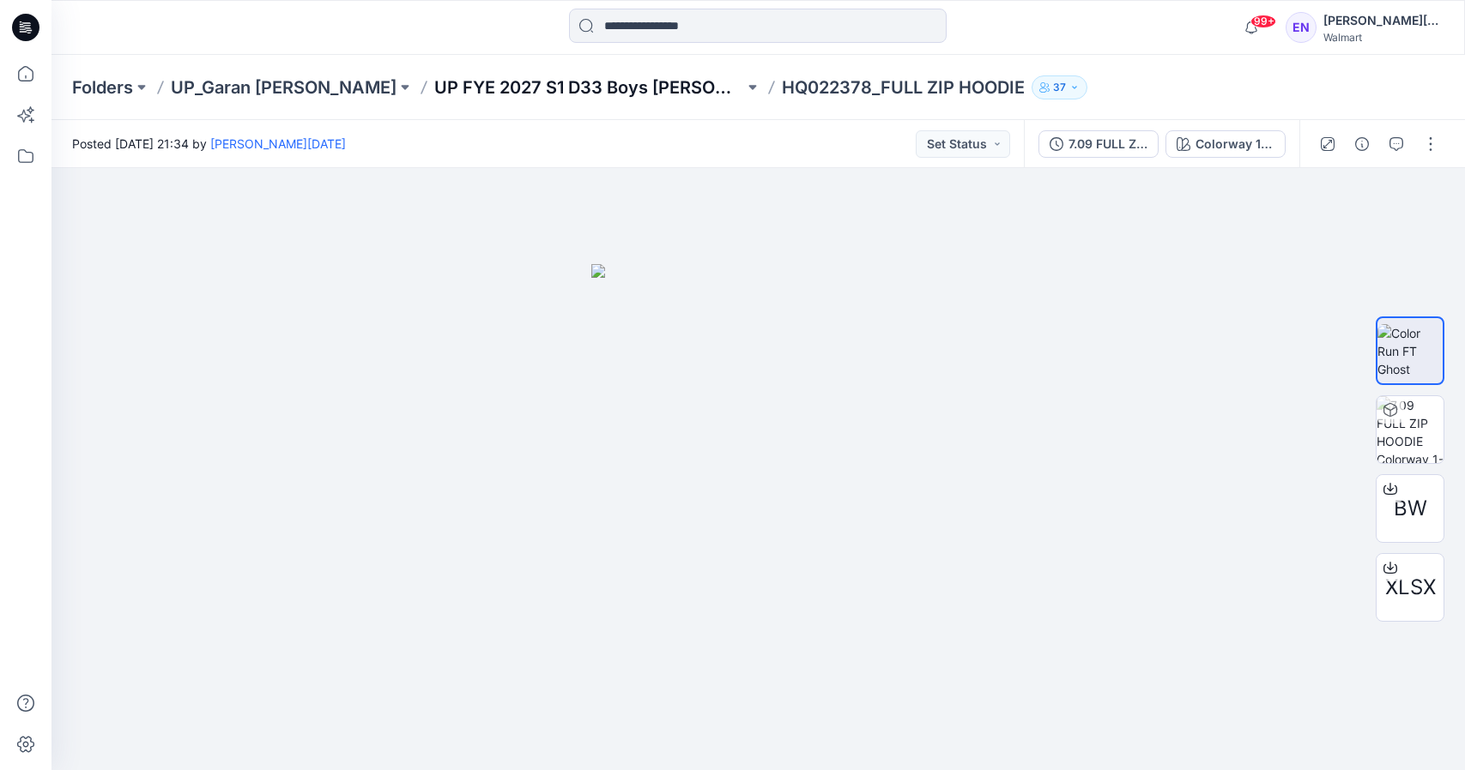
click at [571, 82] on p "UP FYE 2027 S1 D33 Boys [PERSON_NAME]" at bounding box center [589, 88] width 310 height 24
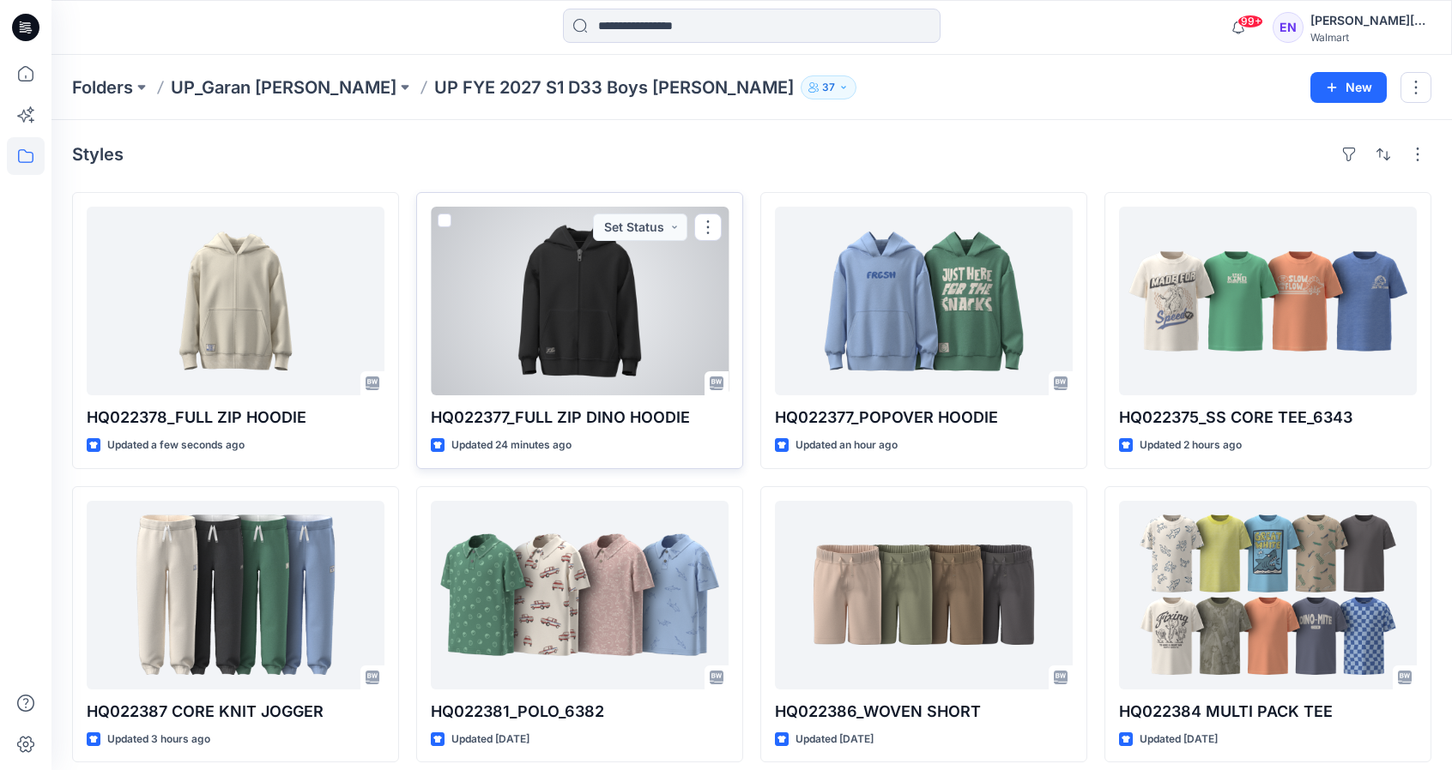
click at [526, 239] on div at bounding box center [580, 301] width 298 height 189
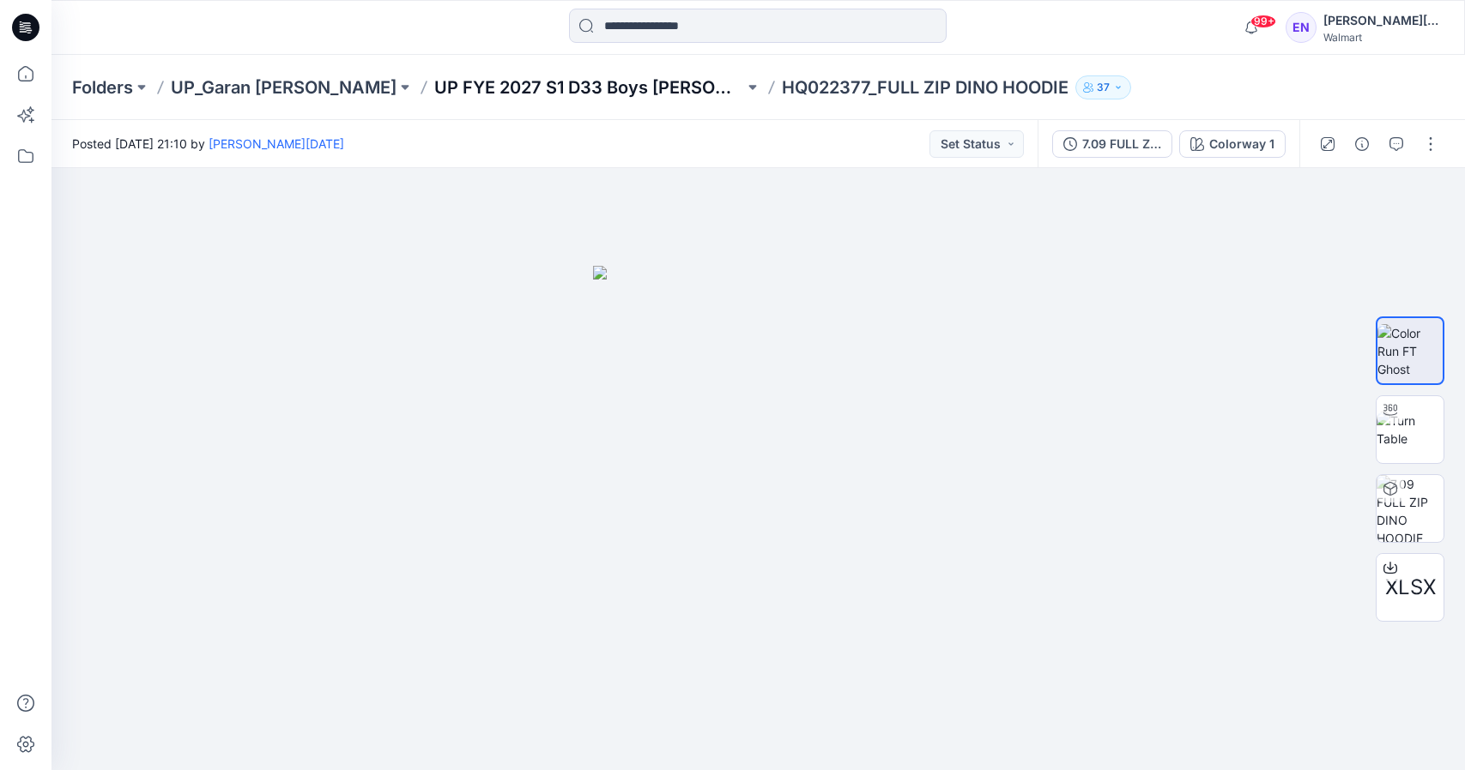
click at [482, 88] on p "UP FYE 2027 S1 D33 Boys [PERSON_NAME]" at bounding box center [589, 88] width 310 height 24
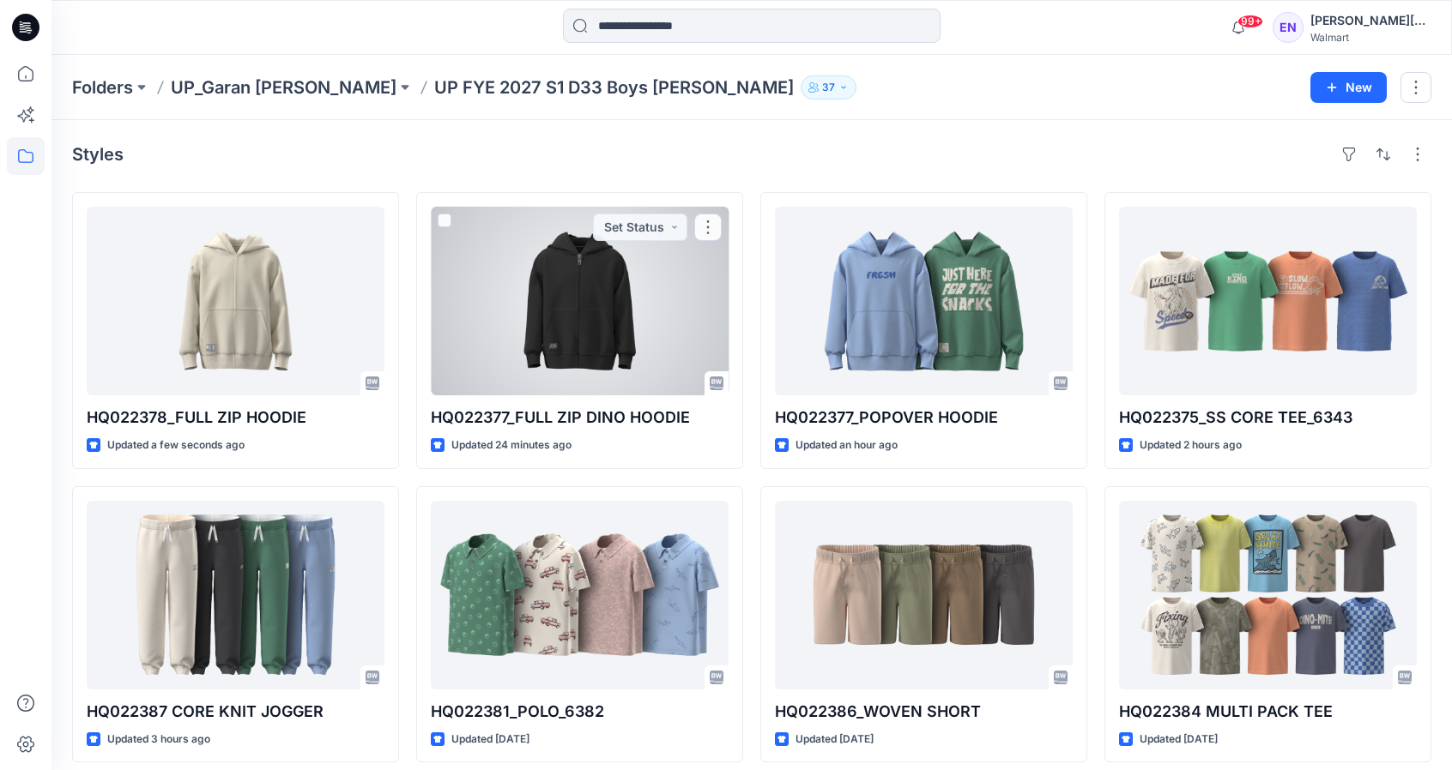
click at [563, 251] on div at bounding box center [580, 301] width 298 height 189
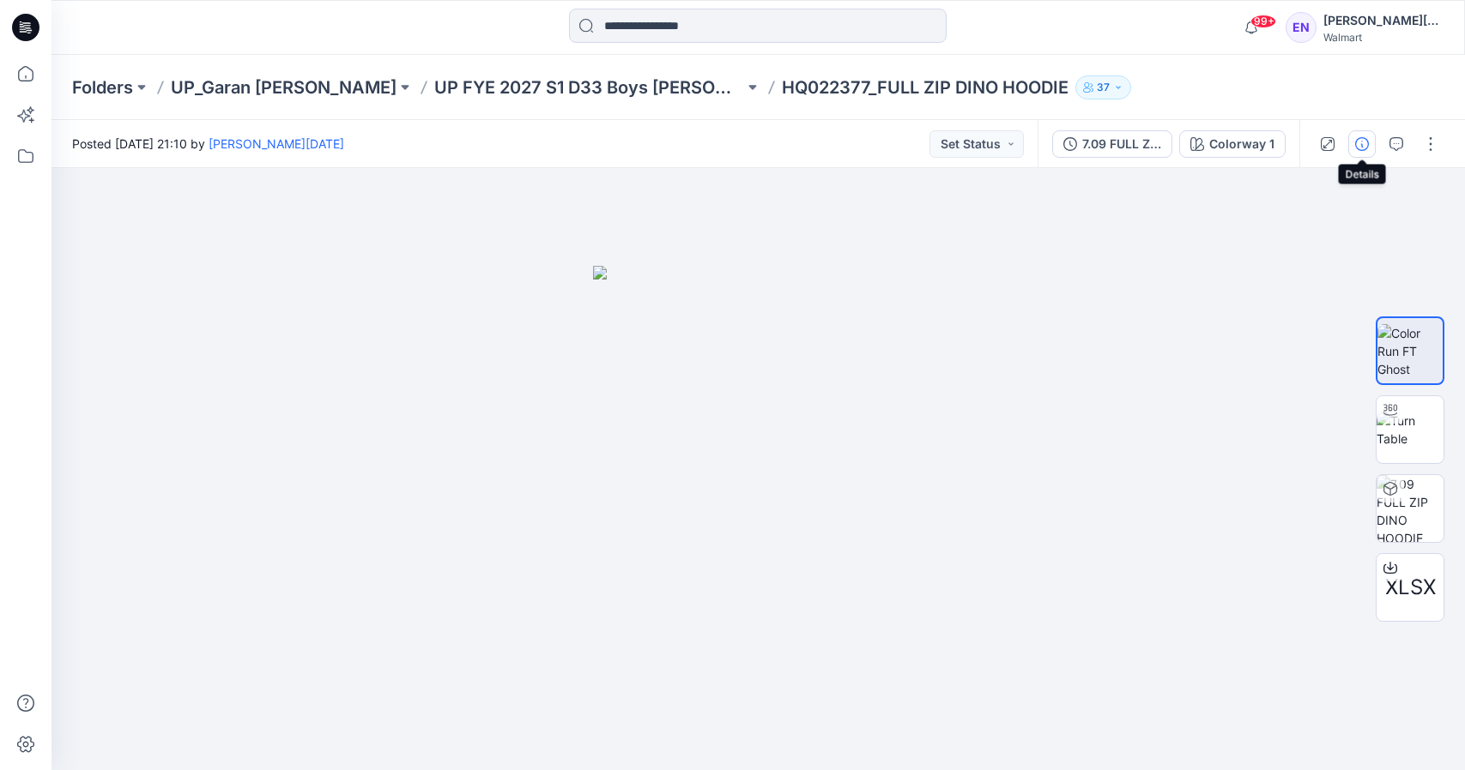
click at [1364, 142] on icon "button" at bounding box center [1362, 144] width 14 height 14
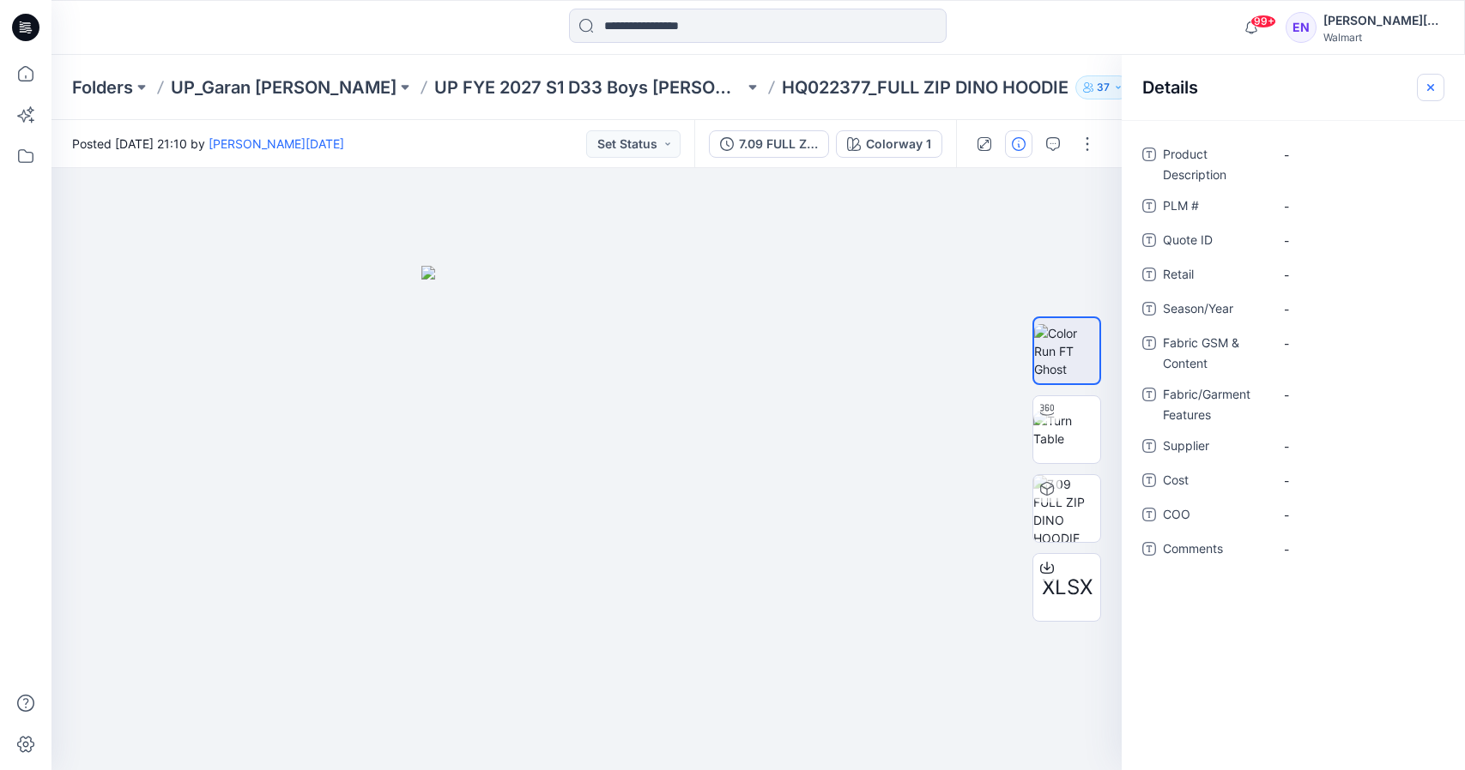
click at [1435, 81] on icon "button" at bounding box center [1430, 88] width 14 height 14
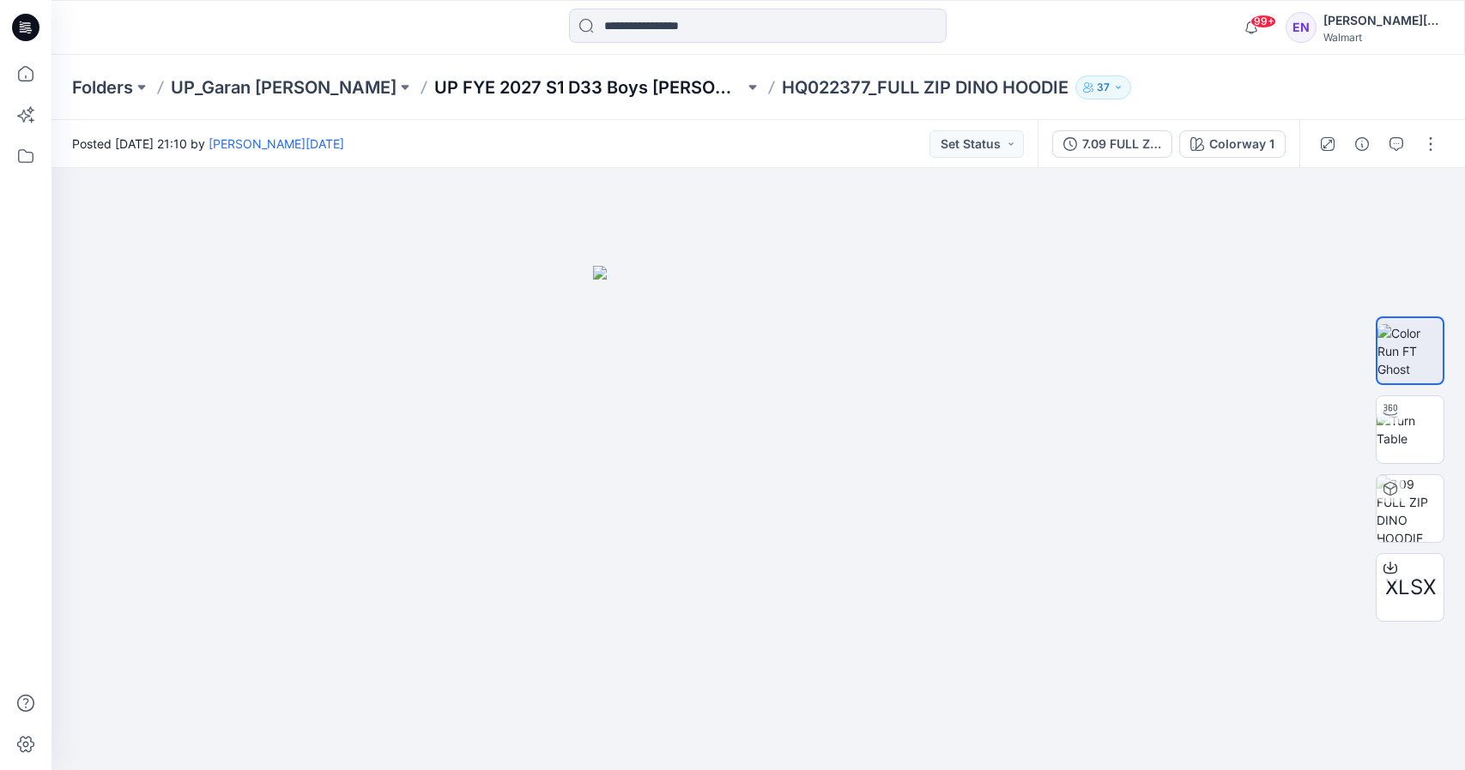
click at [476, 87] on p "UP FYE 2027 S1 D33 Boys [PERSON_NAME]" at bounding box center [589, 88] width 310 height 24
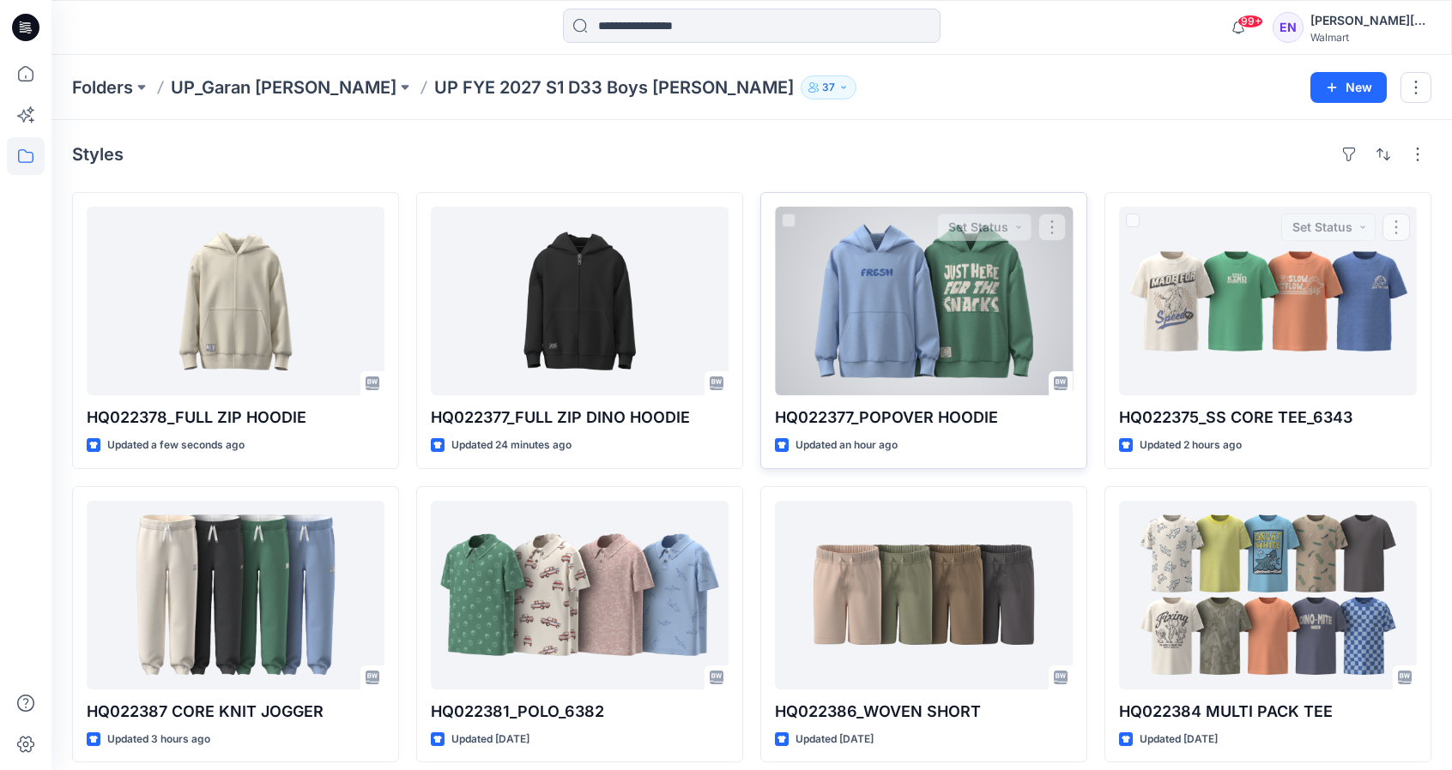
click at [964, 304] on div at bounding box center [924, 301] width 298 height 189
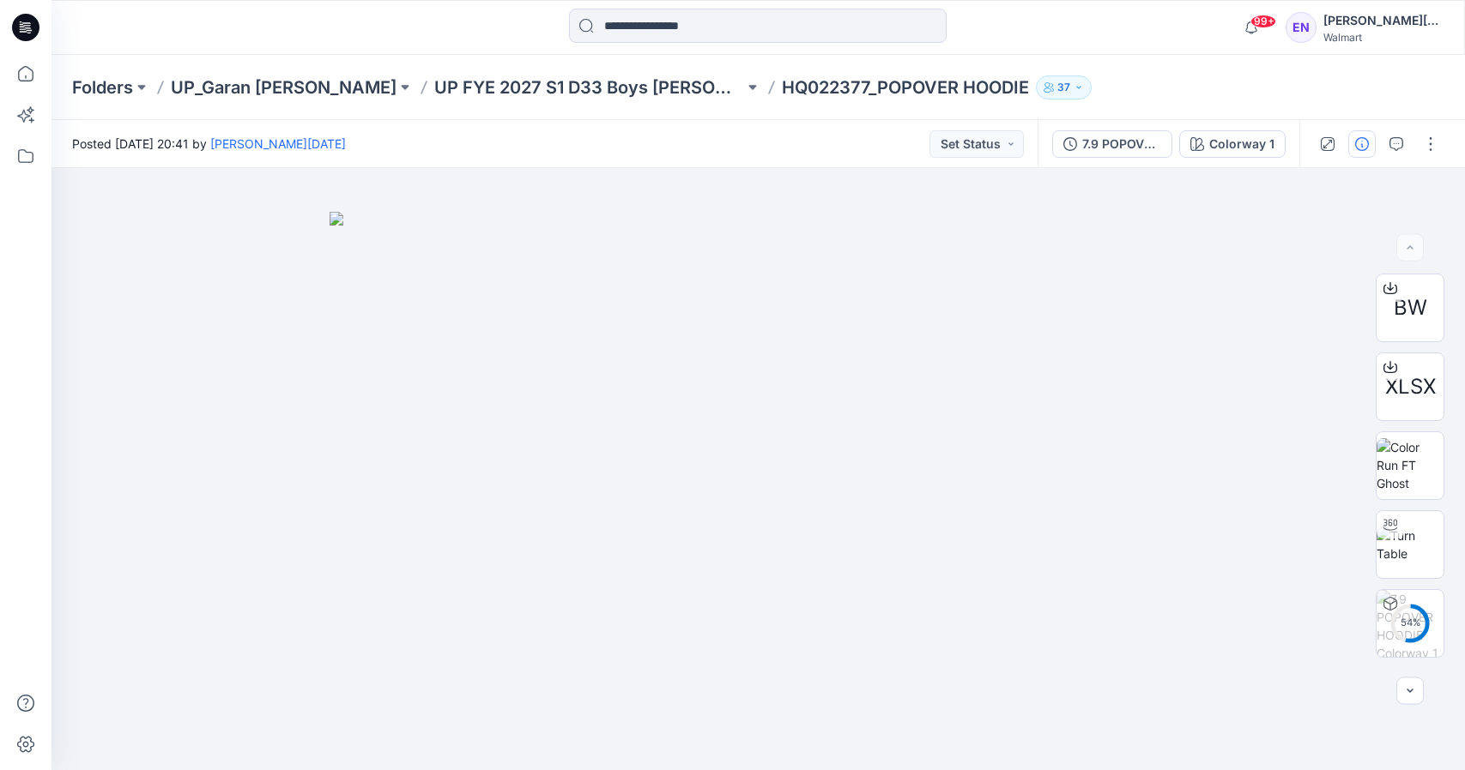
click at [1350, 142] on button "button" at bounding box center [1361, 143] width 27 height 27
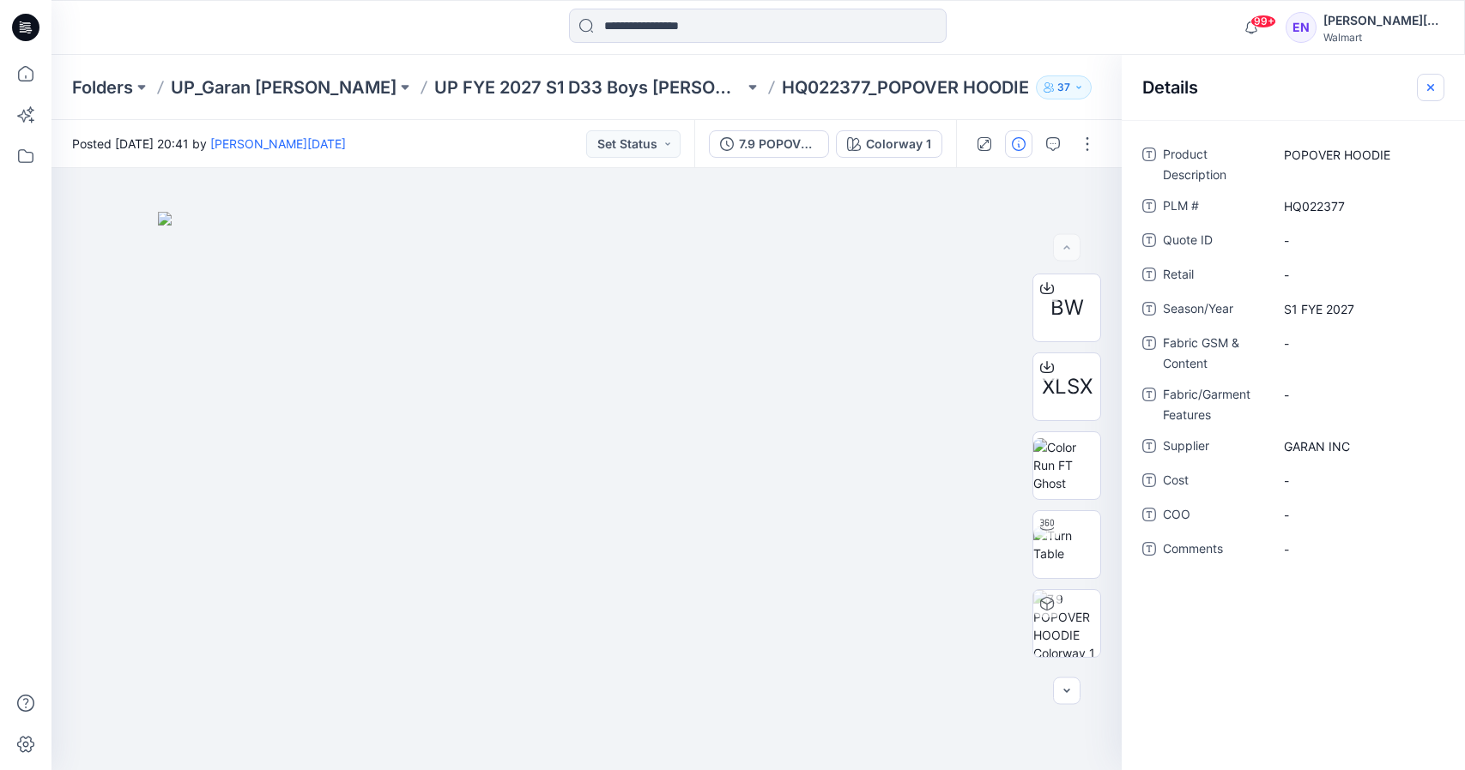
click at [1432, 88] on icon "button" at bounding box center [1430, 86] width 7 height 7
